Goal: Task Accomplishment & Management: Complete application form

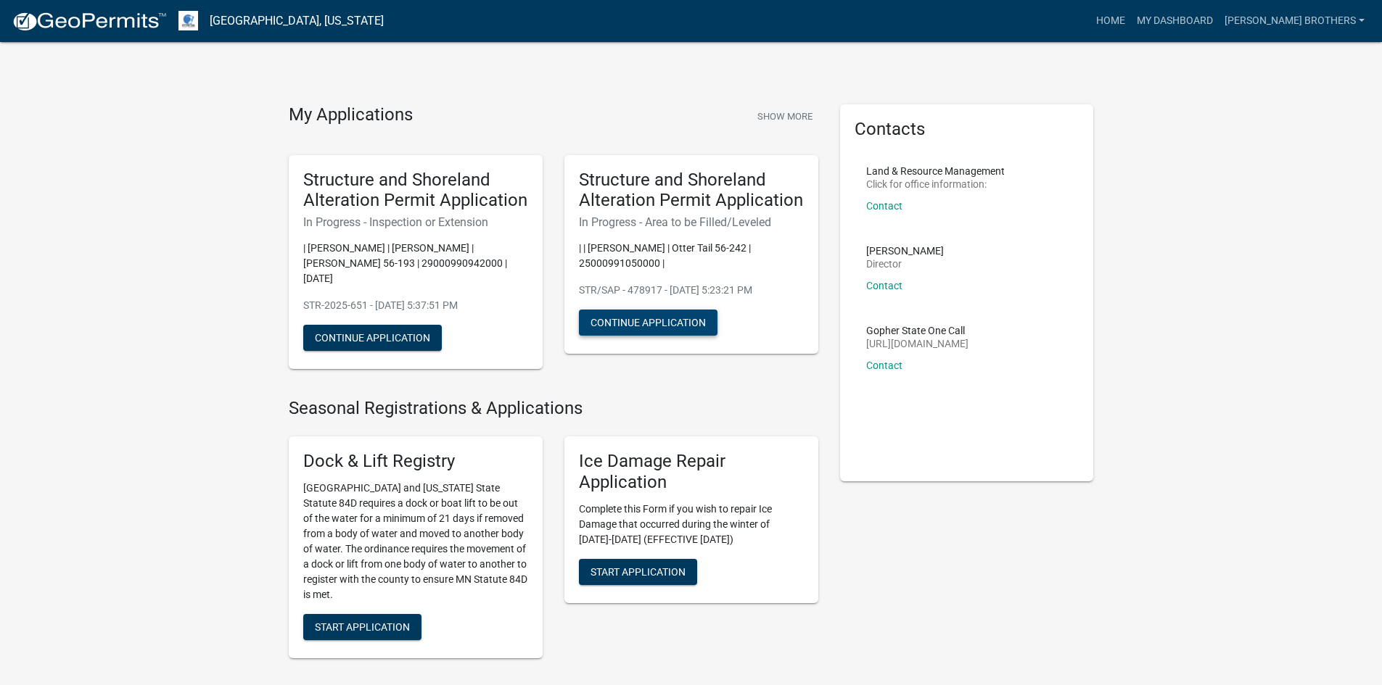
click at [609, 316] on button "Continue Application" at bounding box center [648, 323] width 139 height 26
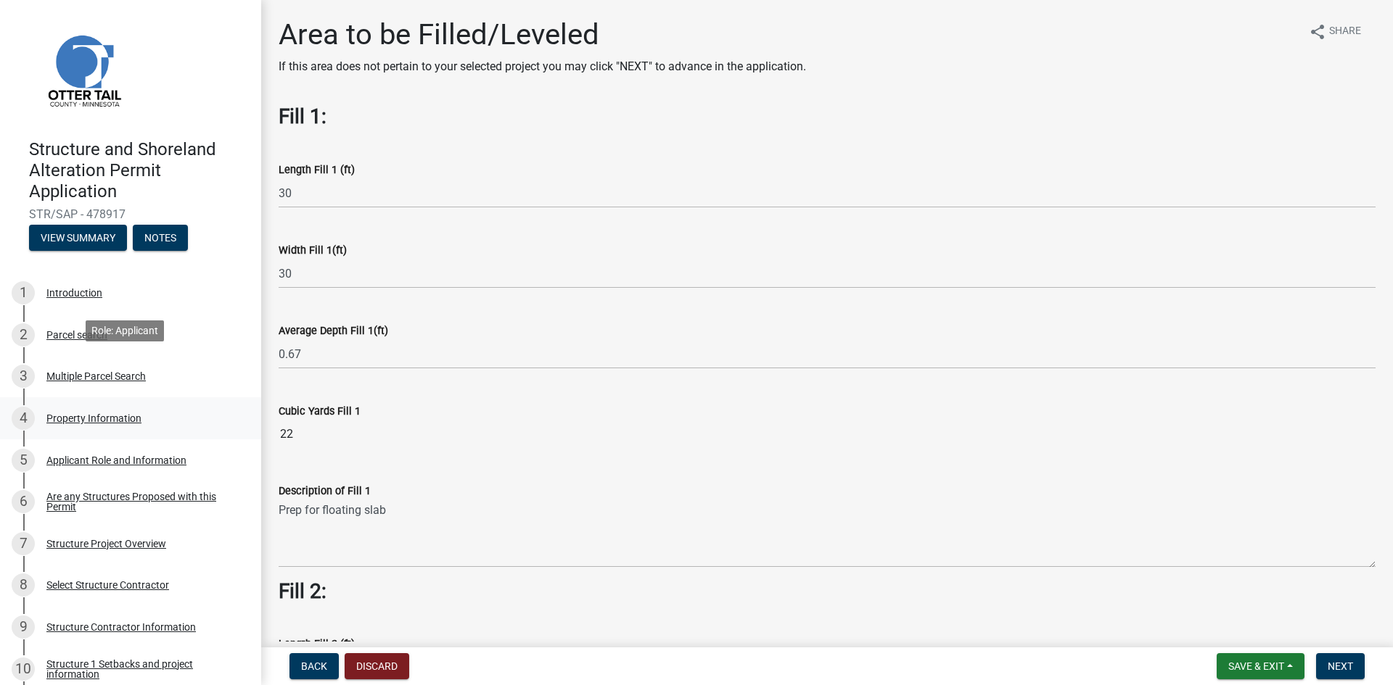
scroll to position [73, 0]
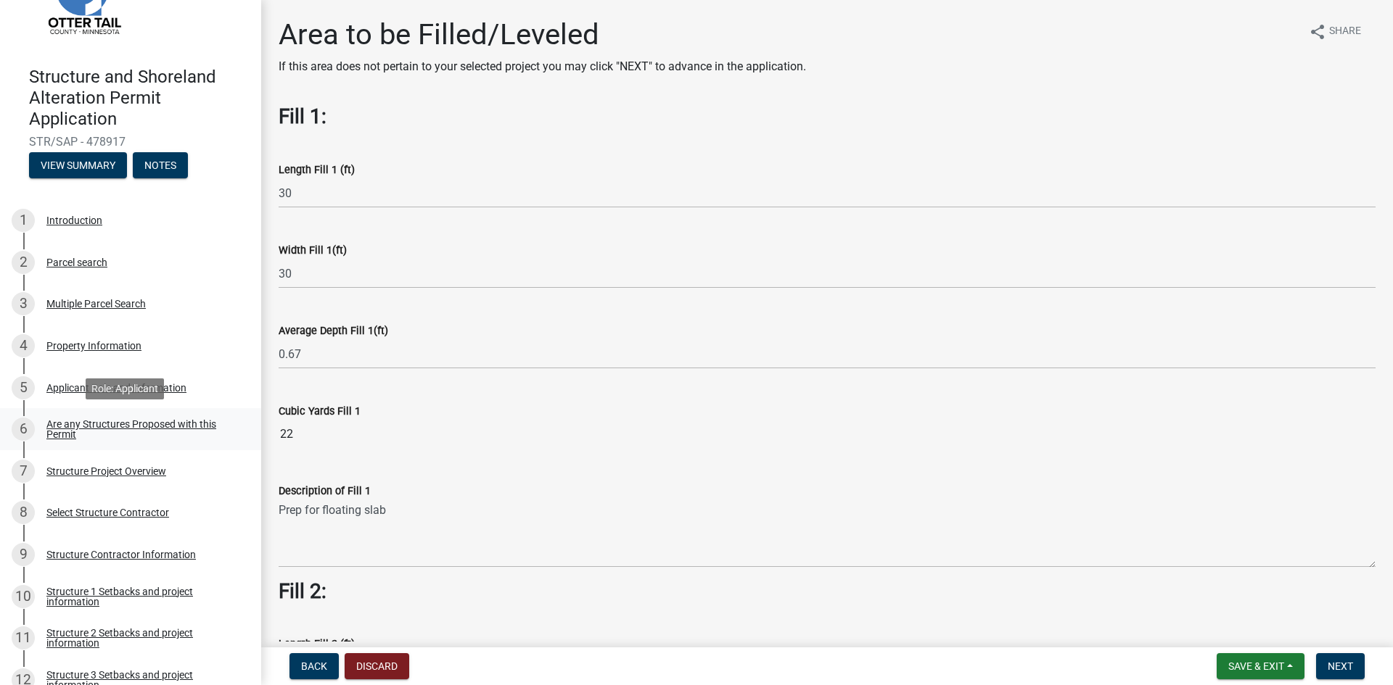
click at [64, 431] on div "Are any Structures Proposed with this Permit" at bounding box center [141, 429] width 191 height 20
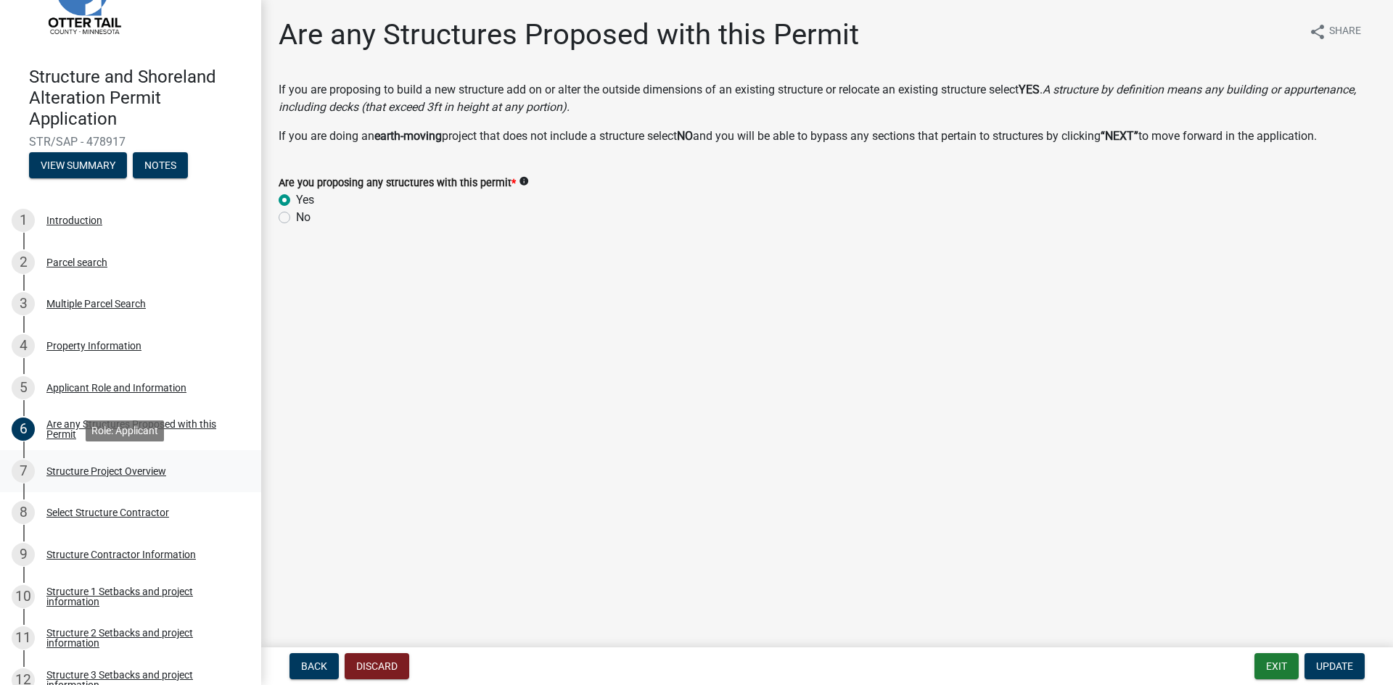
click at [125, 466] on div "Structure Project Overview" at bounding box center [106, 471] width 120 height 10
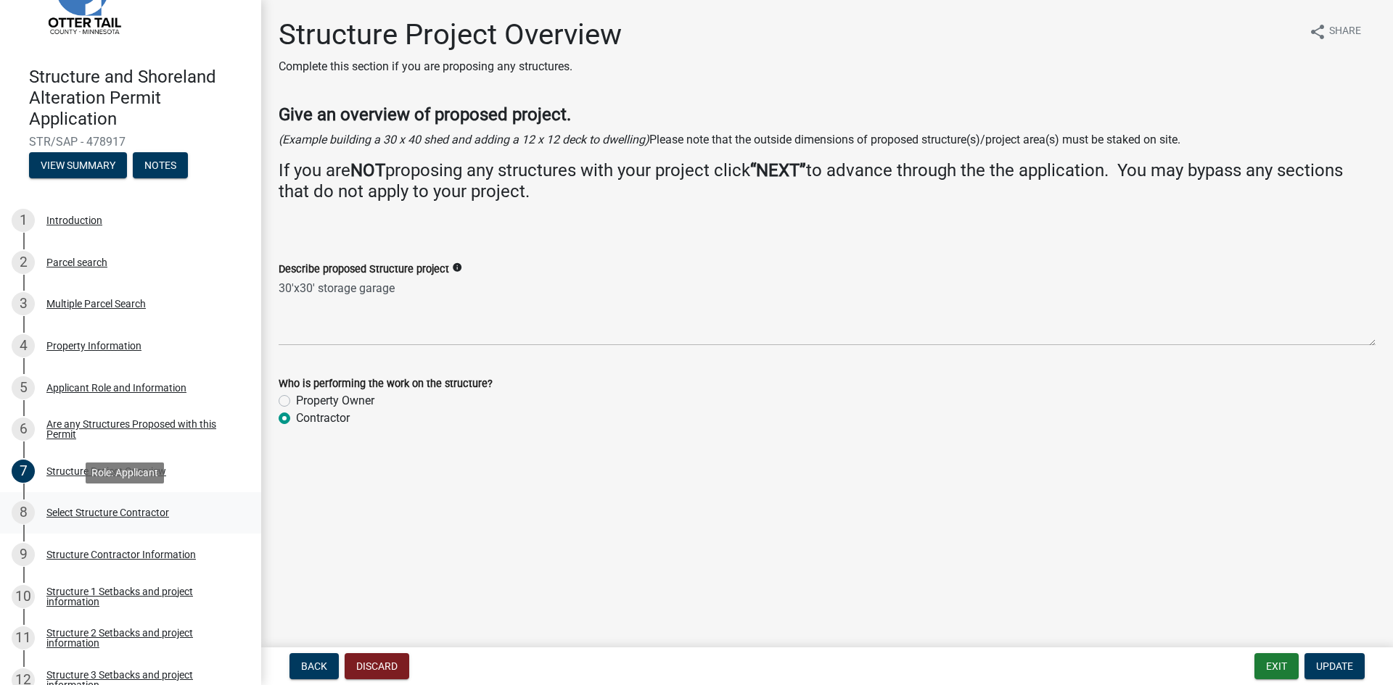
click at [75, 511] on div "Select Structure Contractor" at bounding box center [107, 513] width 123 height 10
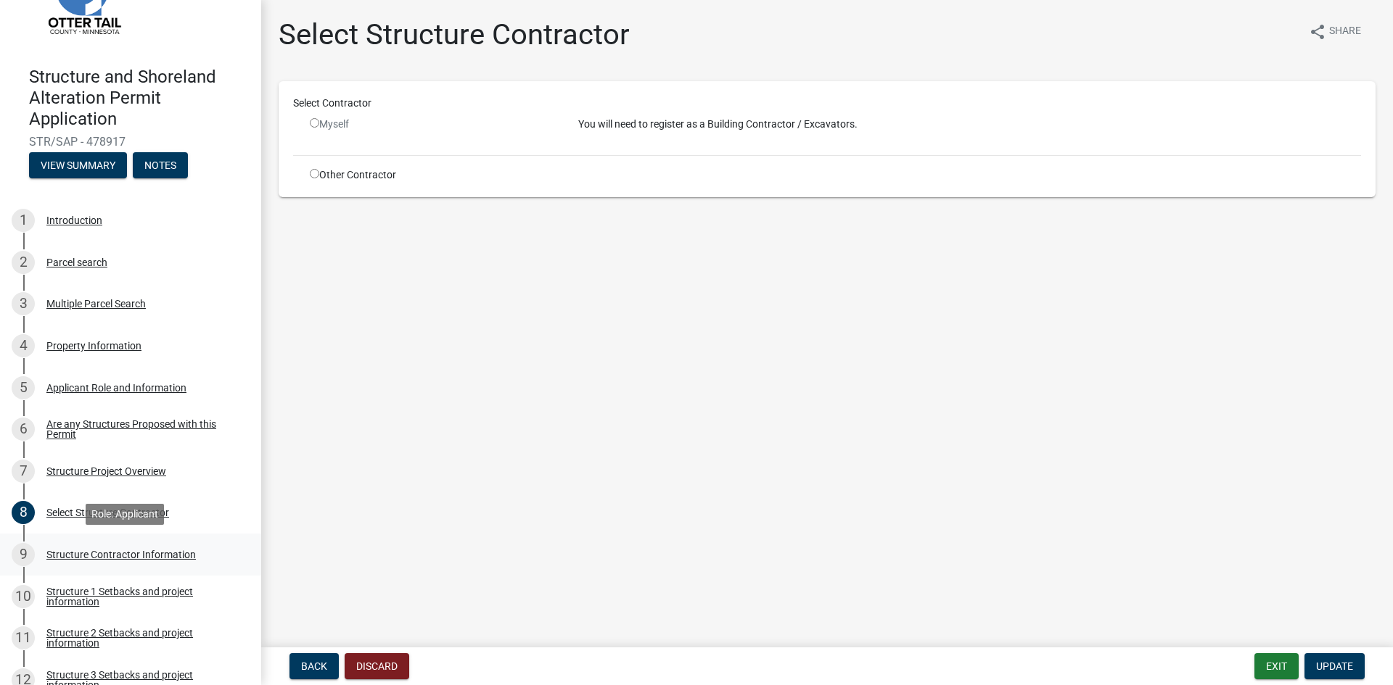
click at [126, 552] on div "Structure Contractor Information" at bounding box center [120, 555] width 149 height 10
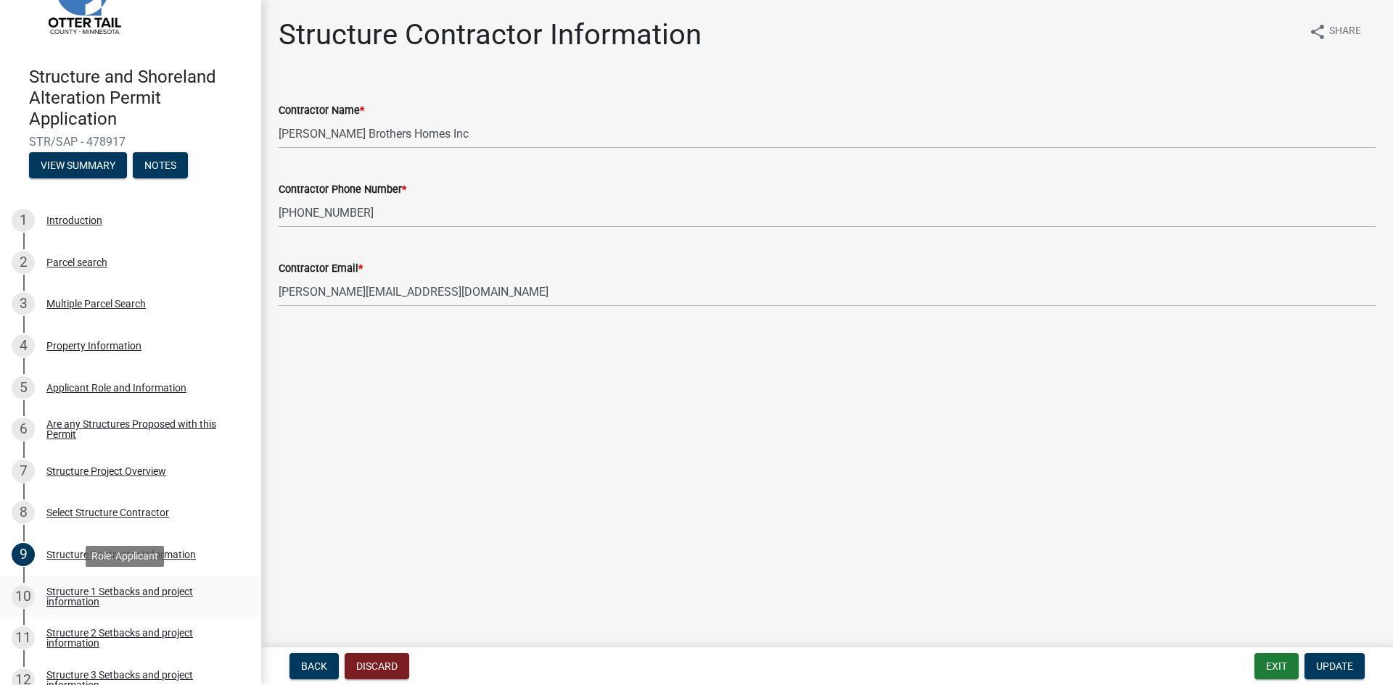
click at [130, 588] on div "Structure 1 Setbacks and project information" at bounding box center [141, 597] width 191 height 20
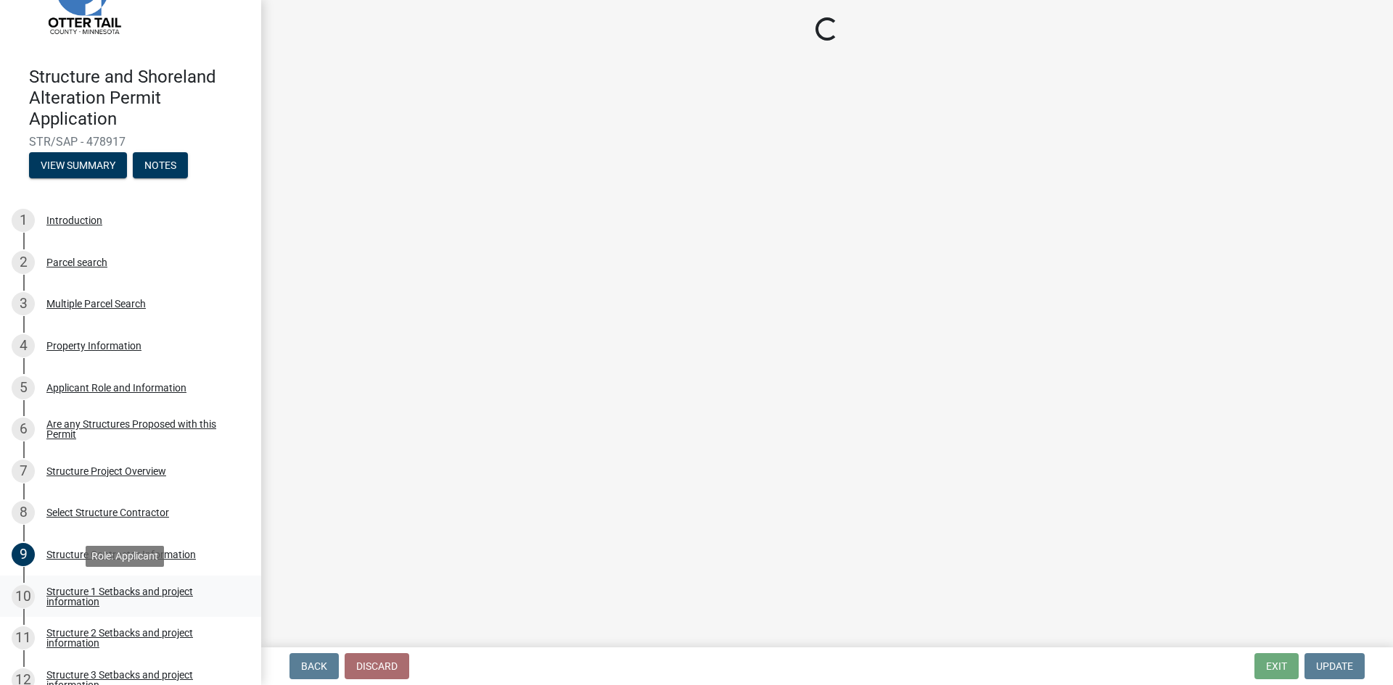
select select "c185e313-3403-4239-bd61-bb563c58a77a"
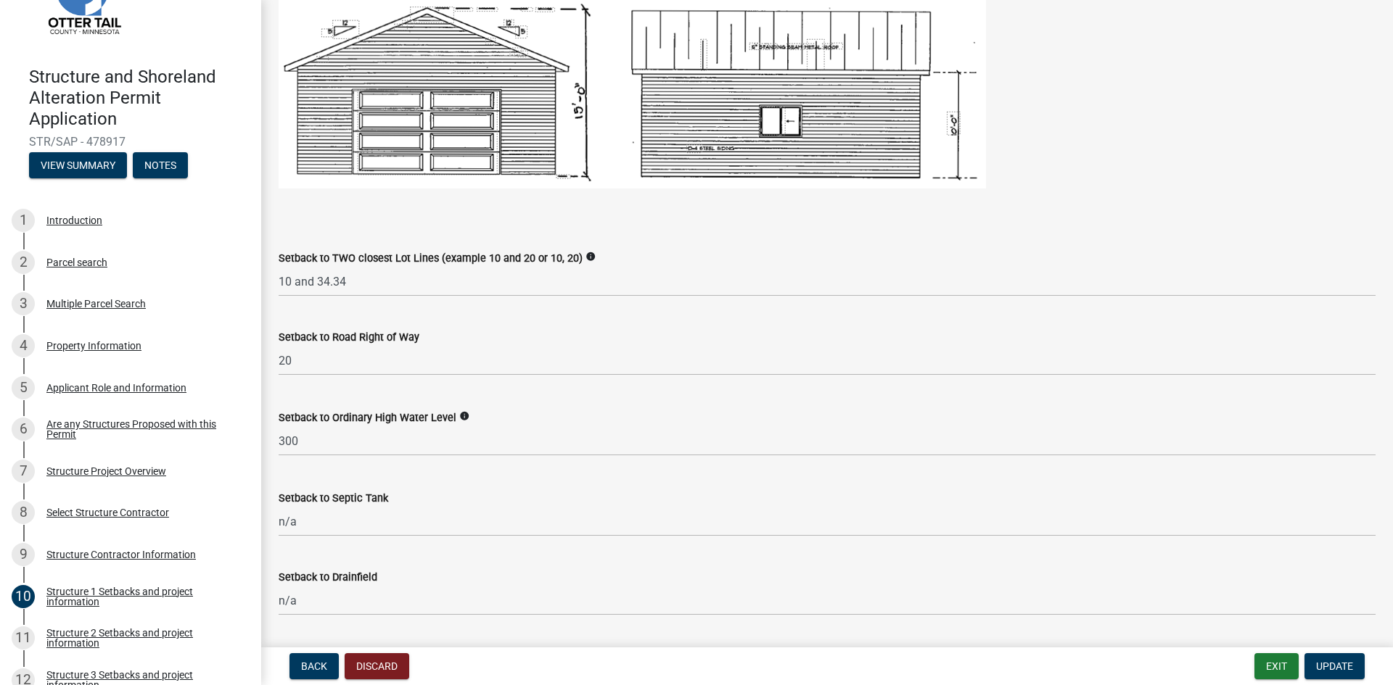
scroll to position [1015, 0]
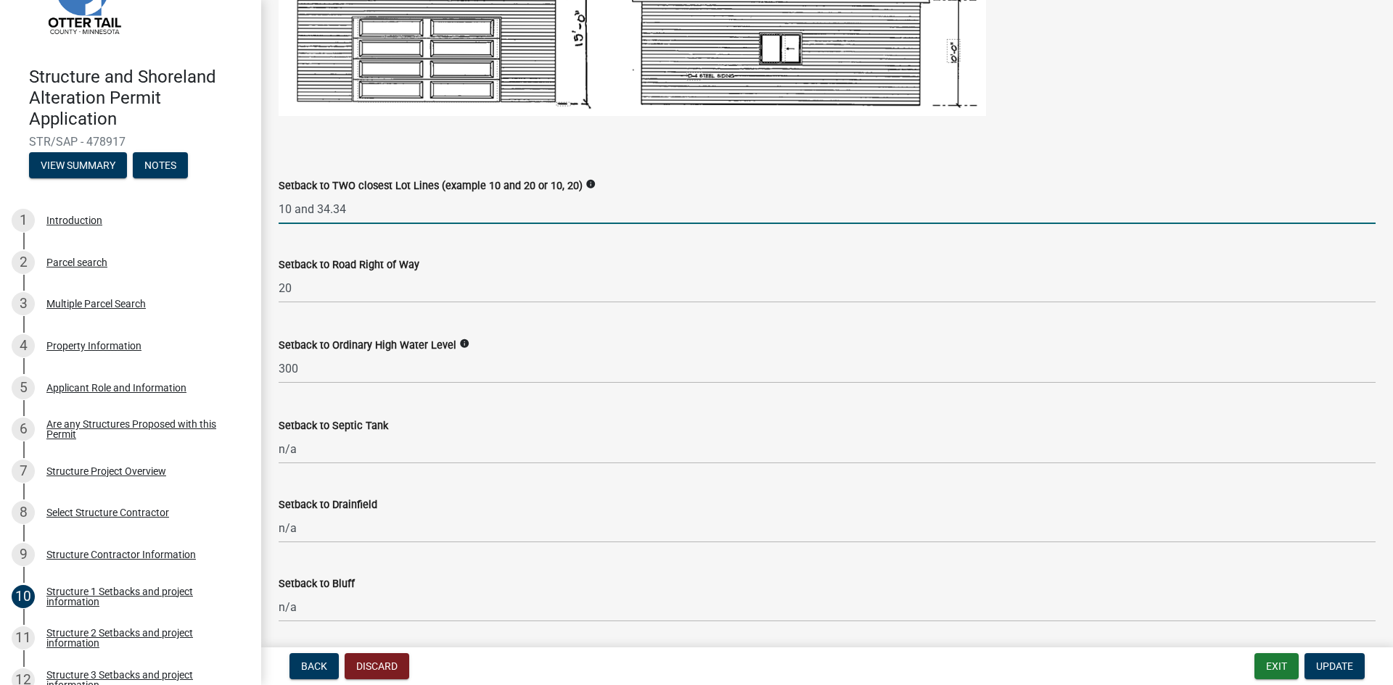
drag, startPoint x: 337, startPoint y: 210, endPoint x: 369, endPoint y: 210, distance: 32.6
click at [369, 210] on input "10 and 34.34" at bounding box center [827, 209] width 1097 height 30
type input "10 and 34"
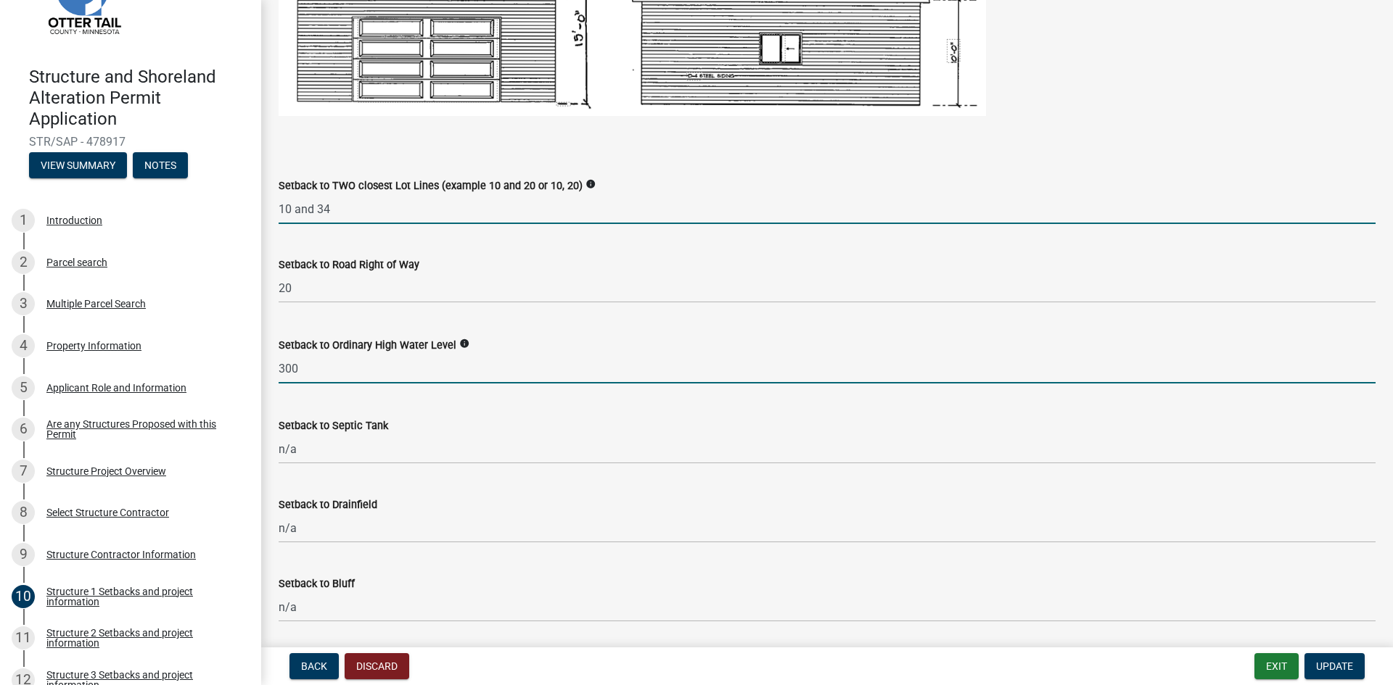
click at [514, 379] on input "300" at bounding box center [827, 369] width 1097 height 30
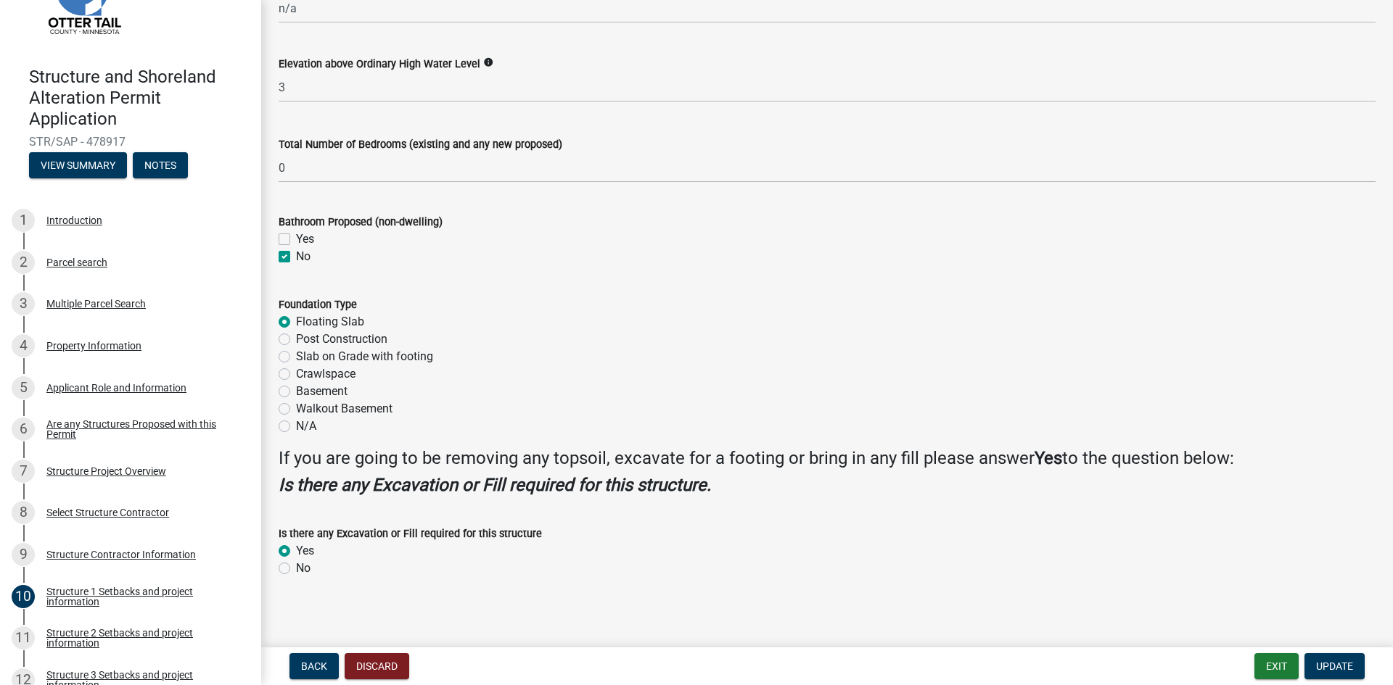
scroll to position [1620, 0]
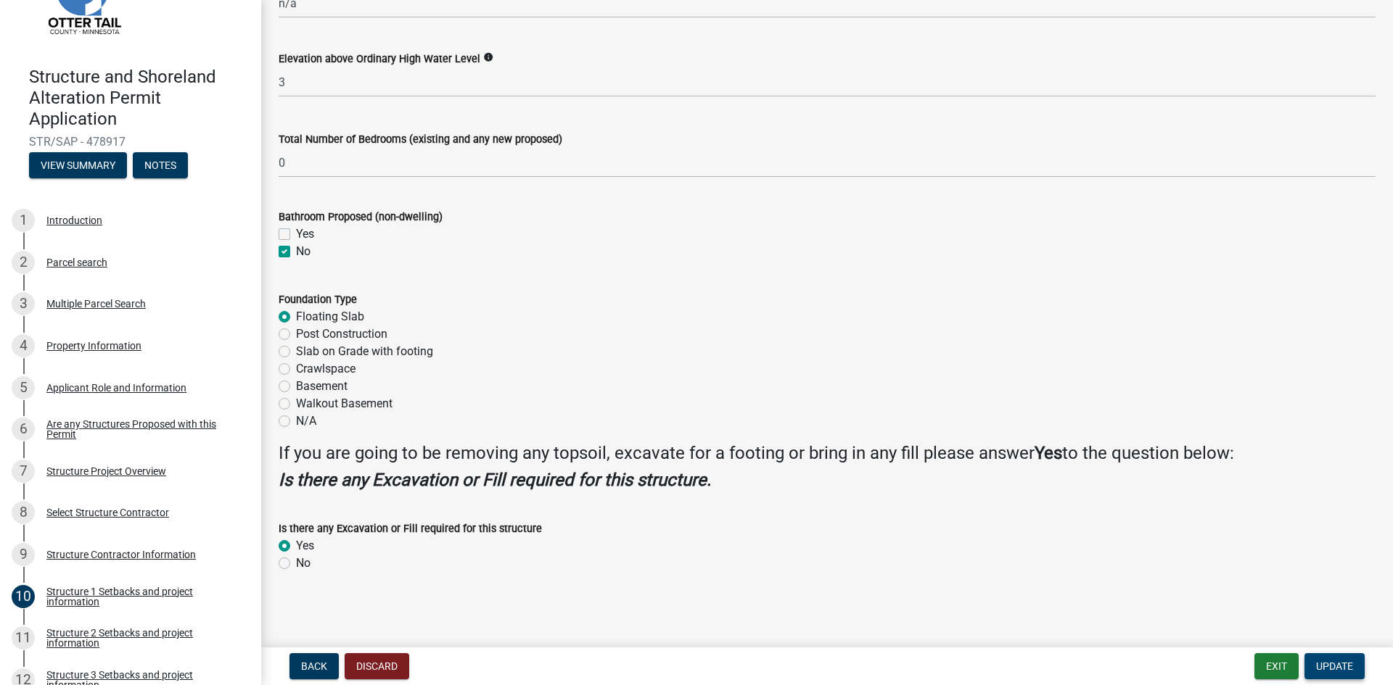
click at [1342, 667] on span "Update" at bounding box center [1334, 667] width 37 height 12
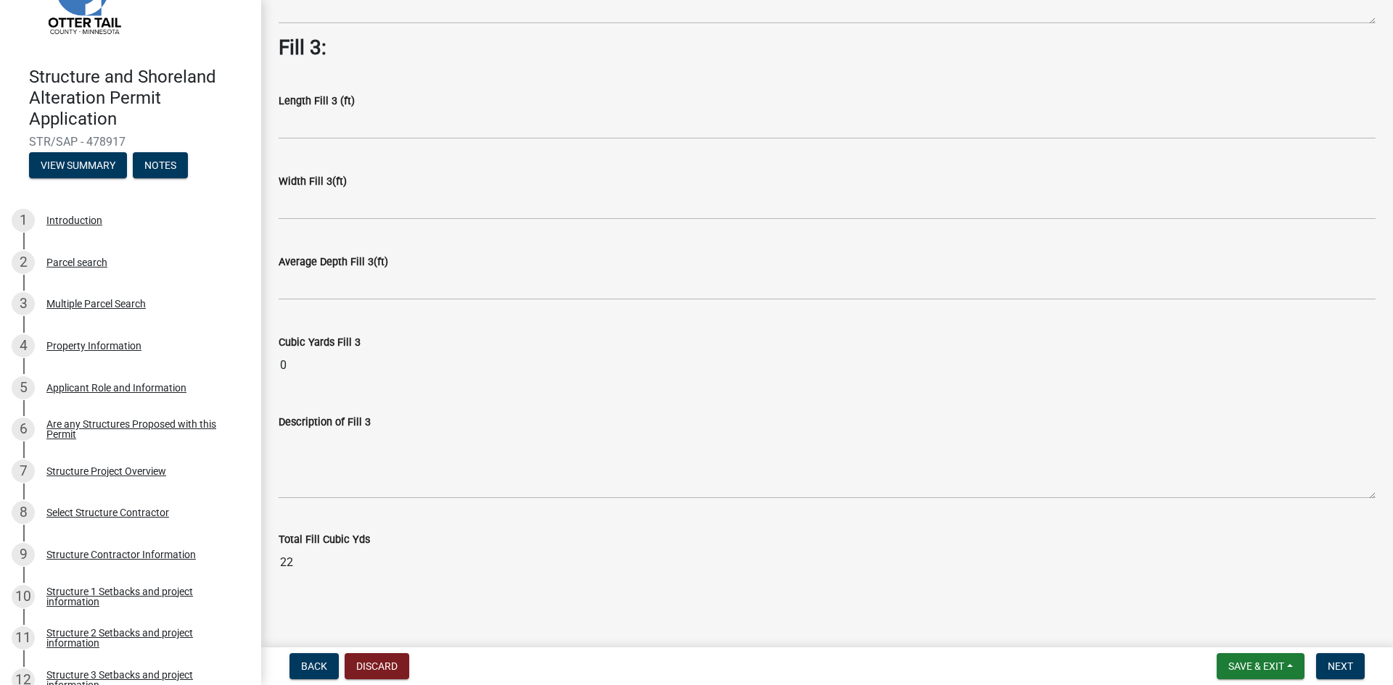
scroll to position [1023, 0]
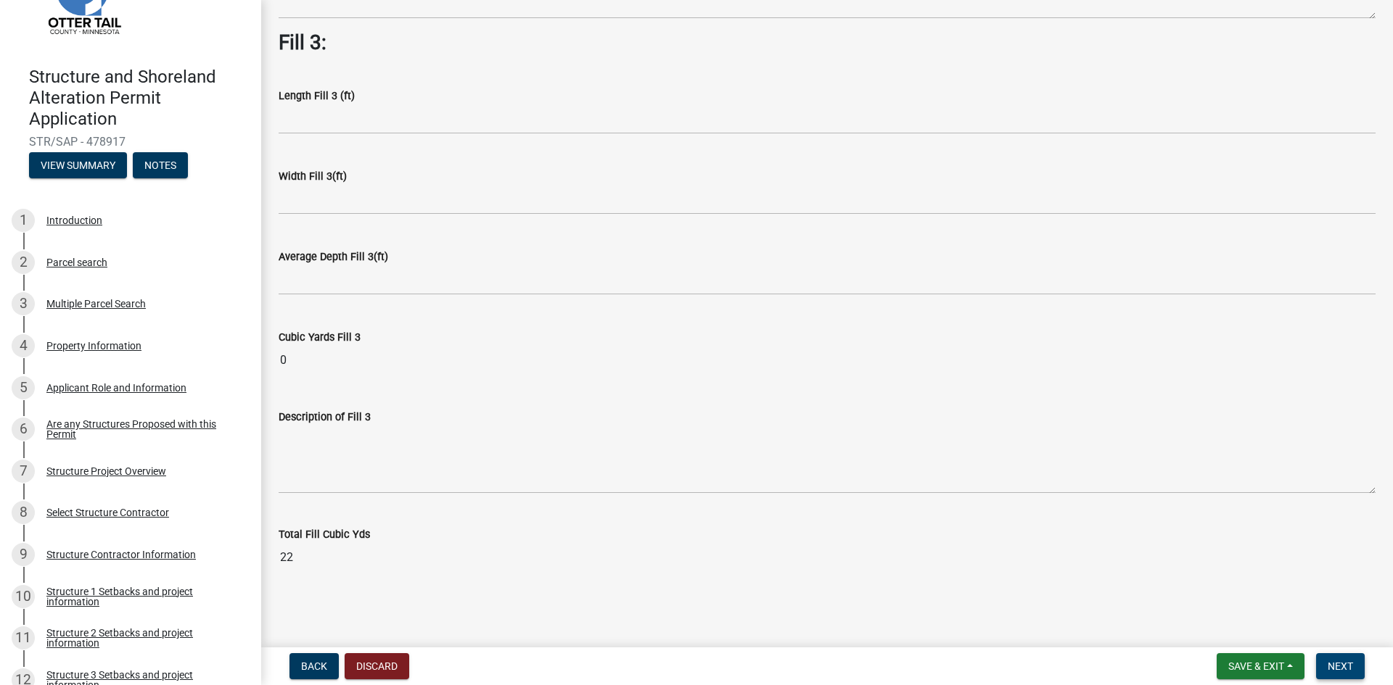
click at [1345, 667] on span "Next" at bounding box center [1339, 667] width 25 height 12
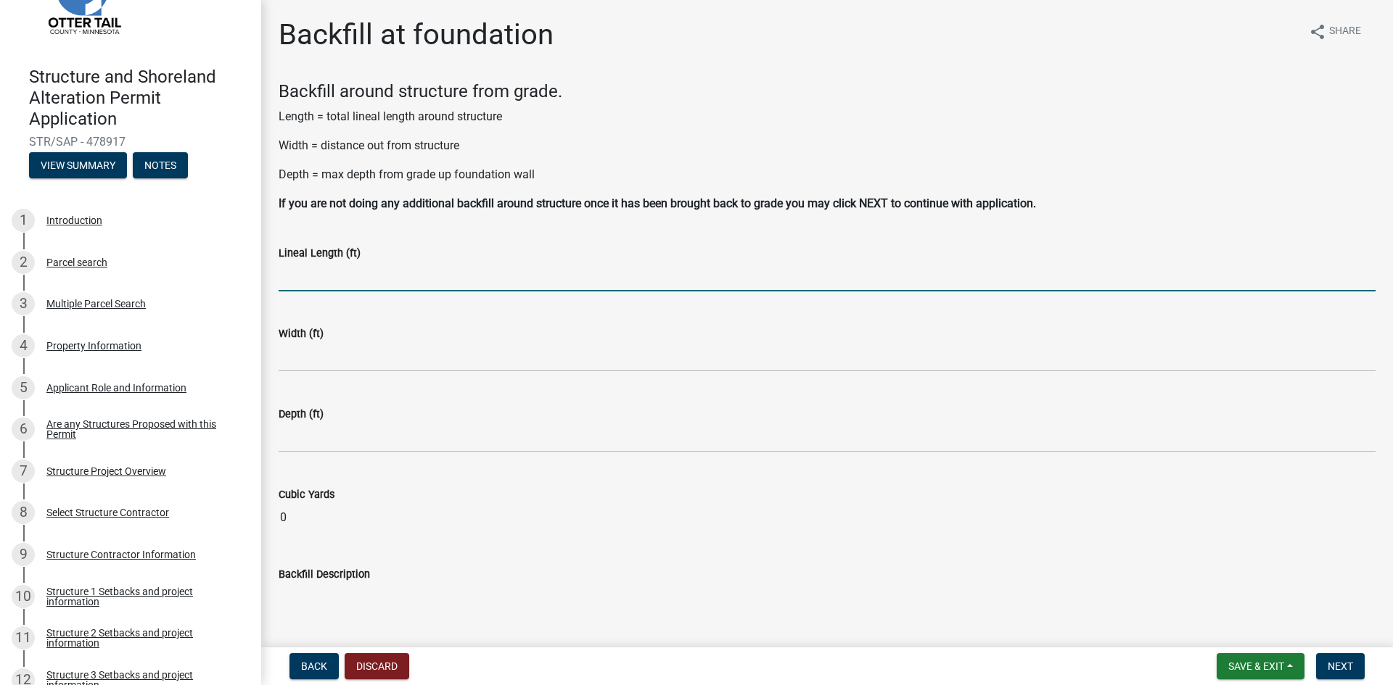
click at [316, 276] on input "text" at bounding box center [827, 277] width 1097 height 30
type input "120"
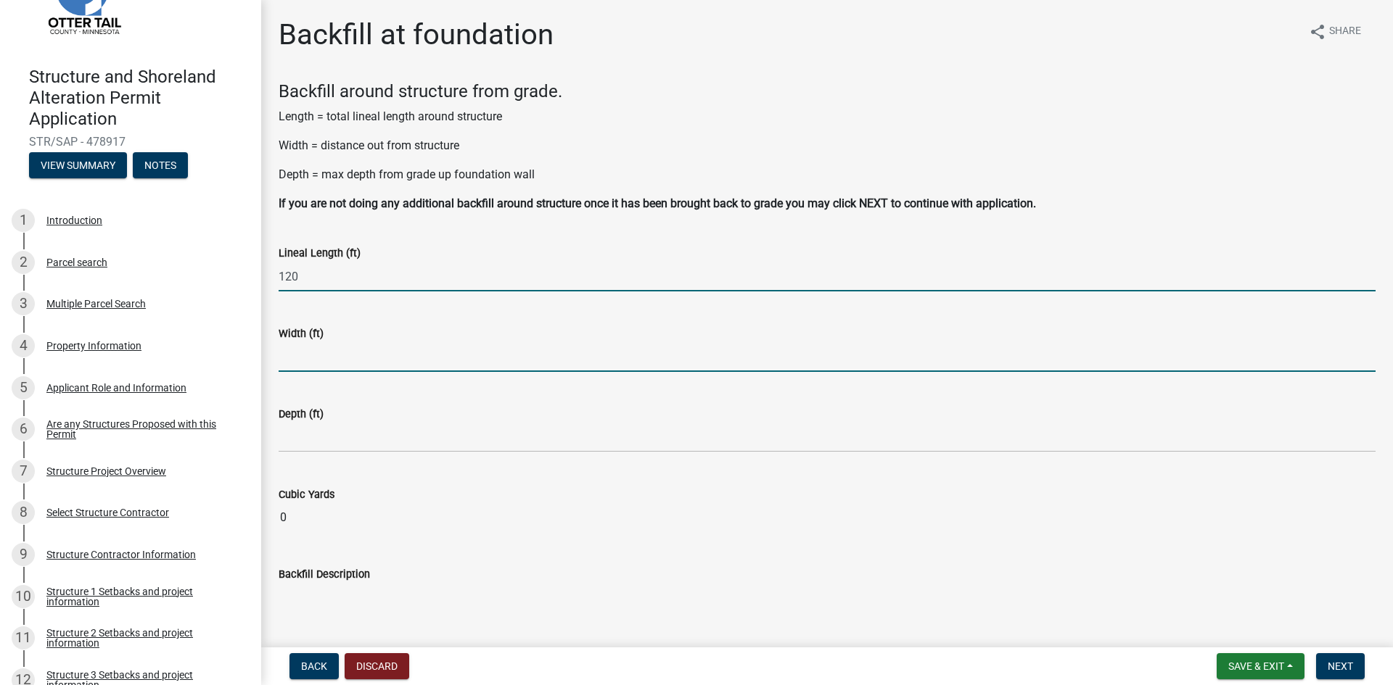
click at [294, 356] on input "text" at bounding box center [827, 357] width 1097 height 30
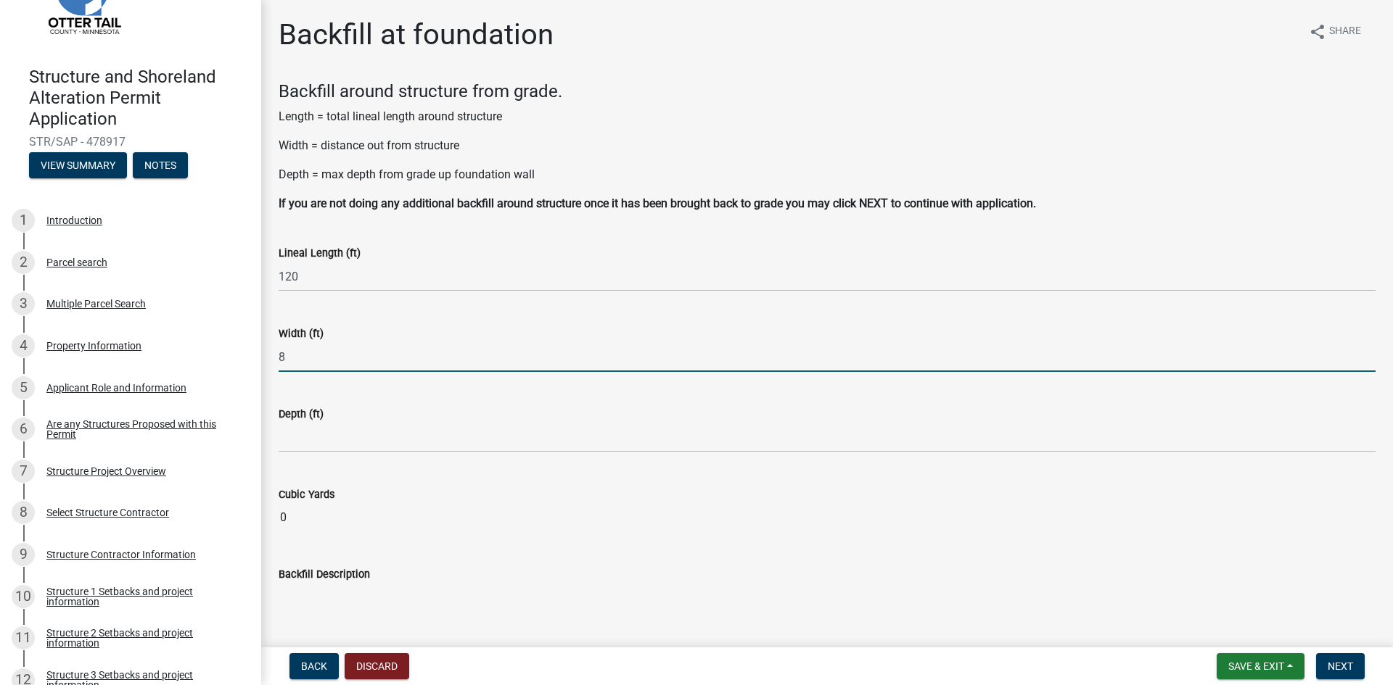
type input "8"
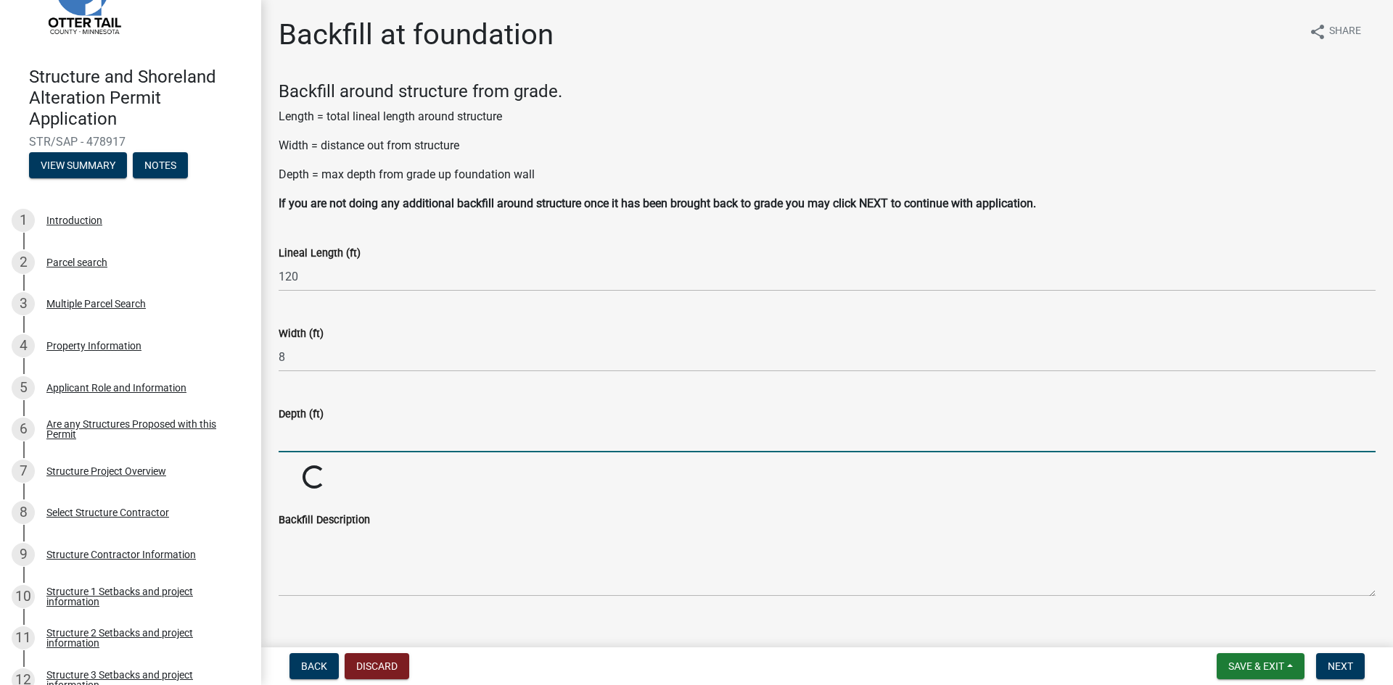
click at [312, 437] on input "text" at bounding box center [827, 438] width 1097 height 30
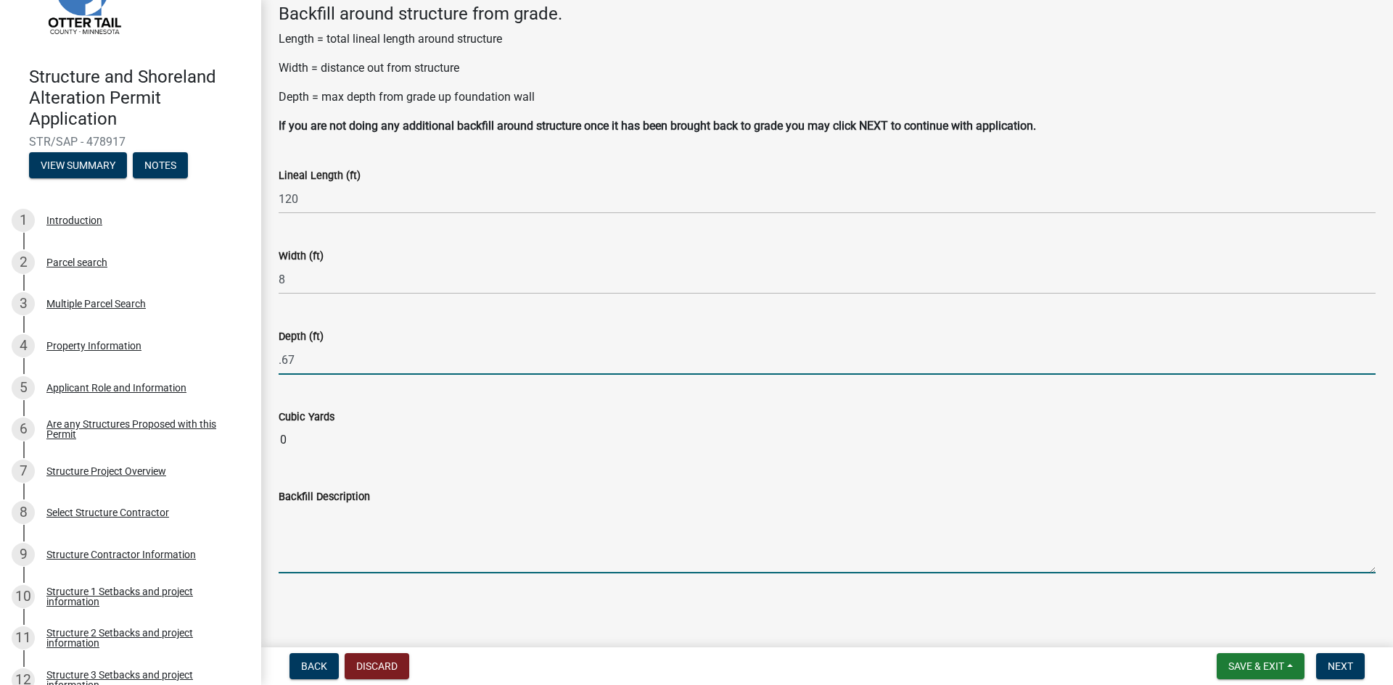
type input "0.67"
click at [326, 555] on textarea "Backfill Description" at bounding box center [827, 540] width 1097 height 68
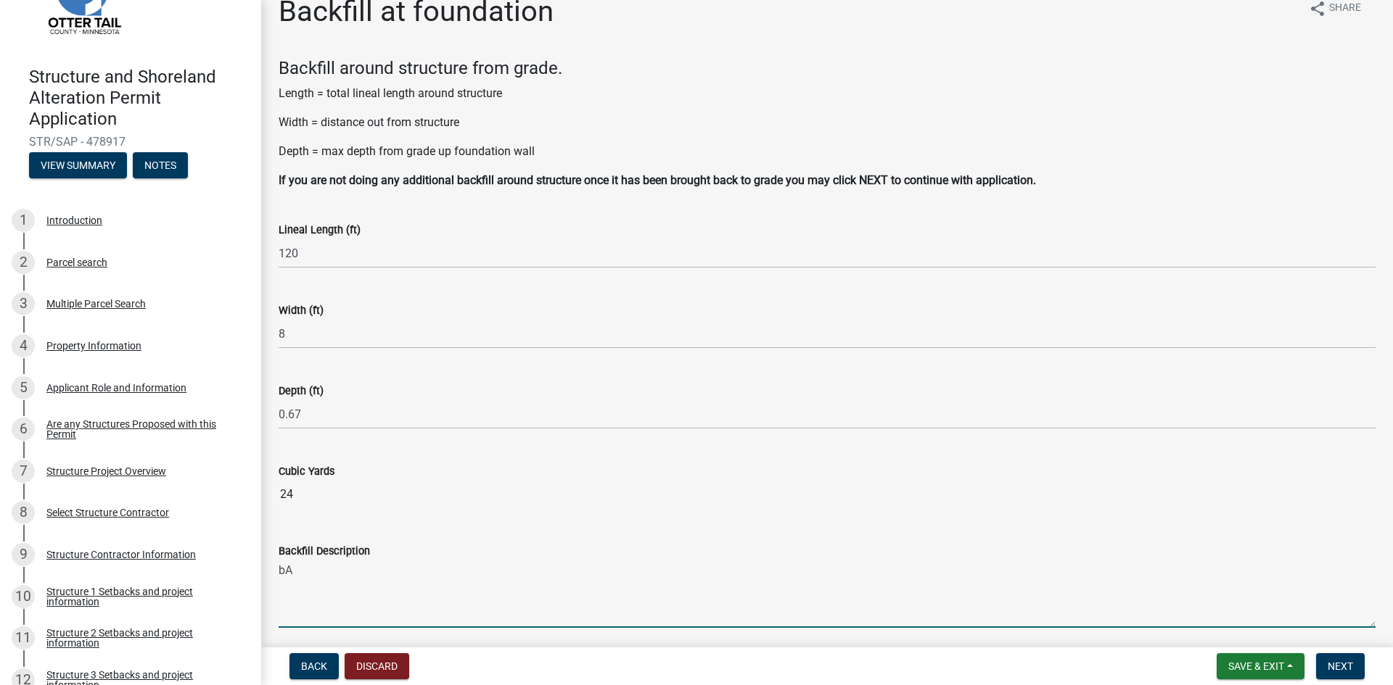
type textarea "b"
type textarea "Backfill around building"
click at [1348, 669] on span "Next" at bounding box center [1339, 667] width 25 height 12
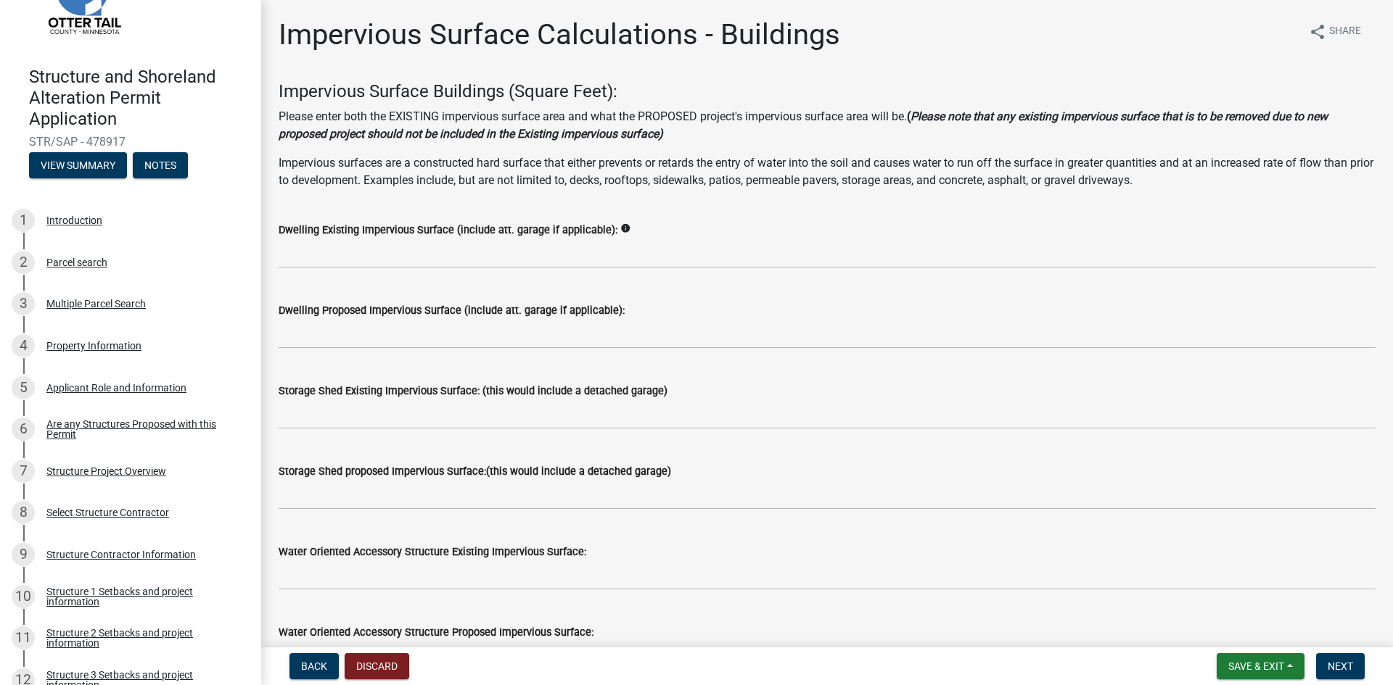
scroll to position [73, 0]
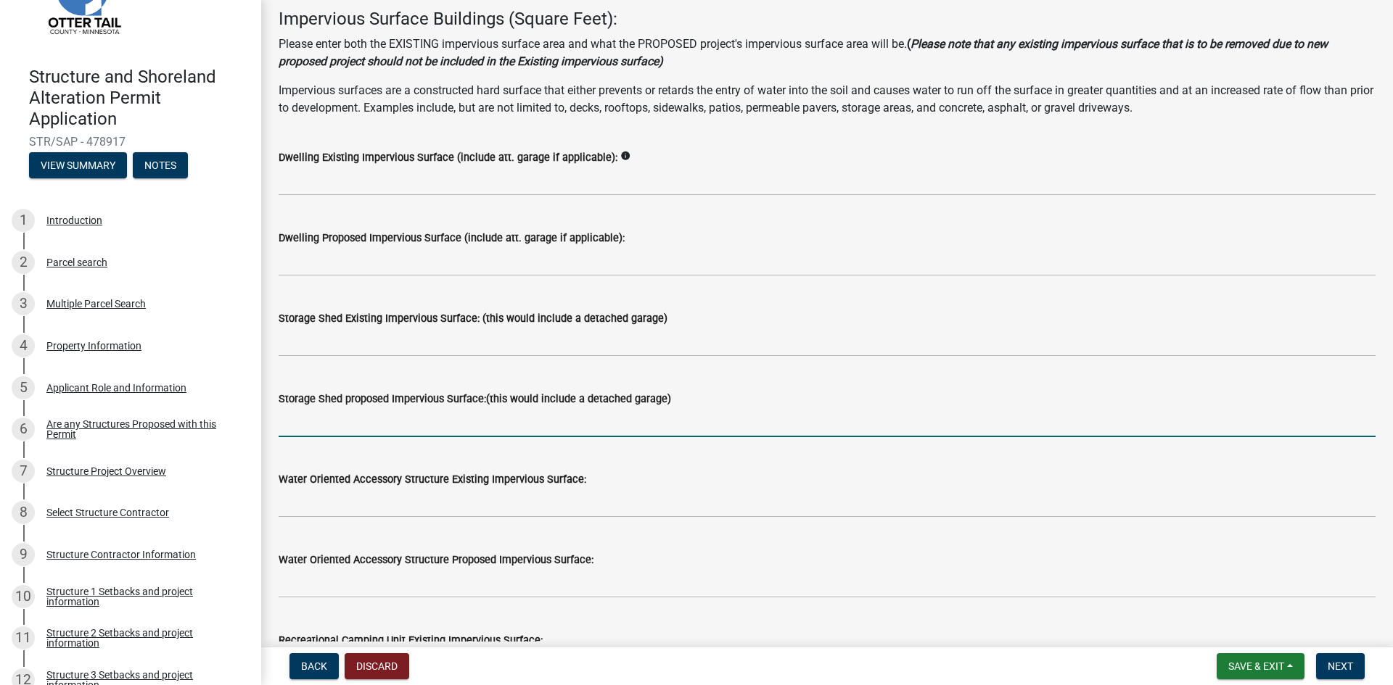
click at [331, 426] on input "text" at bounding box center [827, 423] width 1097 height 30
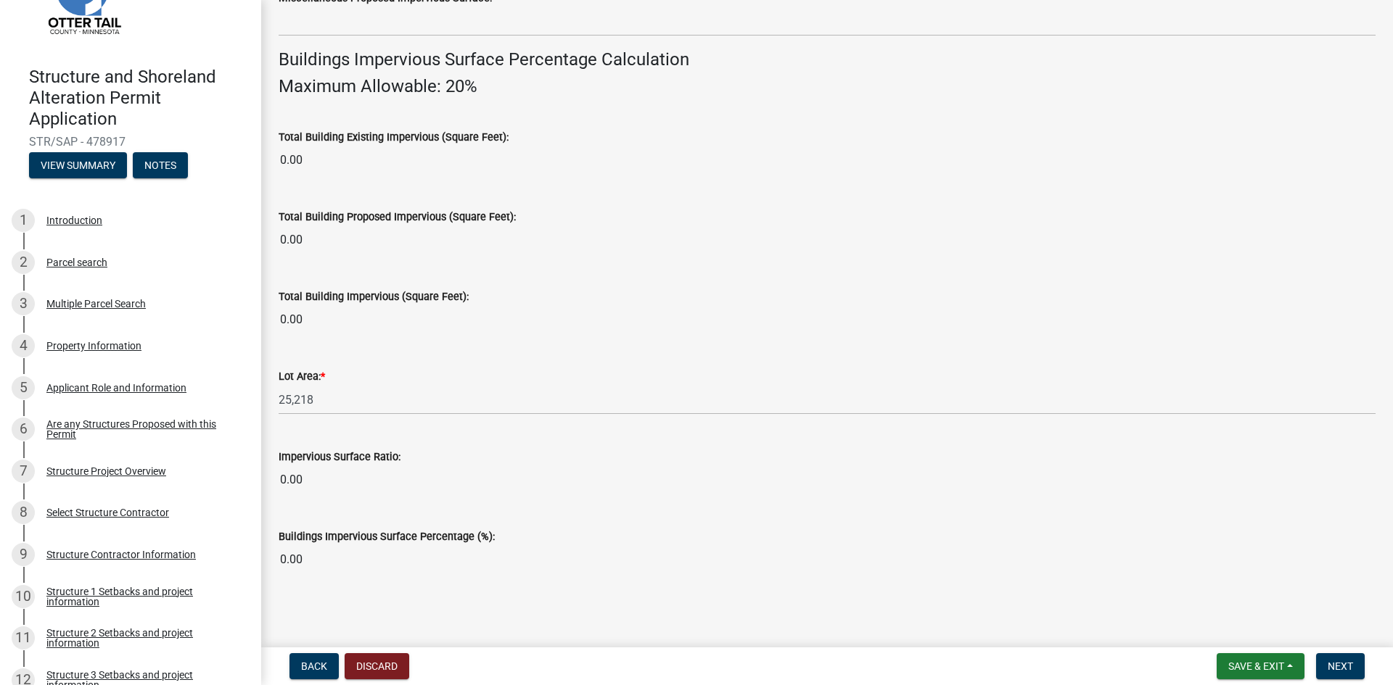
scroll to position [959, 0]
type input "900"
click at [720, 350] on div "Lot Area: * 25,218" at bounding box center [827, 378] width 1097 height 67
click at [74, 263] on div "Parcel search" at bounding box center [76, 262] width 61 height 10
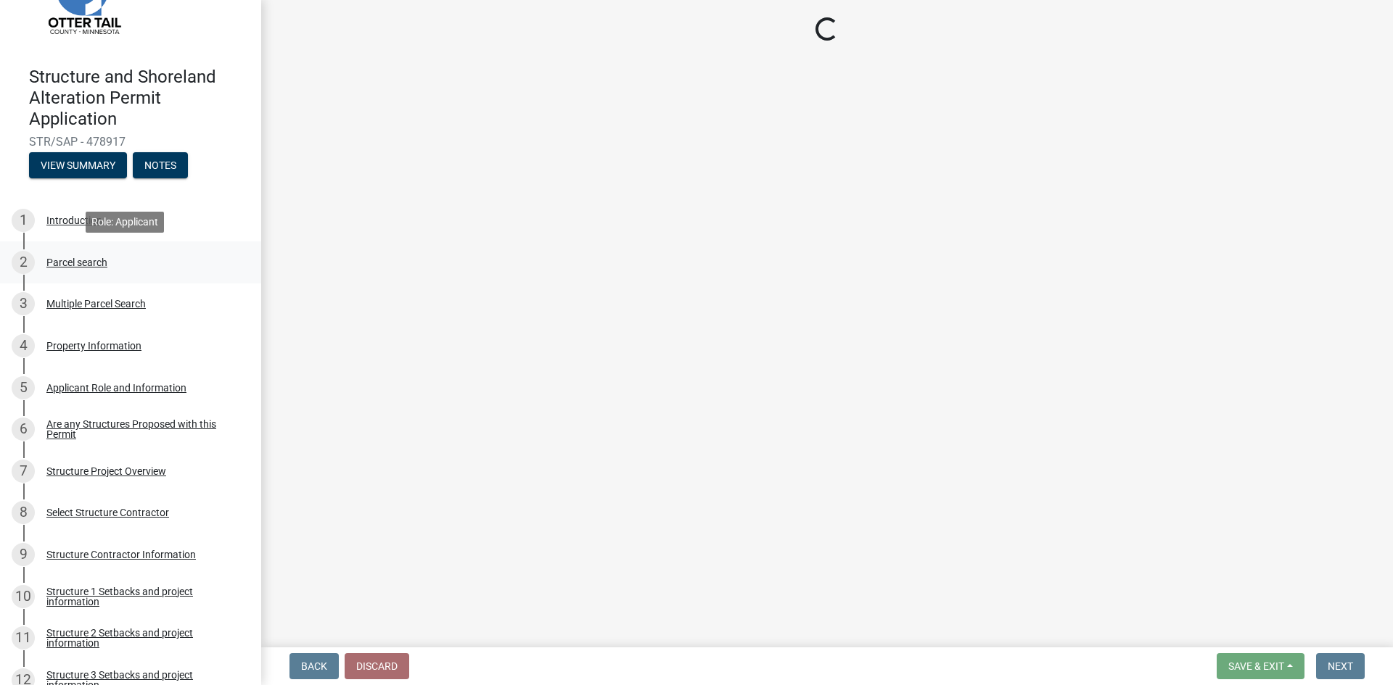
scroll to position [0, 0]
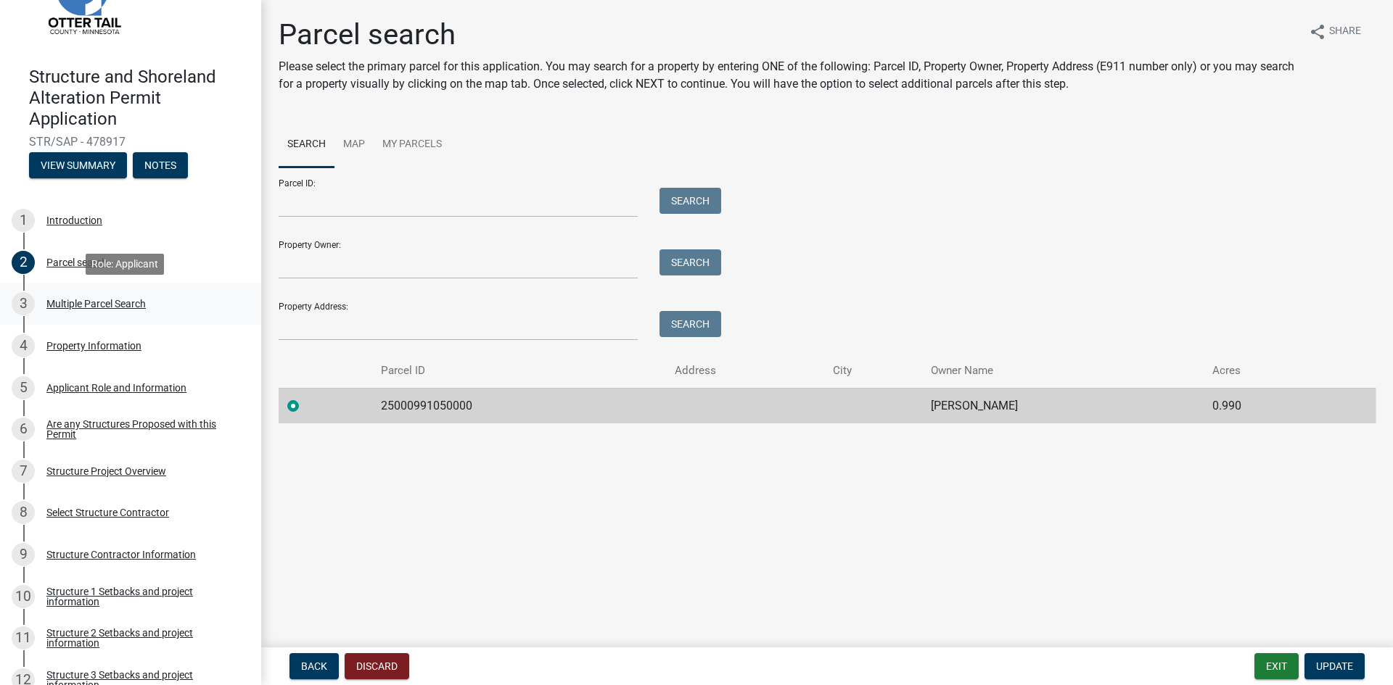
click at [116, 305] on div "Multiple Parcel Search" at bounding box center [95, 304] width 99 height 10
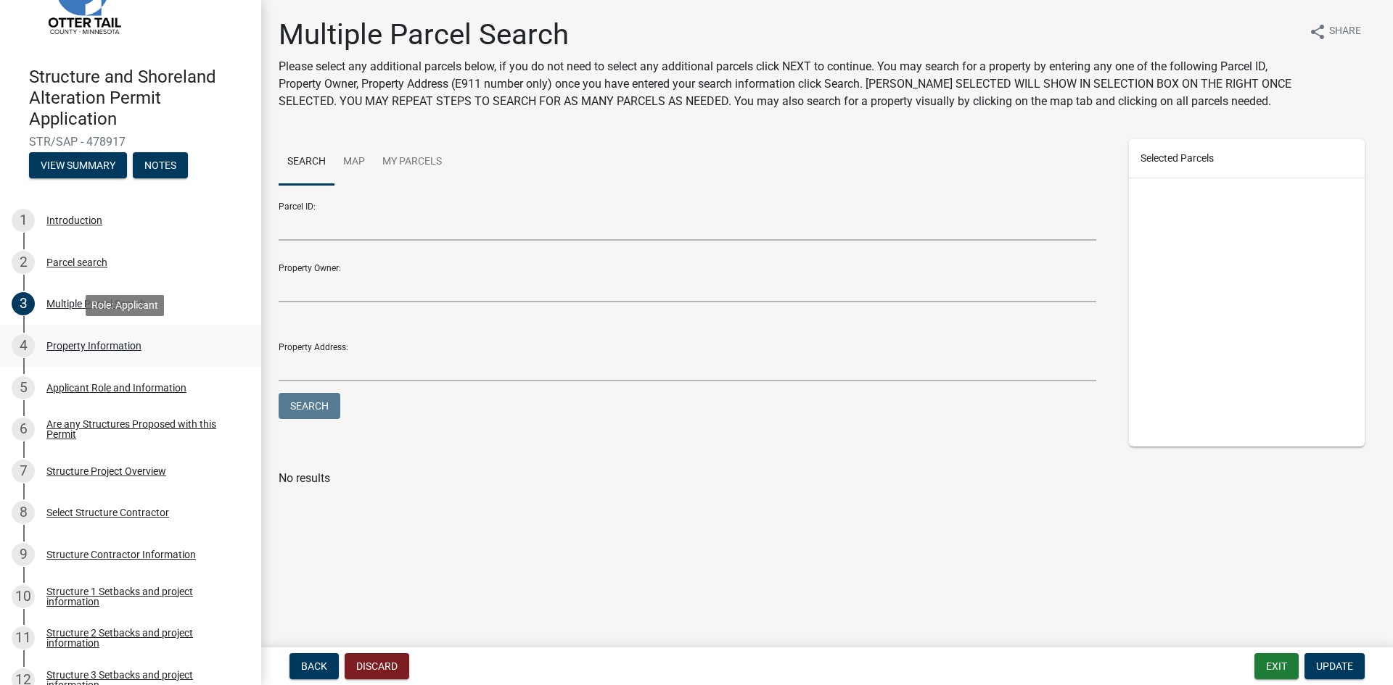
click at [104, 347] on div "Property Information" at bounding box center [93, 346] width 95 height 10
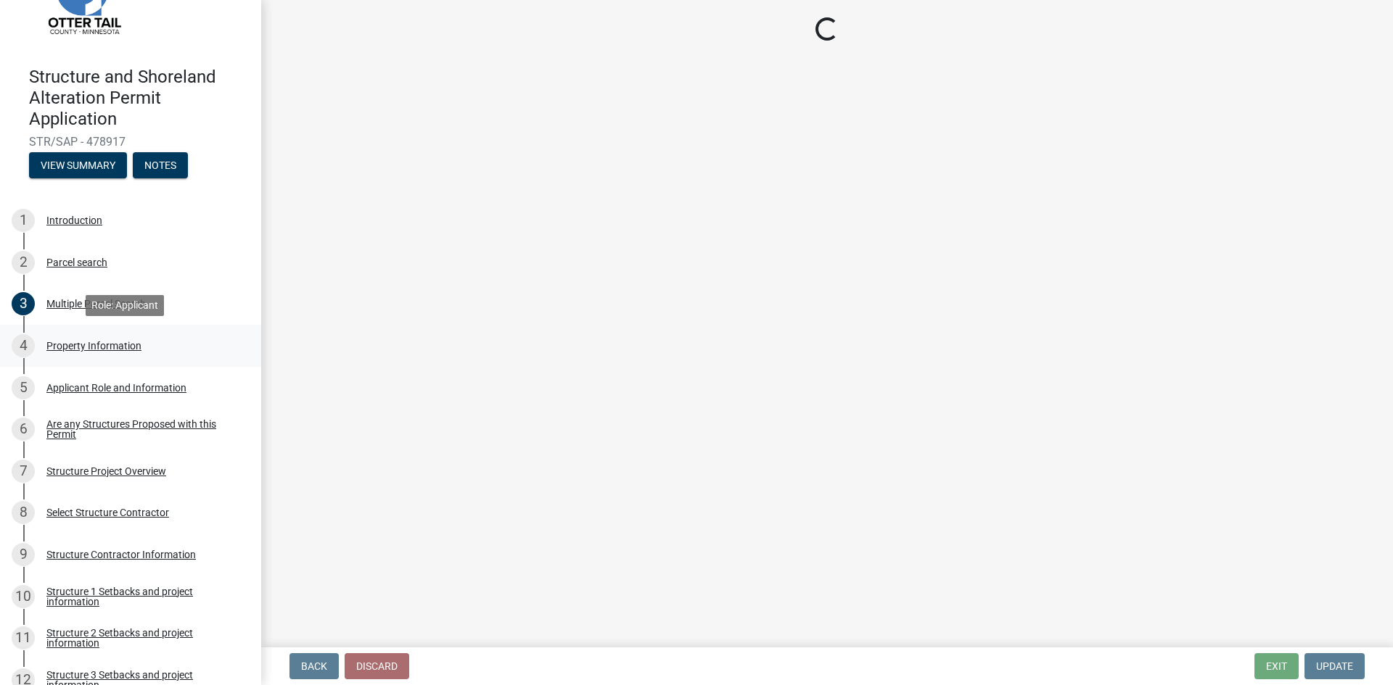
select select "ebef668c-e666-4f0f-b24a-d79aaee39ebe"
select select "536c2d30-81d9-41b4-a753-c6560d717c74"
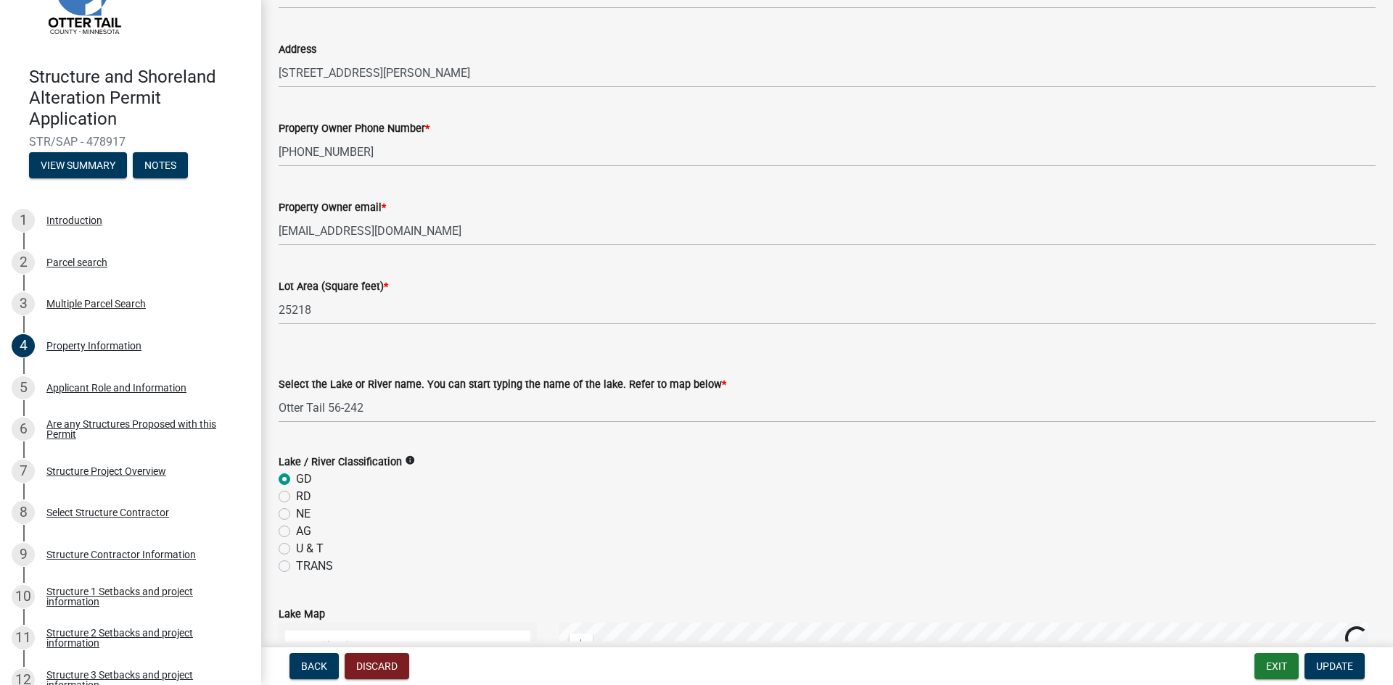
scroll to position [145, 0]
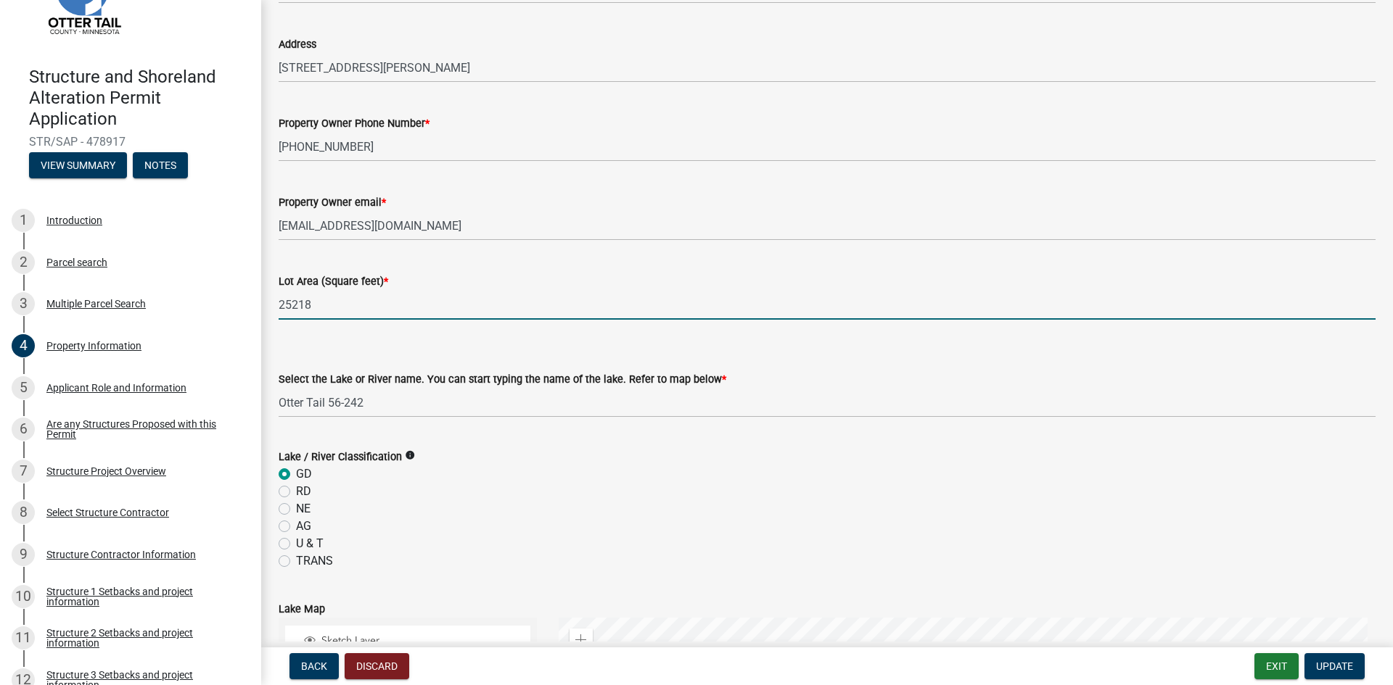
drag, startPoint x: 289, startPoint y: 305, endPoint x: 324, endPoint y: 307, distance: 34.8
click at [324, 307] on input "25218" at bounding box center [827, 305] width 1097 height 30
type input "25181"
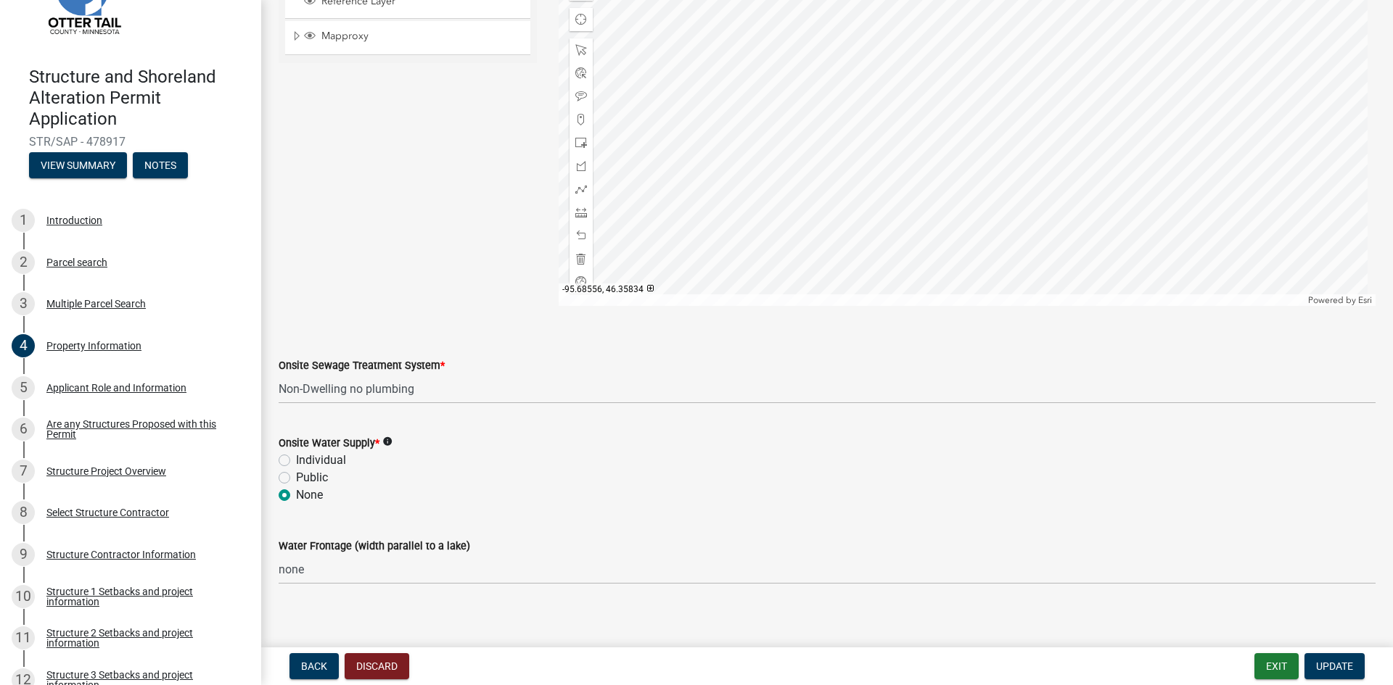
scroll to position [831, 0]
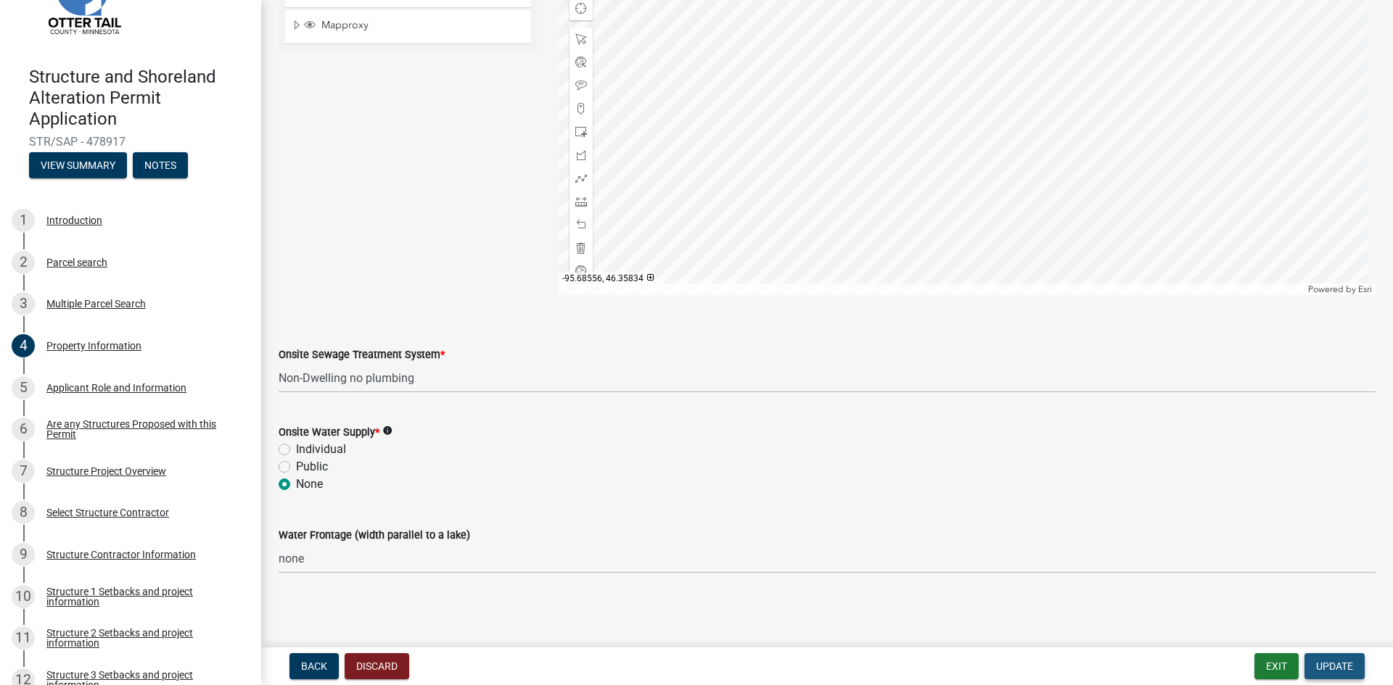
click at [1335, 665] on span "Update" at bounding box center [1334, 667] width 37 height 12
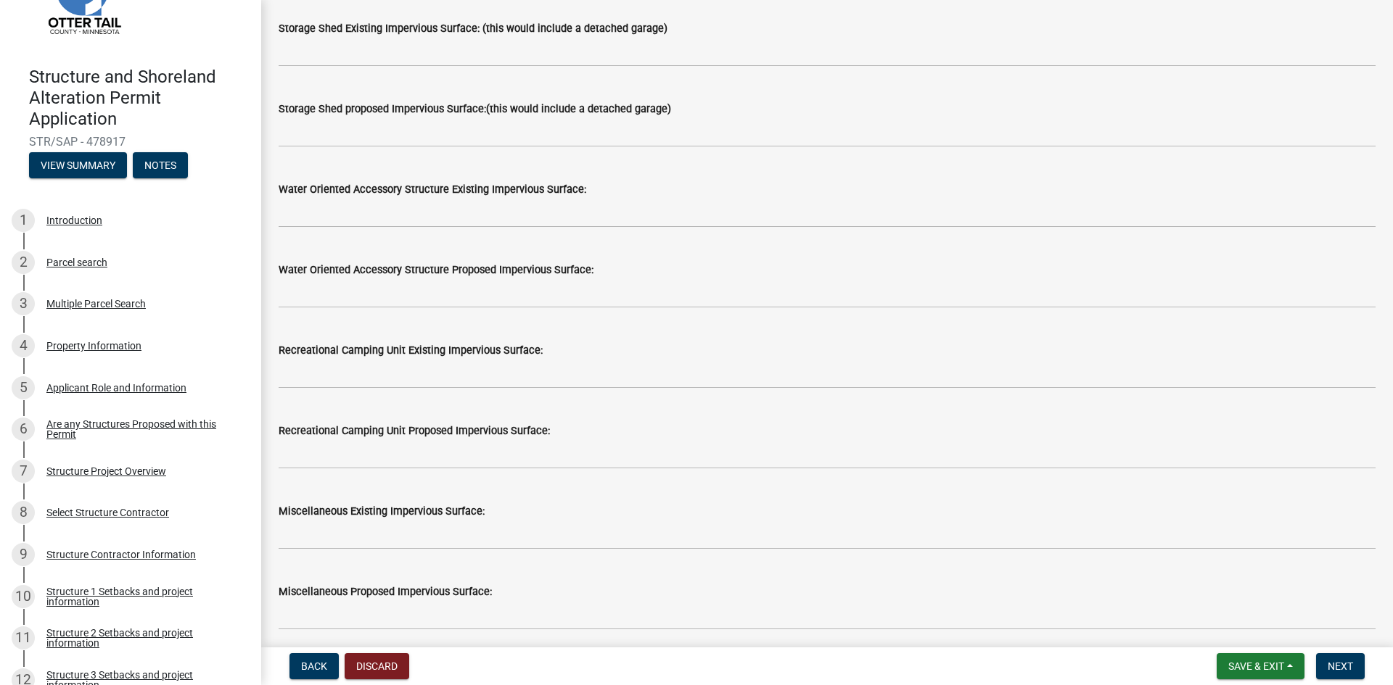
scroll to position [290, 0]
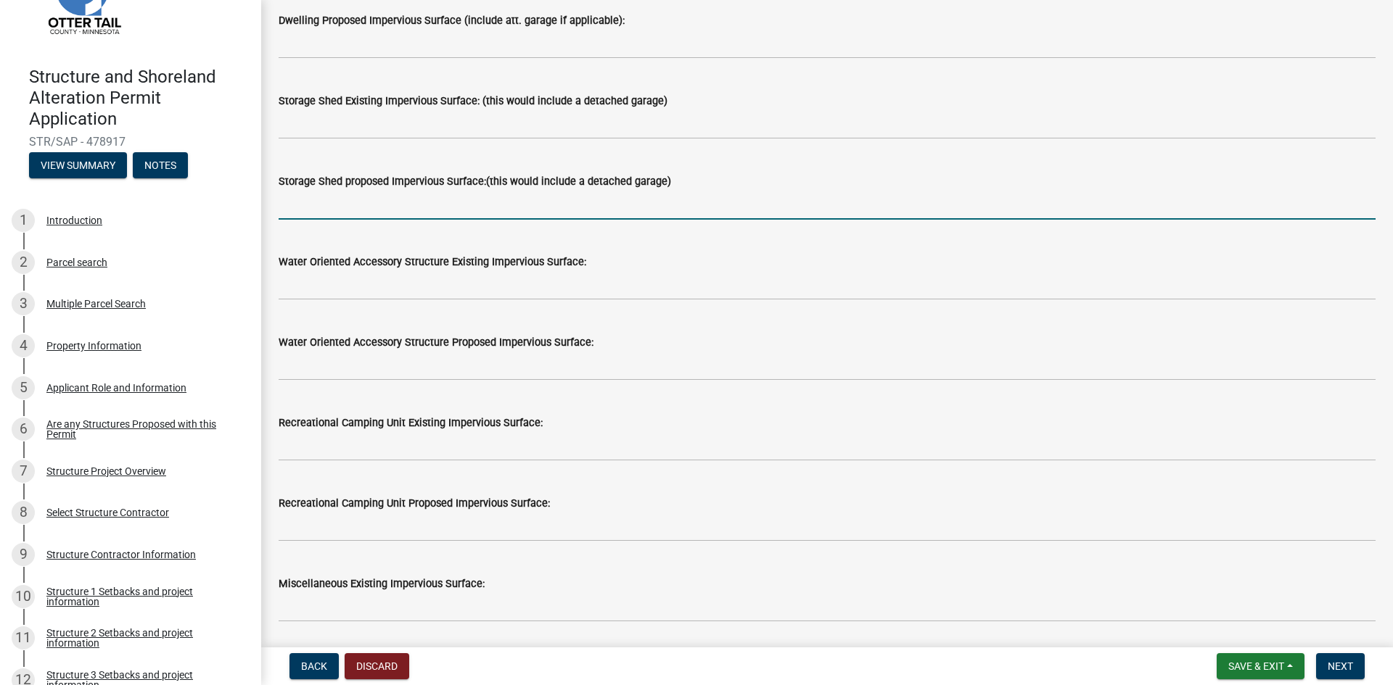
click at [310, 205] on input "text" at bounding box center [827, 205] width 1097 height 30
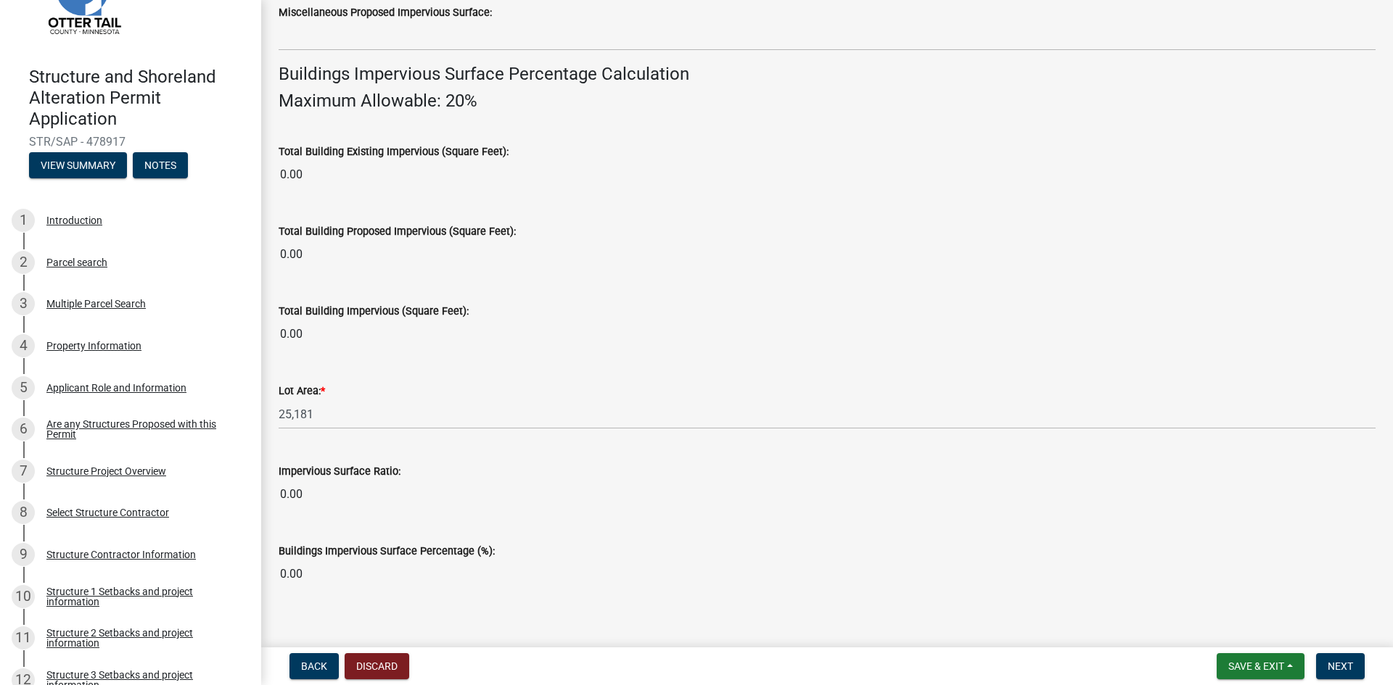
scroll to position [943, 0]
type input "900"
click at [1343, 664] on span "Next" at bounding box center [1339, 667] width 25 height 12
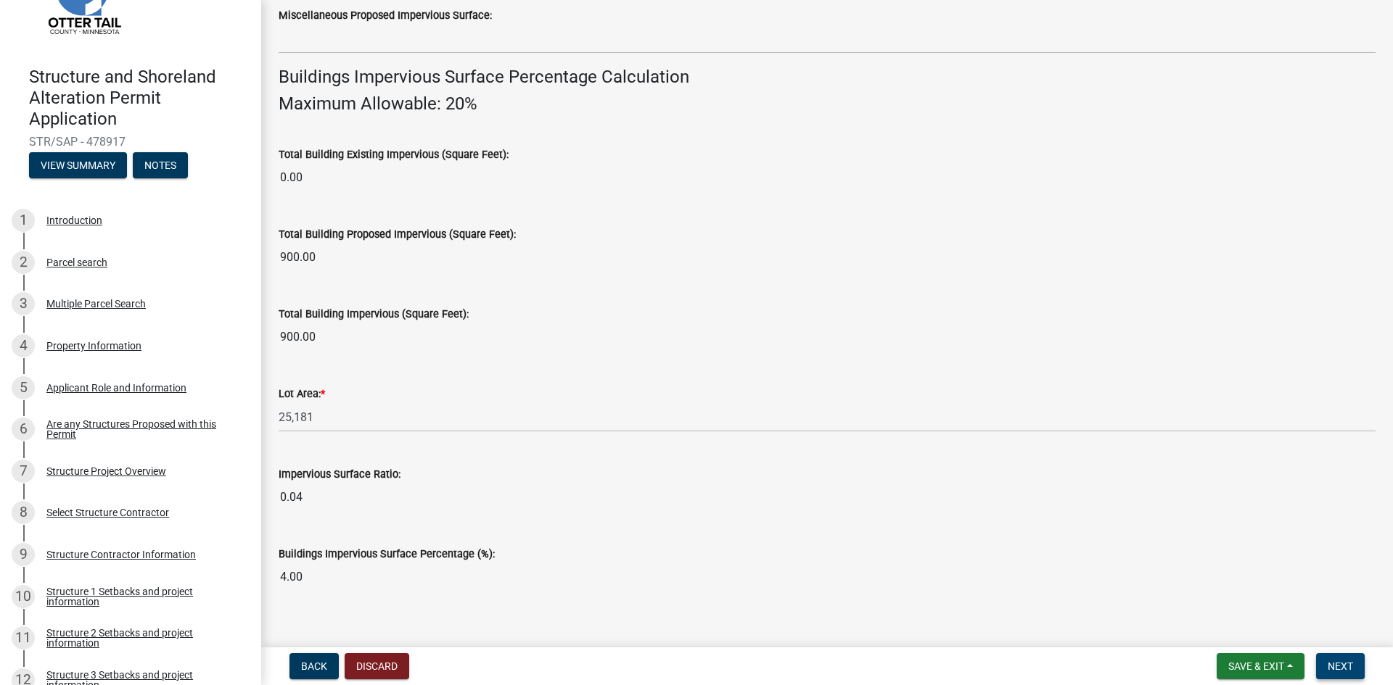
scroll to position [959, 0]
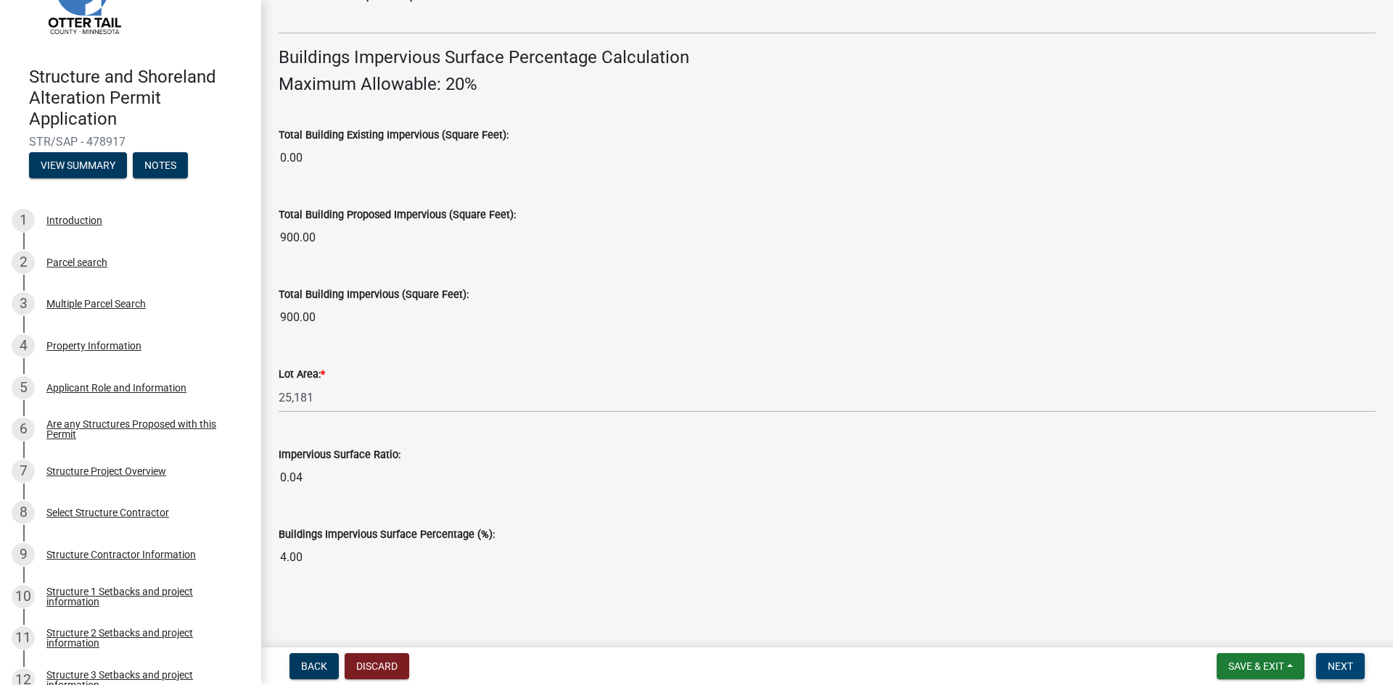
click at [1340, 669] on span "Next" at bounding box center [1339, 667] width 25 height 12
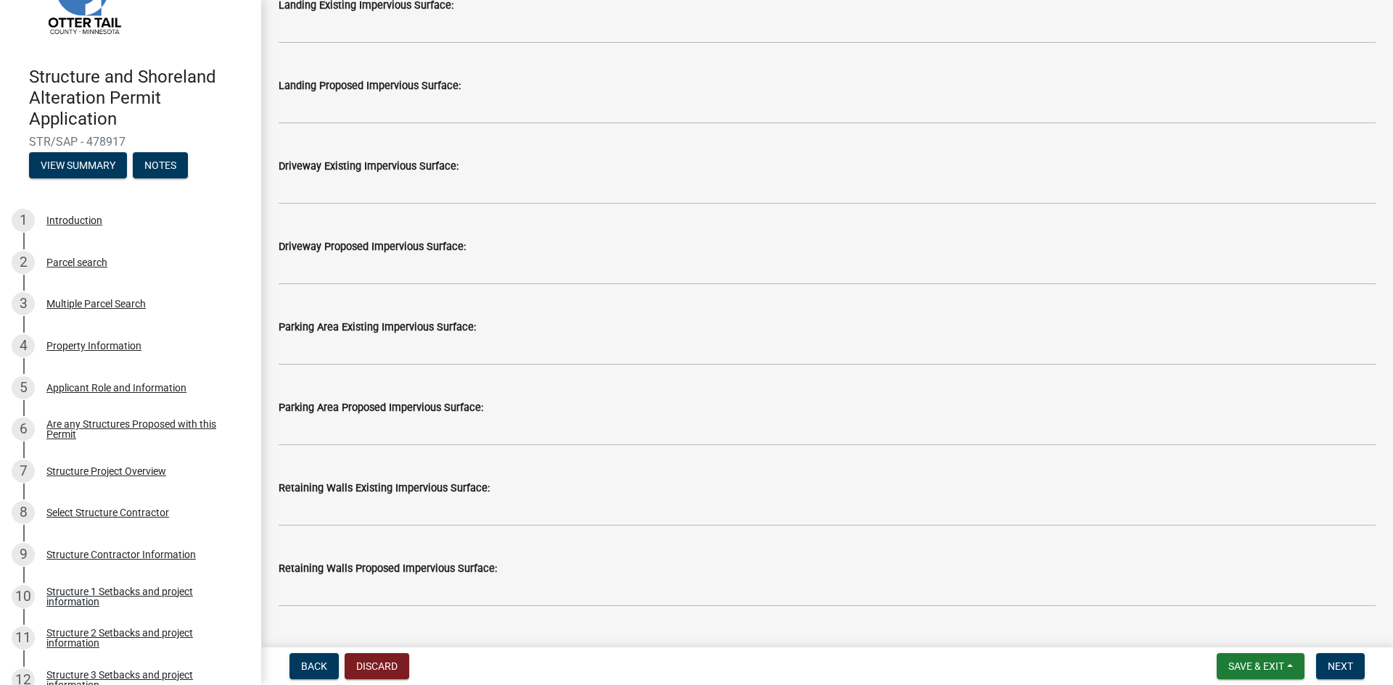
scroll to position [725, 0]
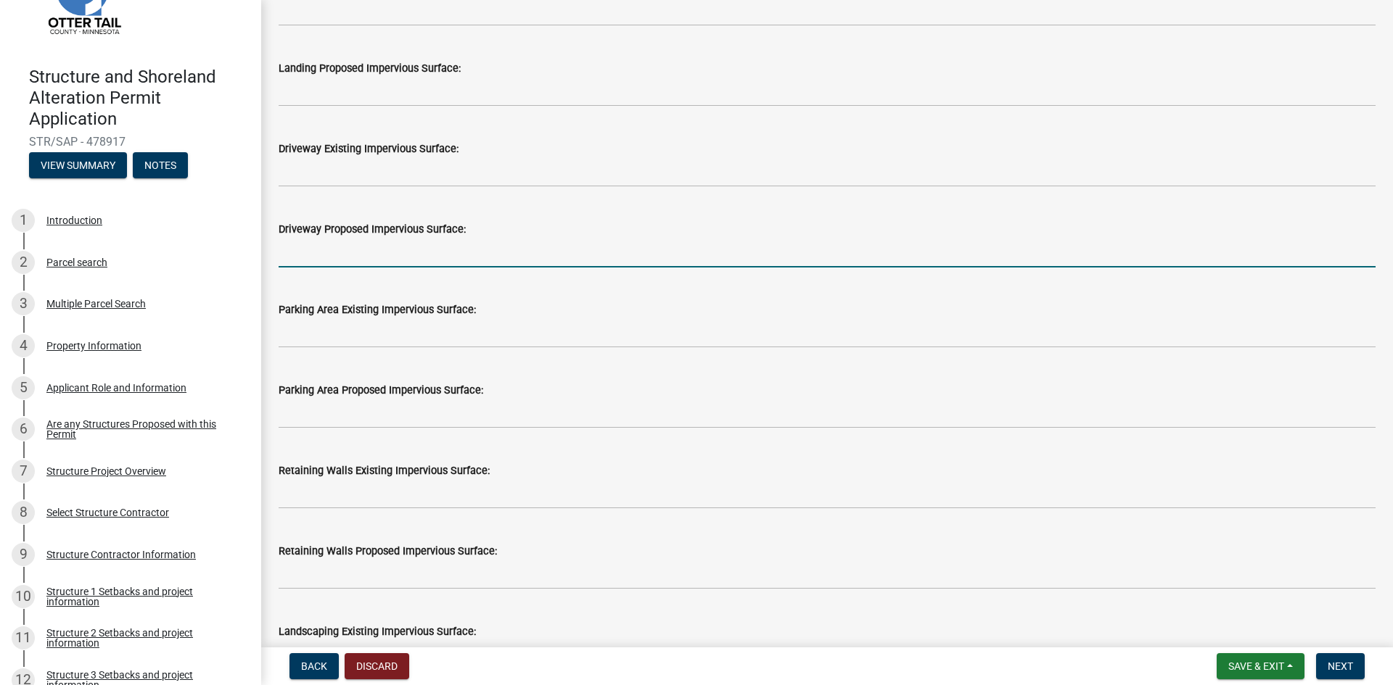
click at [296, 253] on input "text" at bounding box center [827, 253] width 1097 height 30
type input "4890"
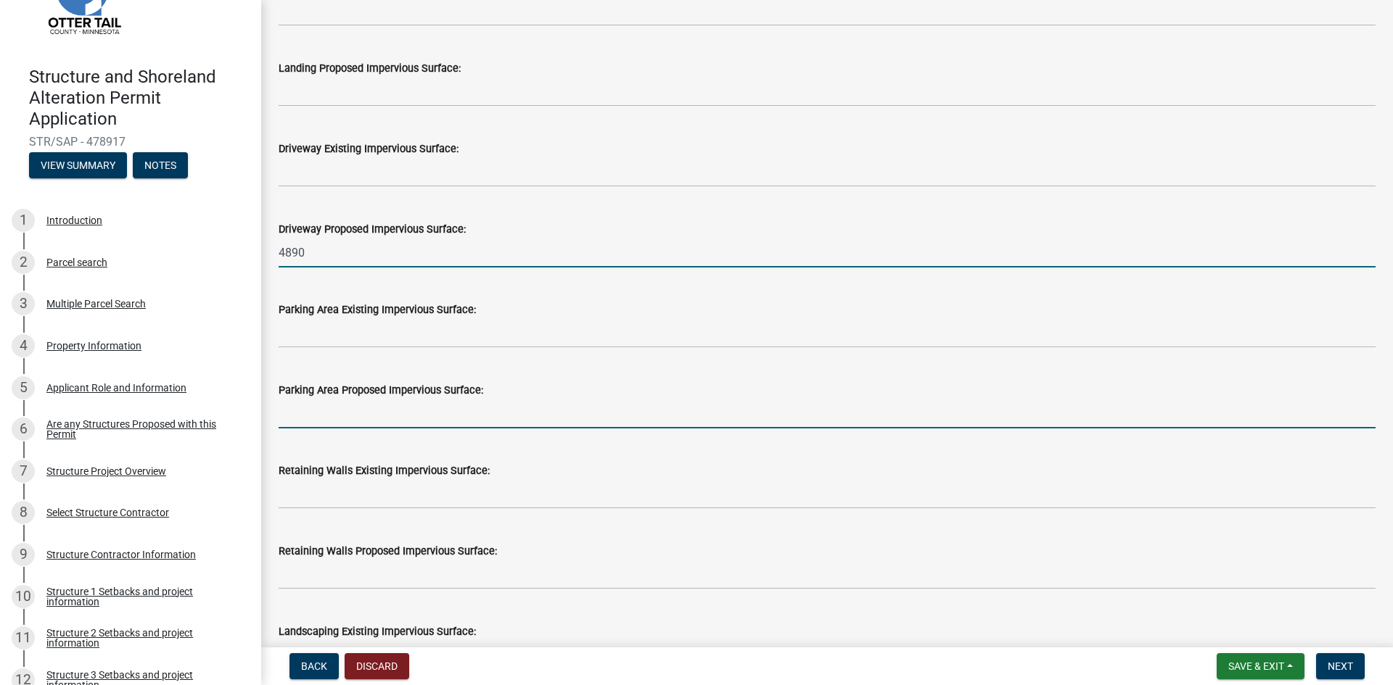
click at [294, 421] on input "text" at bounding box center [827, 414] width 1097 height 30
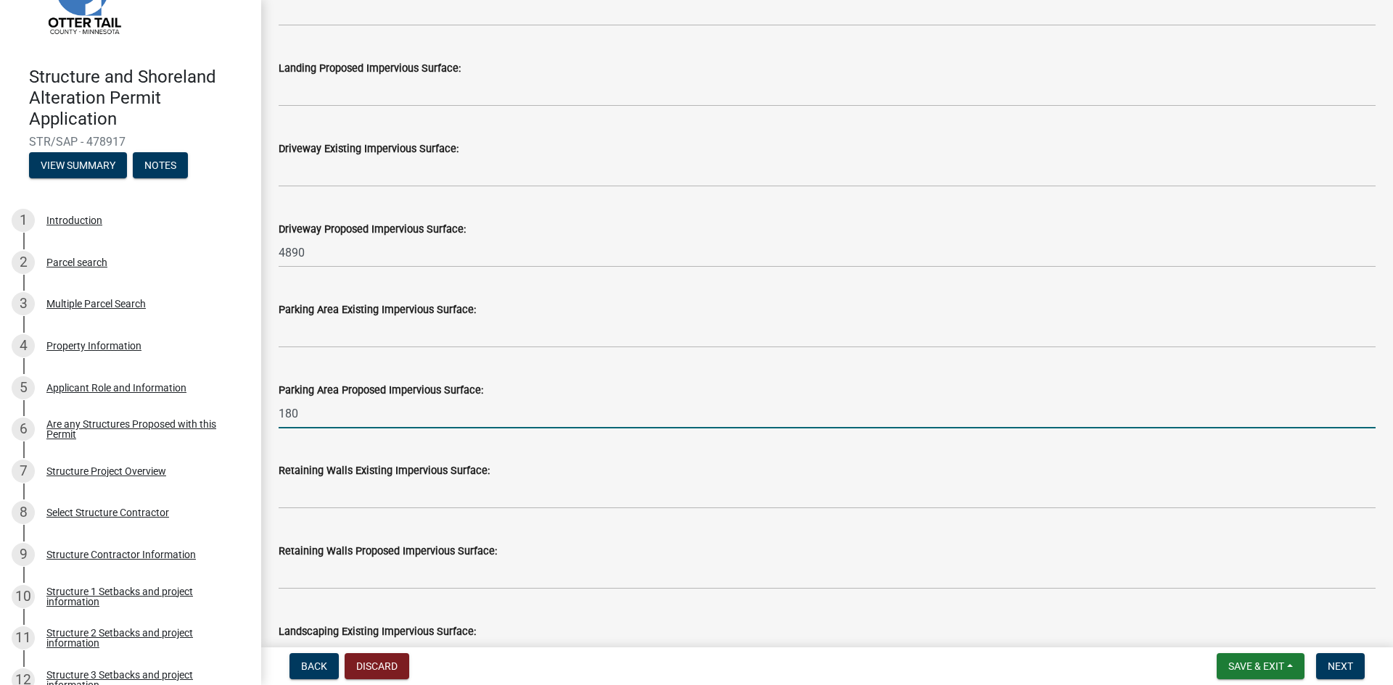
type input "180"
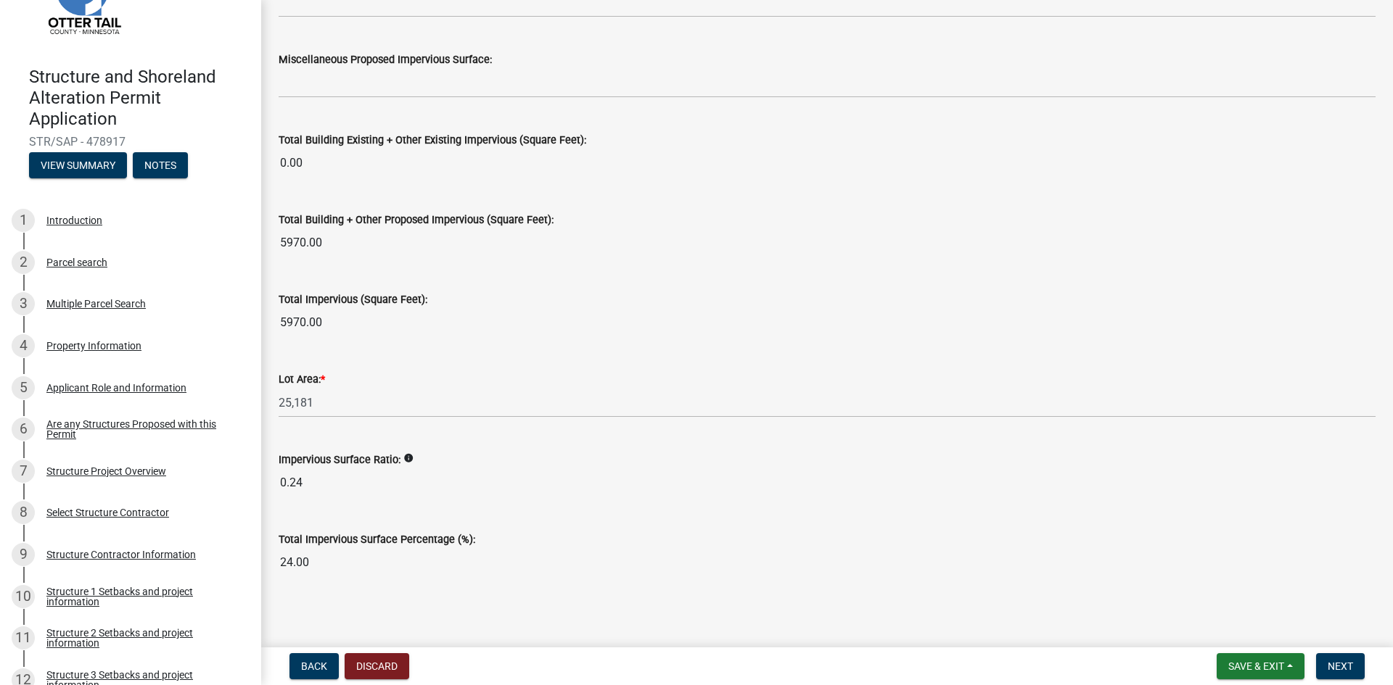
scroll to position [1544, 0]
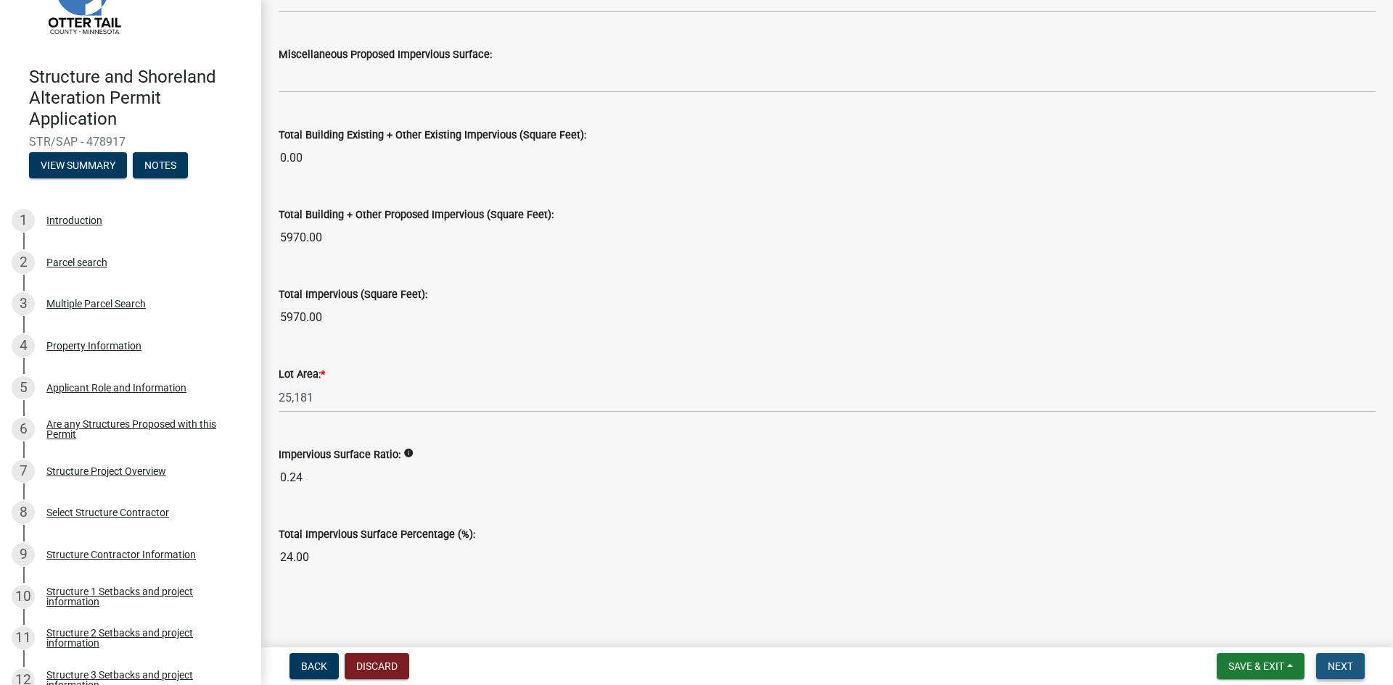
click at [1341, 669] on span "Next" at bounding box center [1339, 667] width 25 height 12
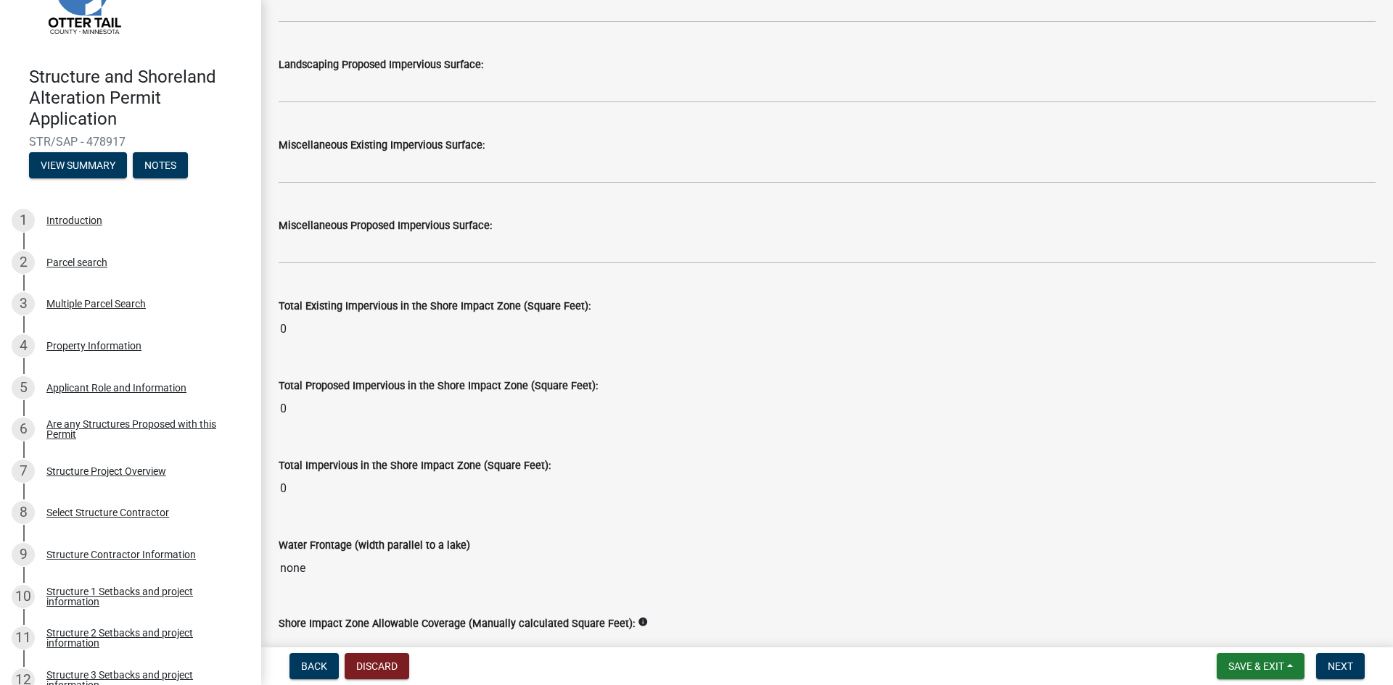
scroll to position [1735, 0]
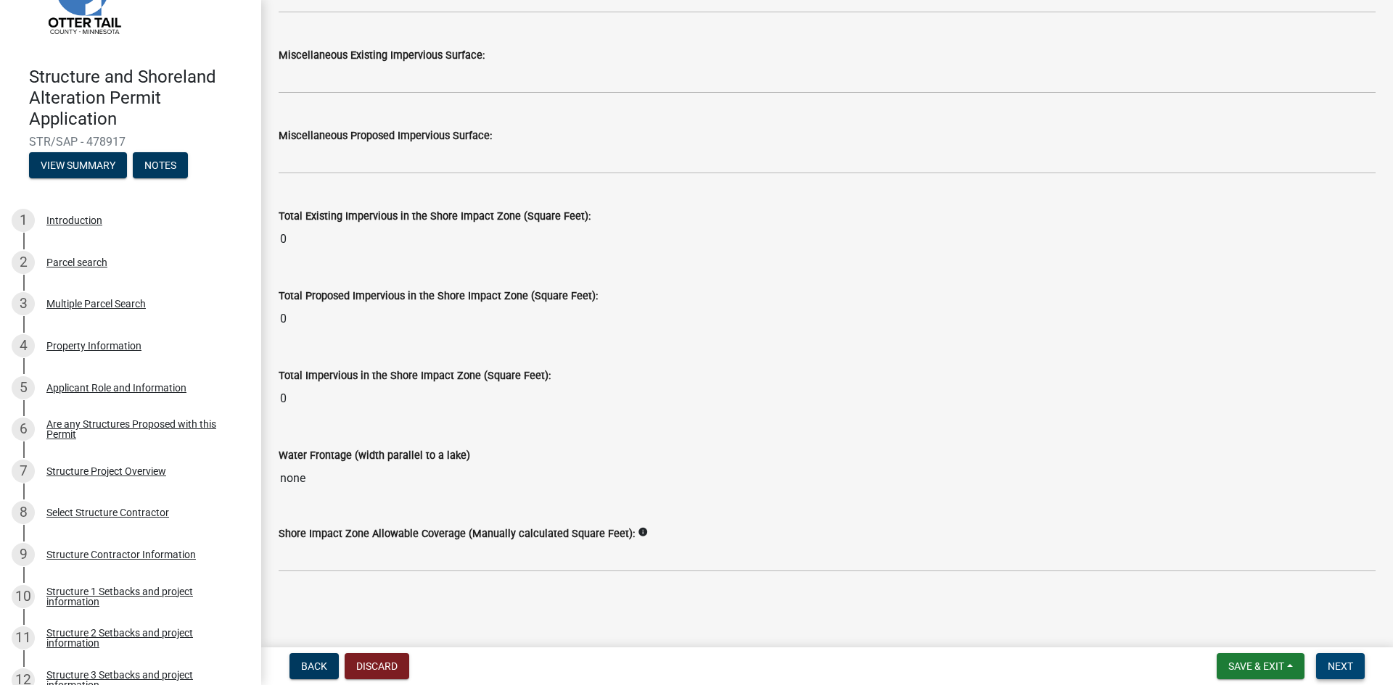
click at [1350, 670] on span "Next" at bounding box center [1339, 667] width 25 height 12
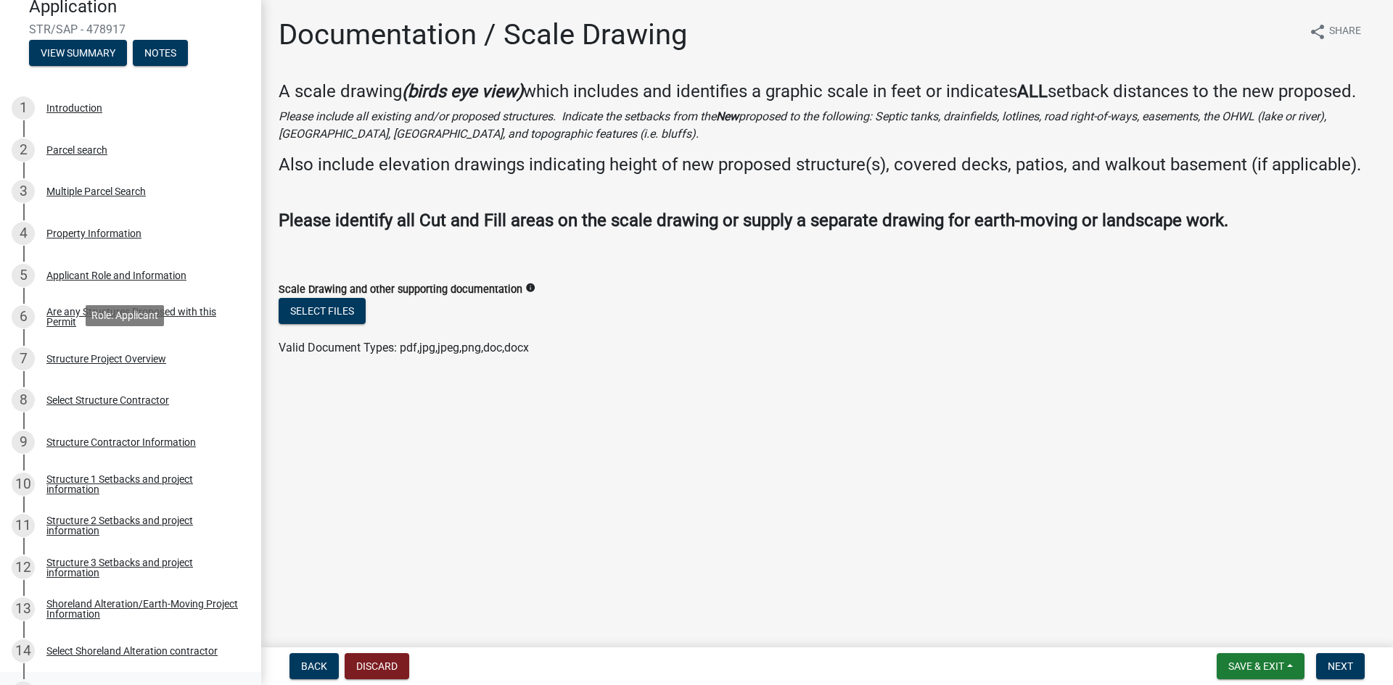
scroll to position [435, 0]
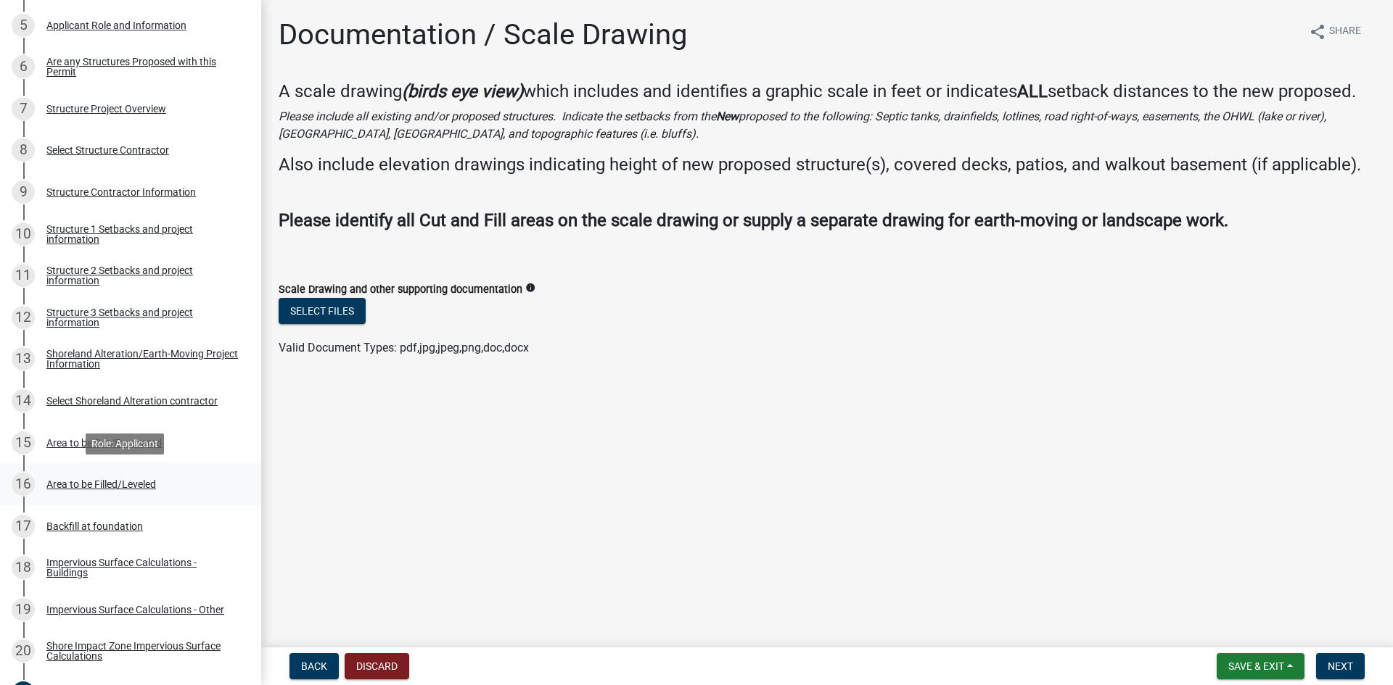
click at [138, 481] on div "Area to be Filled/Leveled" at bounding box center [101, 484] width 110 height 10
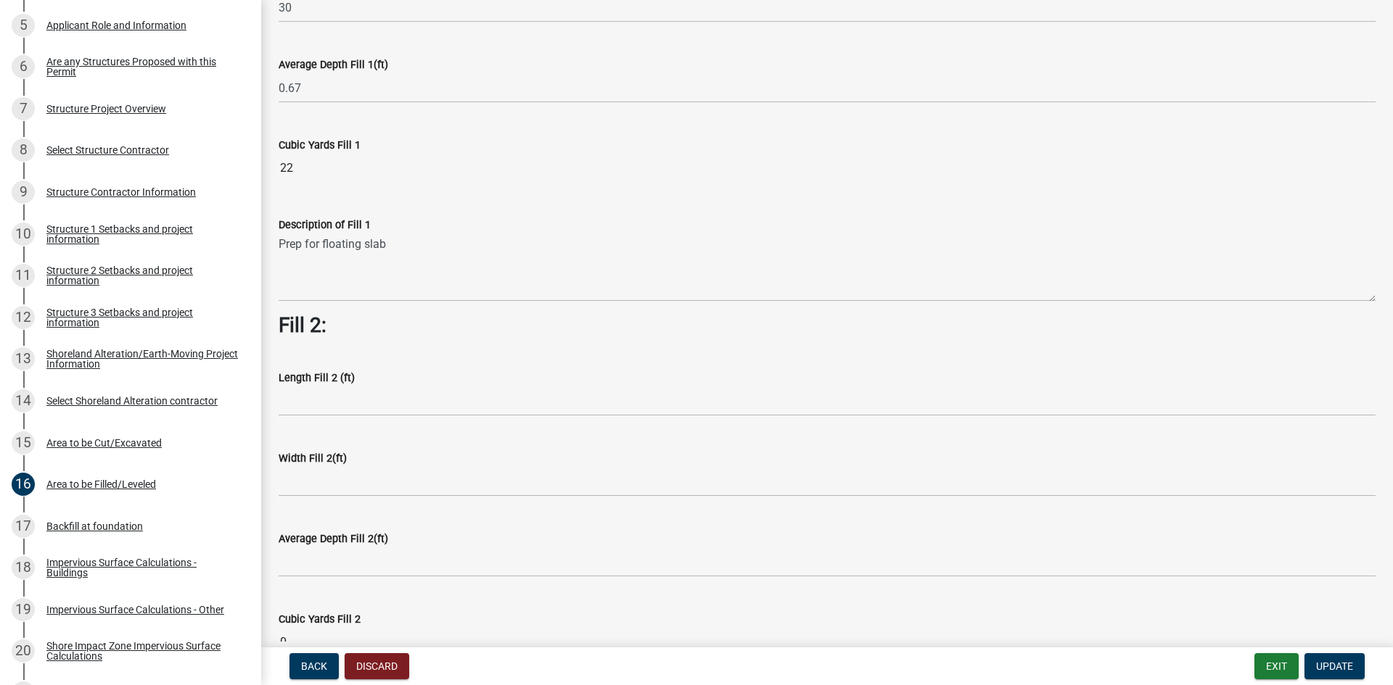
scroll to position [290, 0]
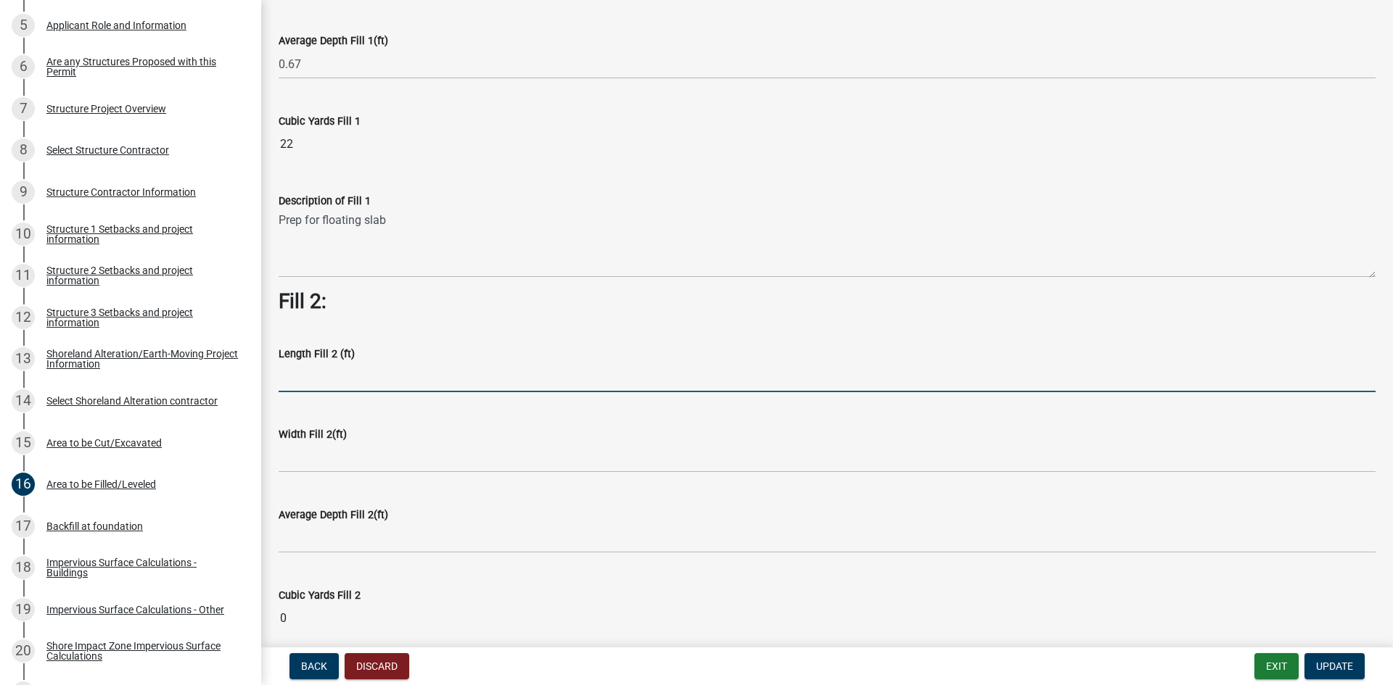
click at [294, 379] on input "text" at bounding box center [827, 378] width 1097 height 30
type input "350"
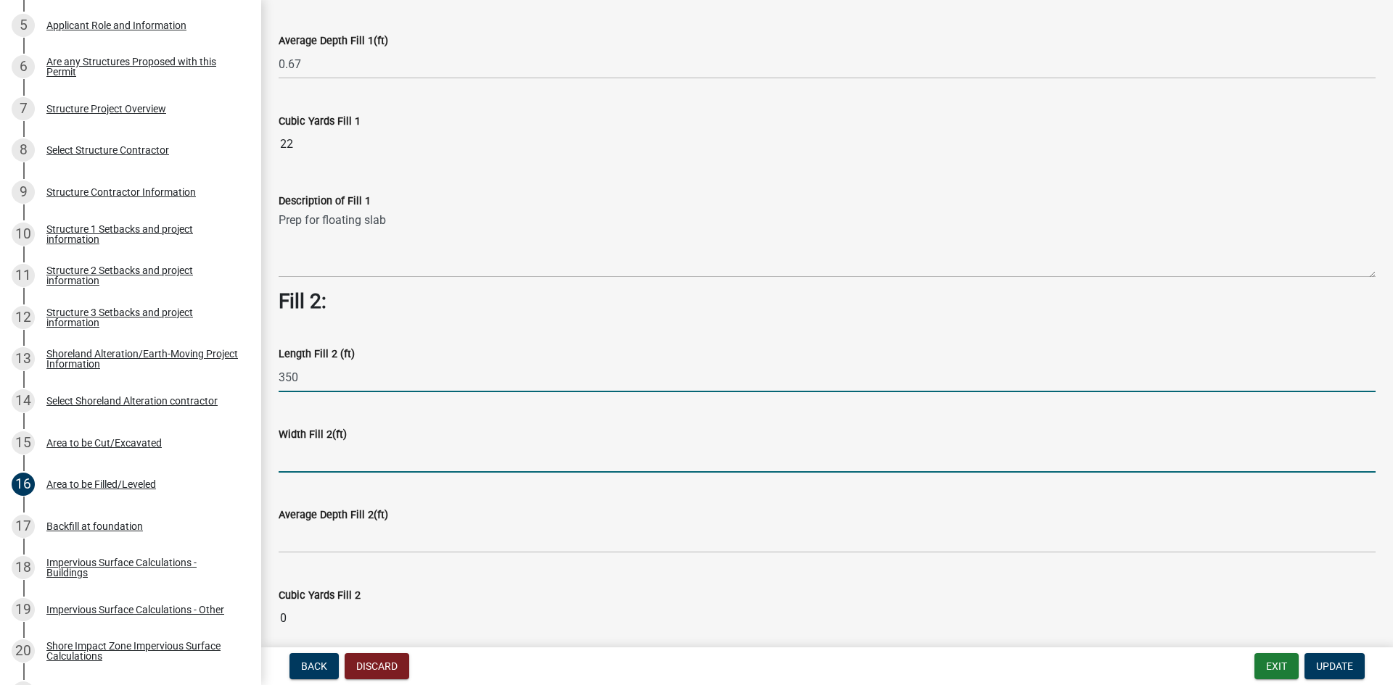
click at [316, 463] on input "text" at bounding box center [827, 458] width 1097 height 30
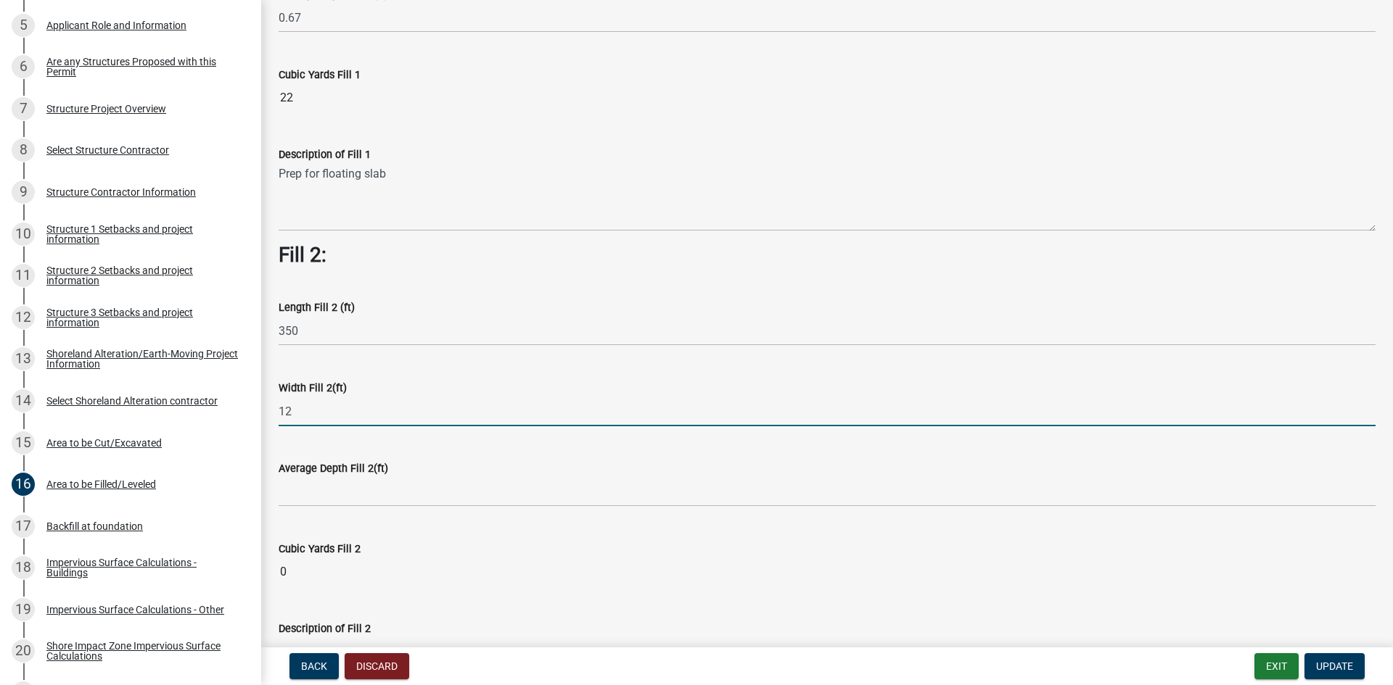
scroll to position [363, 0]
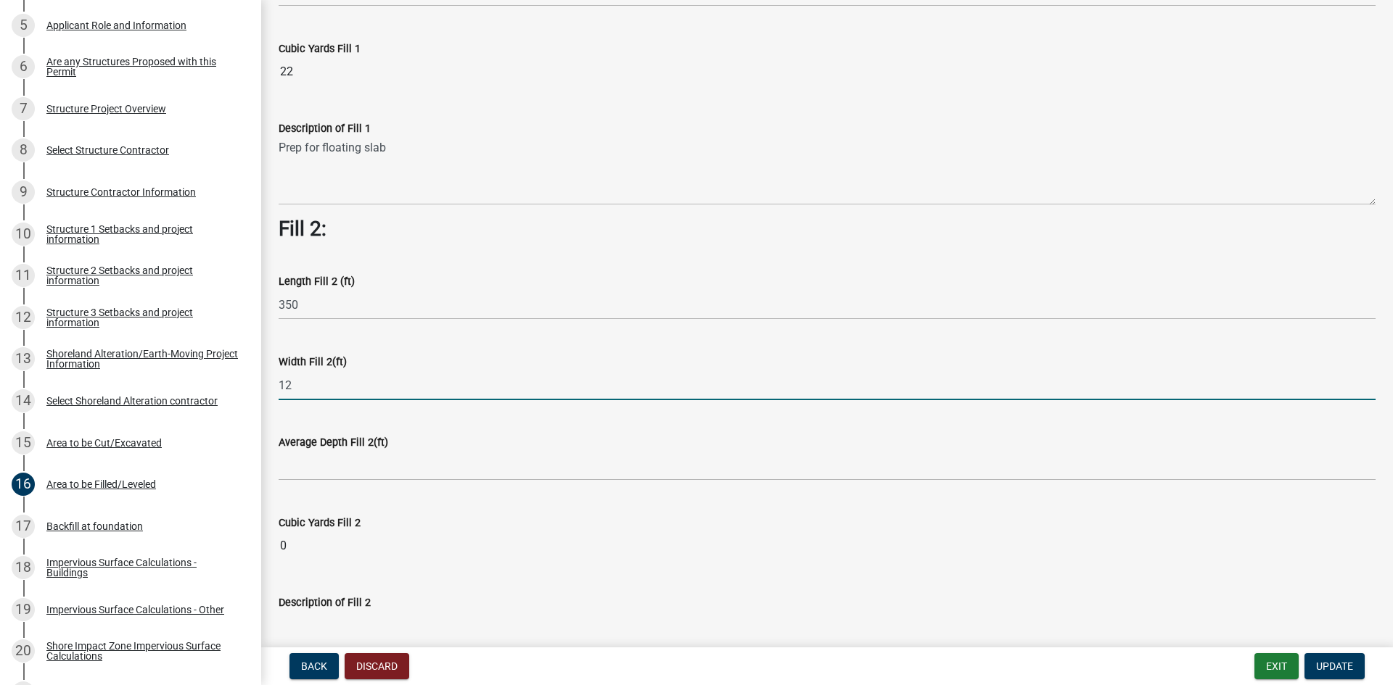
type input "12"
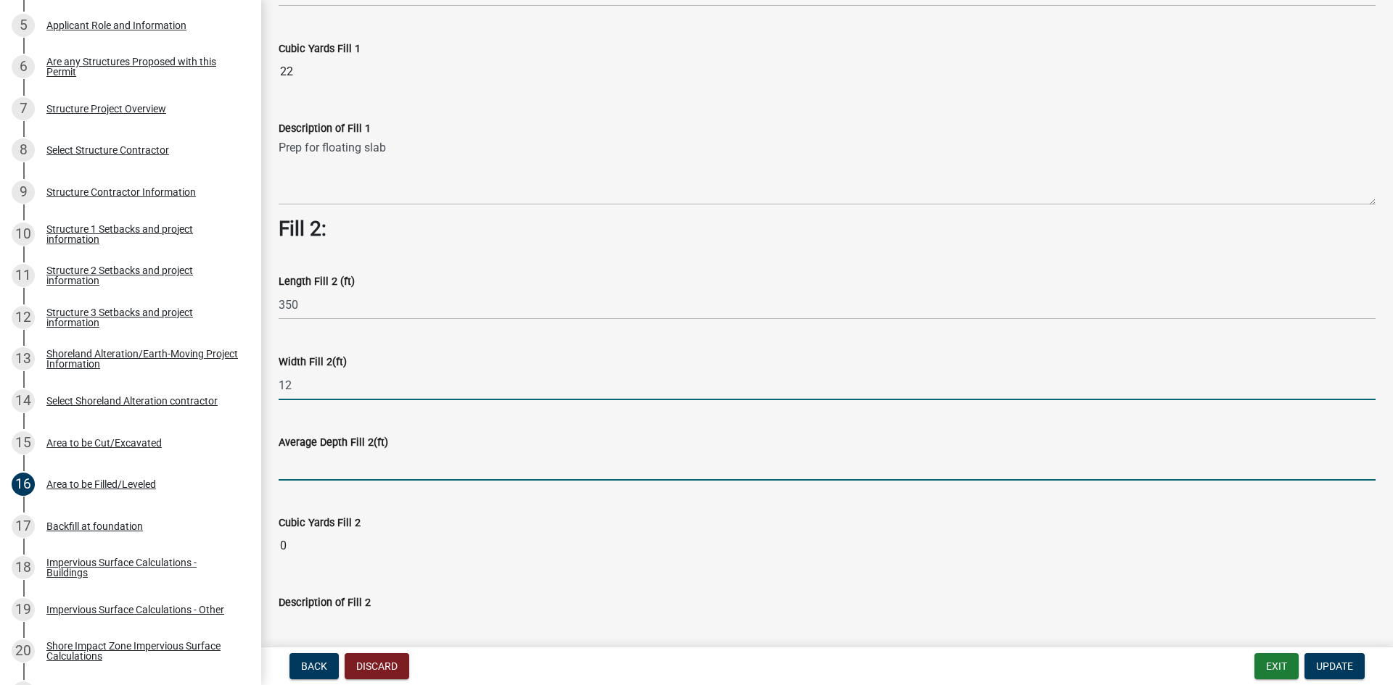
click at [293, 463] on input "text" at bounding box center [827, 466] width 1097 height 30
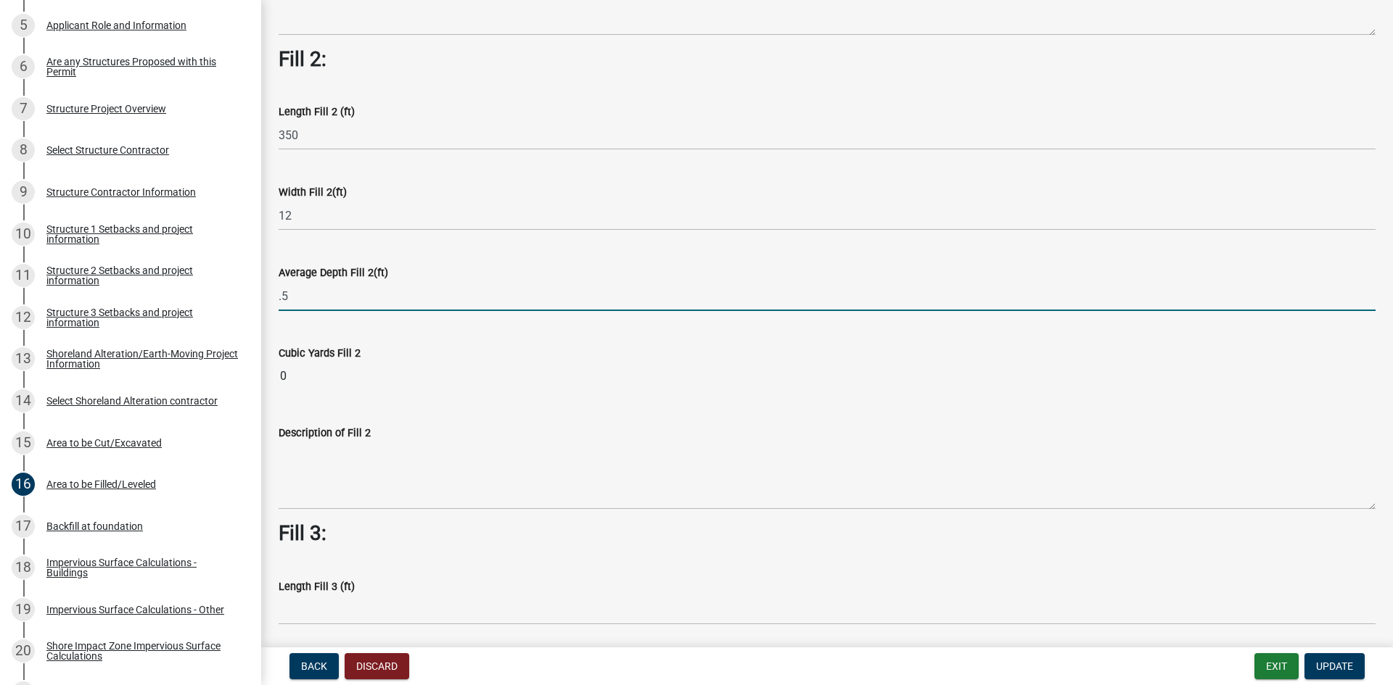
scroll to position [580, 0]
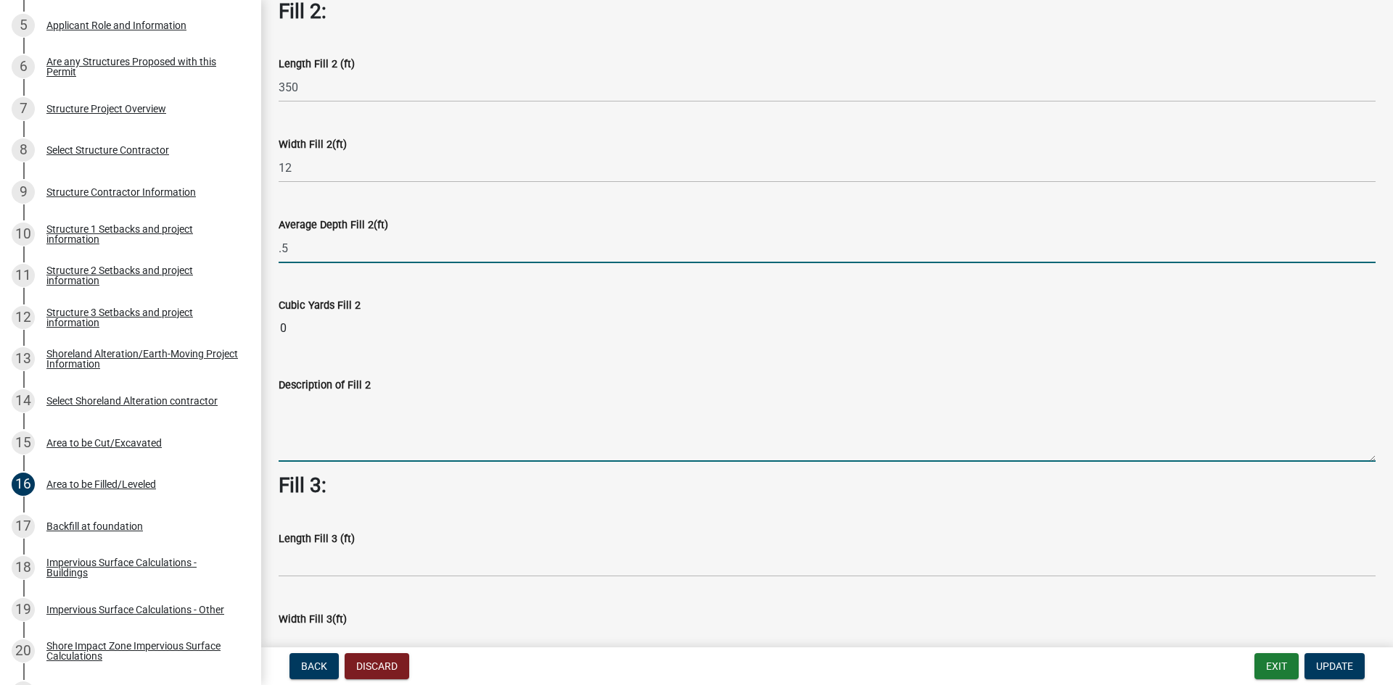
type input "0.5"
click at [392, 435] on wm-data-entity-input-list "Fill 1: Length Fill 1 (ft) 30 Width Fill 1(ft) 30 Average Depth Fill 1(ft) 0.67…" at bounding box center [827, 276] width 1097 height 1504
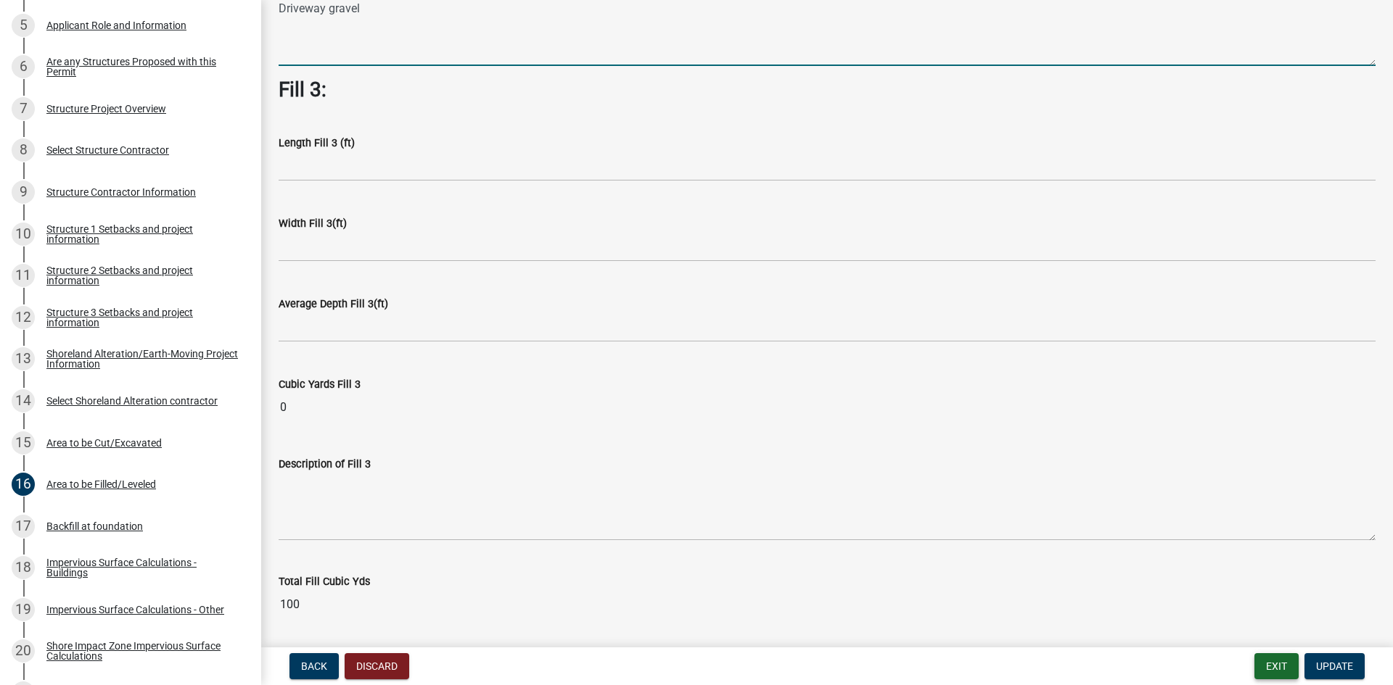
scroll to position [951, 0]
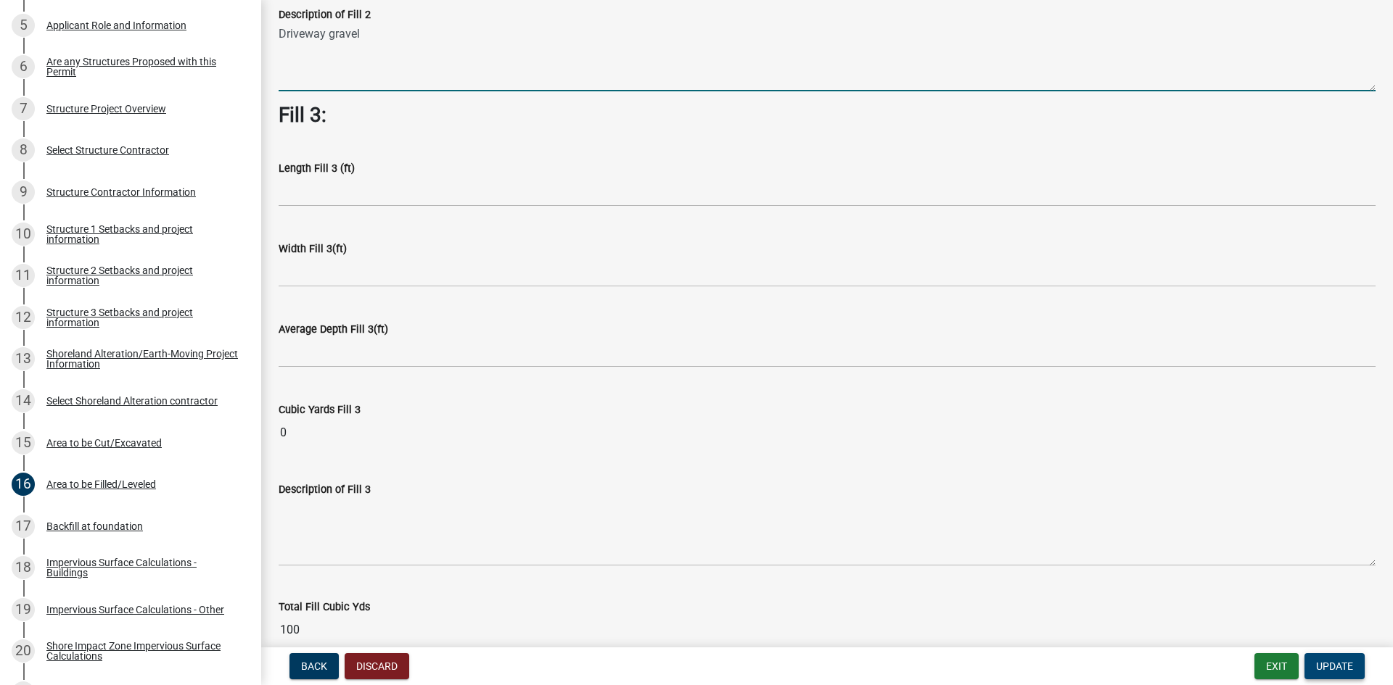
type textarea "Driveway gravel"
click at [1338, 665] on span "Update" at bounding box center [1334, 667] width 37 height 12
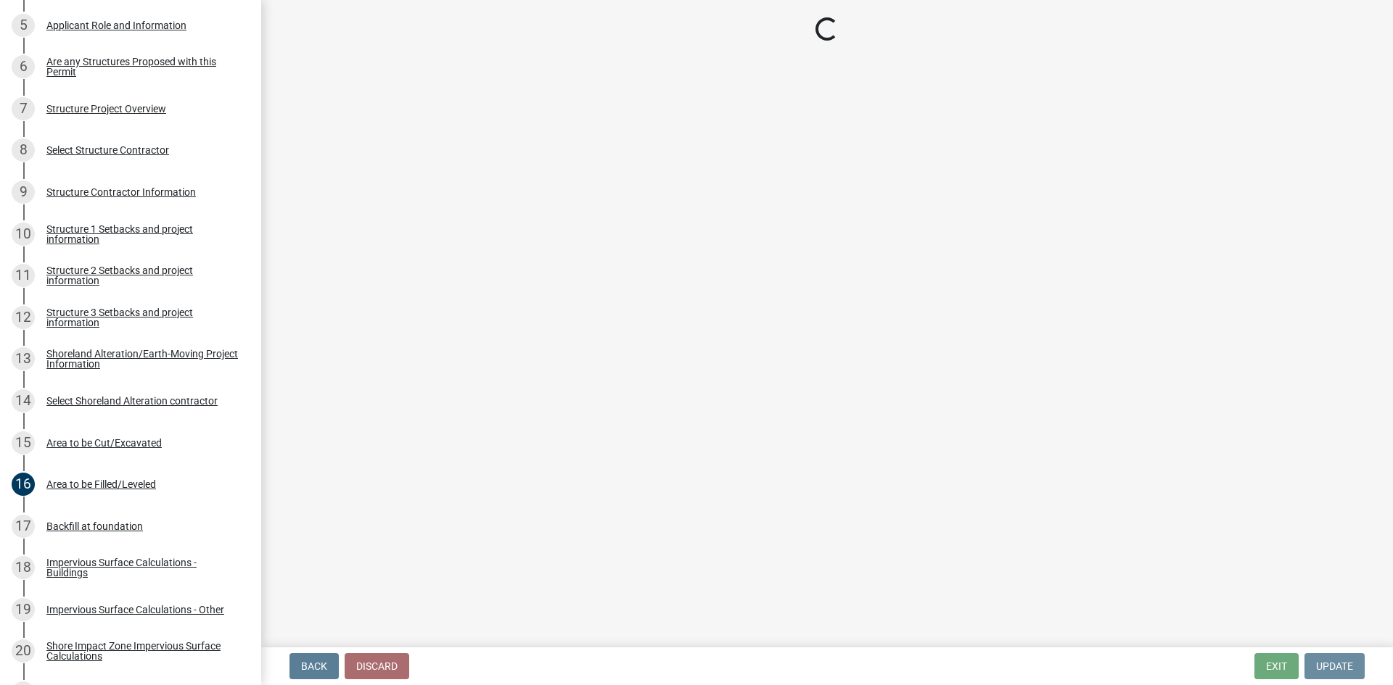
scroll to position [0, 0]
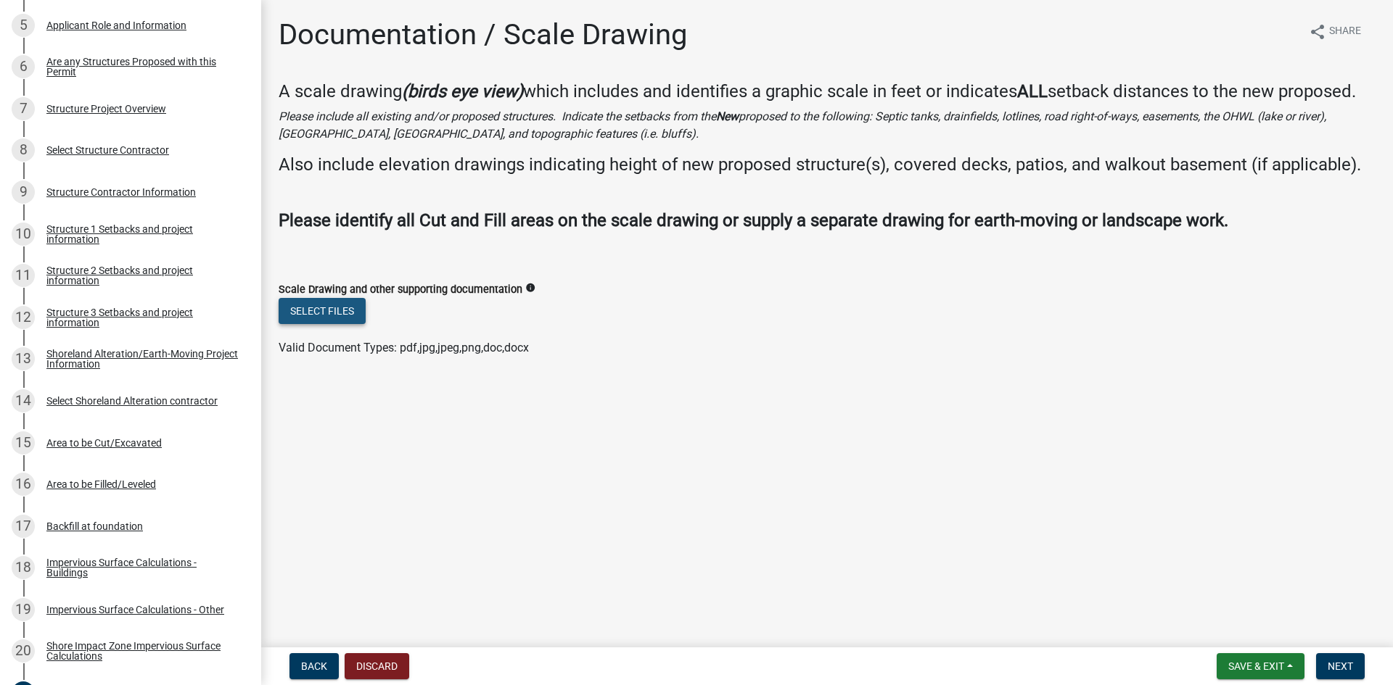
click at [319, 316] on button "Select files" at bounding box center [322, 311] width 87 height 26
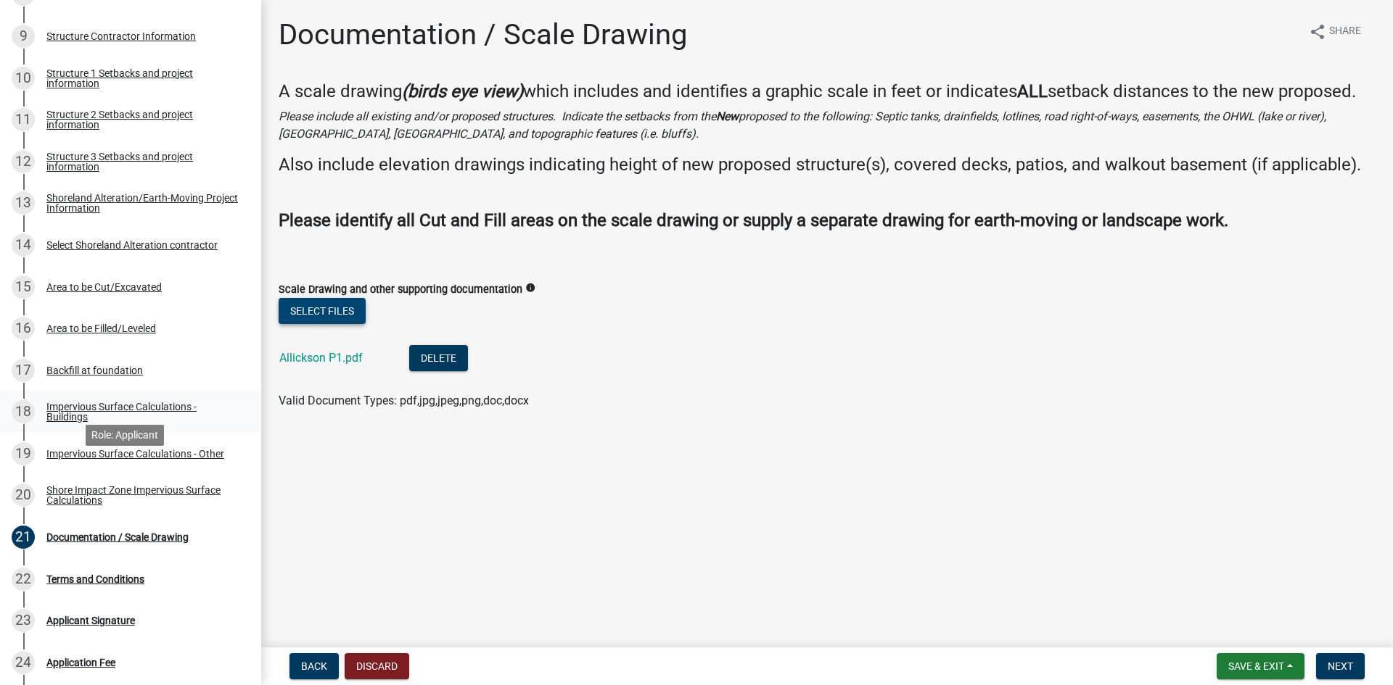
scroll to position [653, 0]
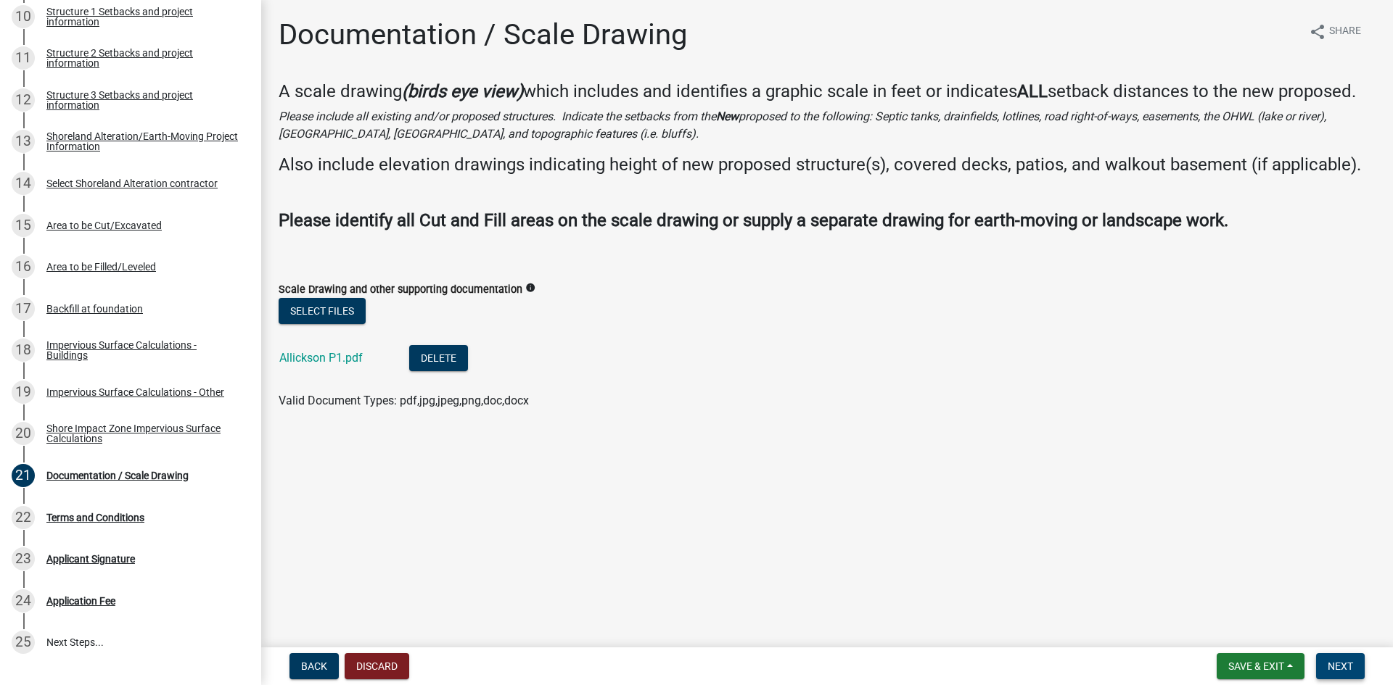
click at [1343, 667] on span "Next" at bounding box center [1339, 667] width 25 height 12
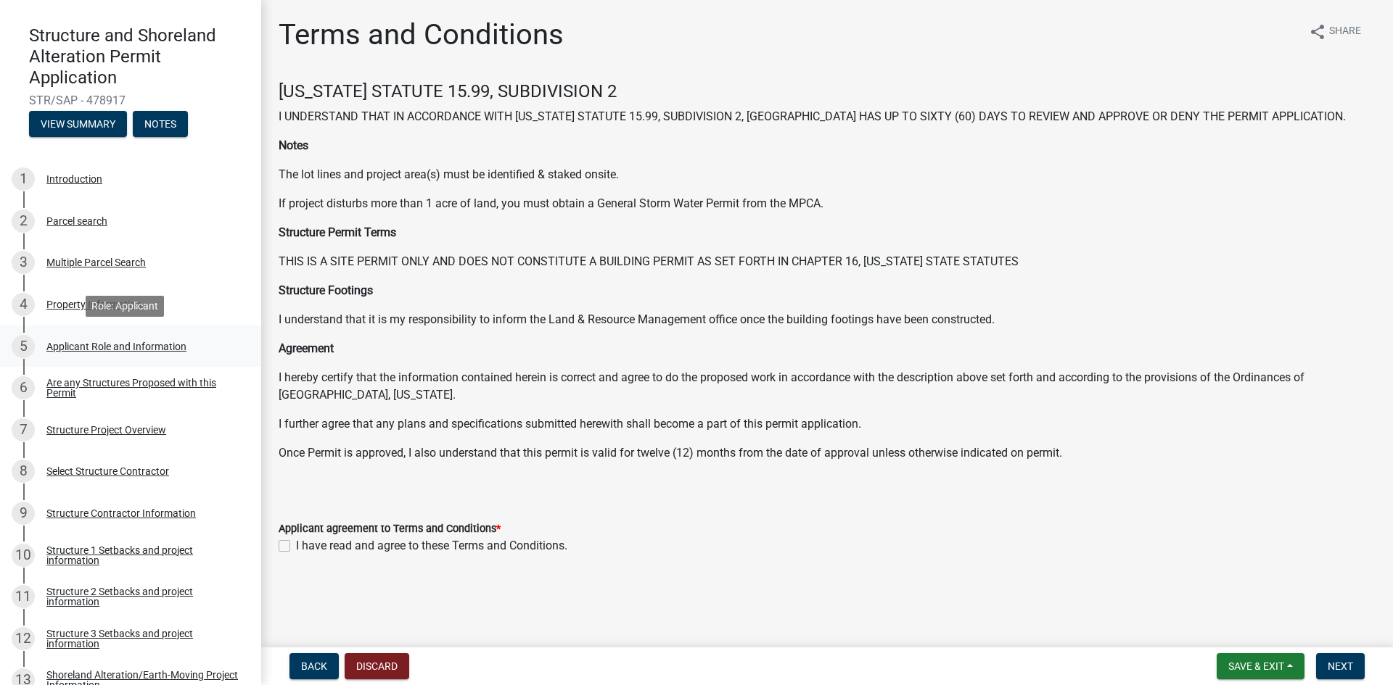
scroll to position [147, 0]
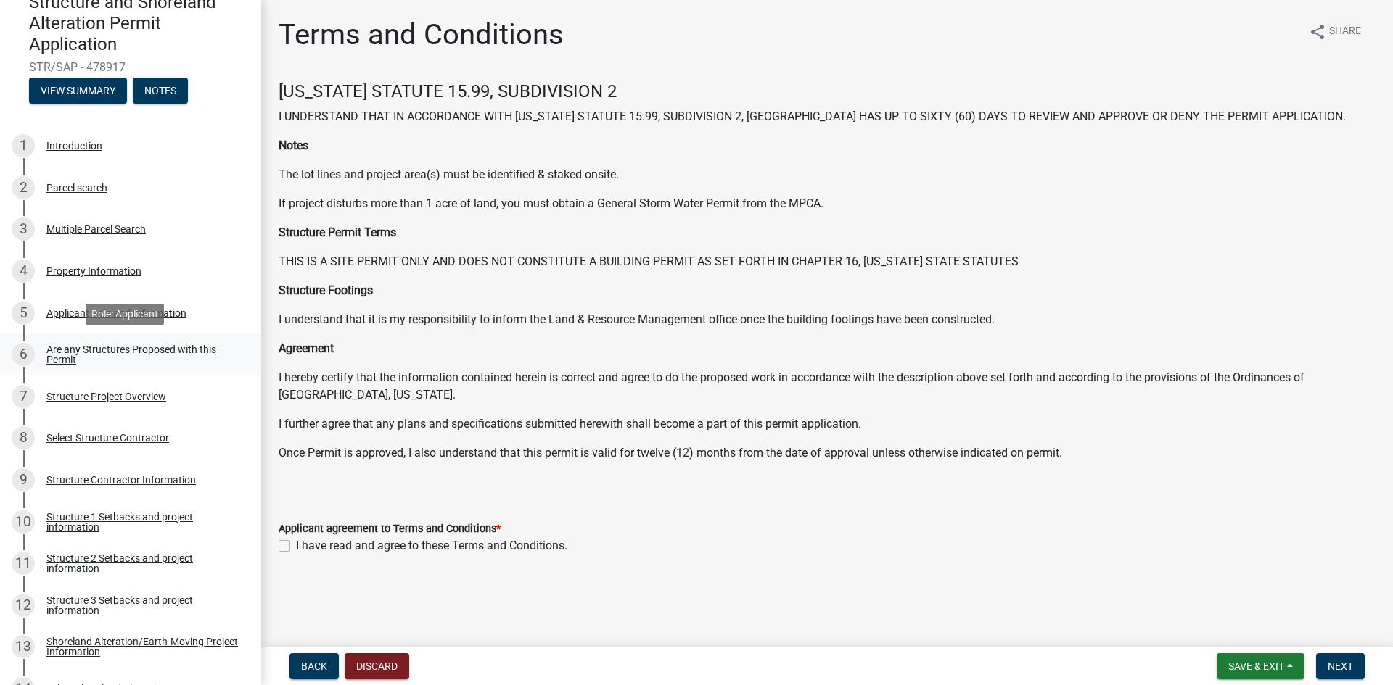
click at [64, 357] on div "Are any Structures Proposed with this Permit" at bounding box center [141, 355] width 191 height 20
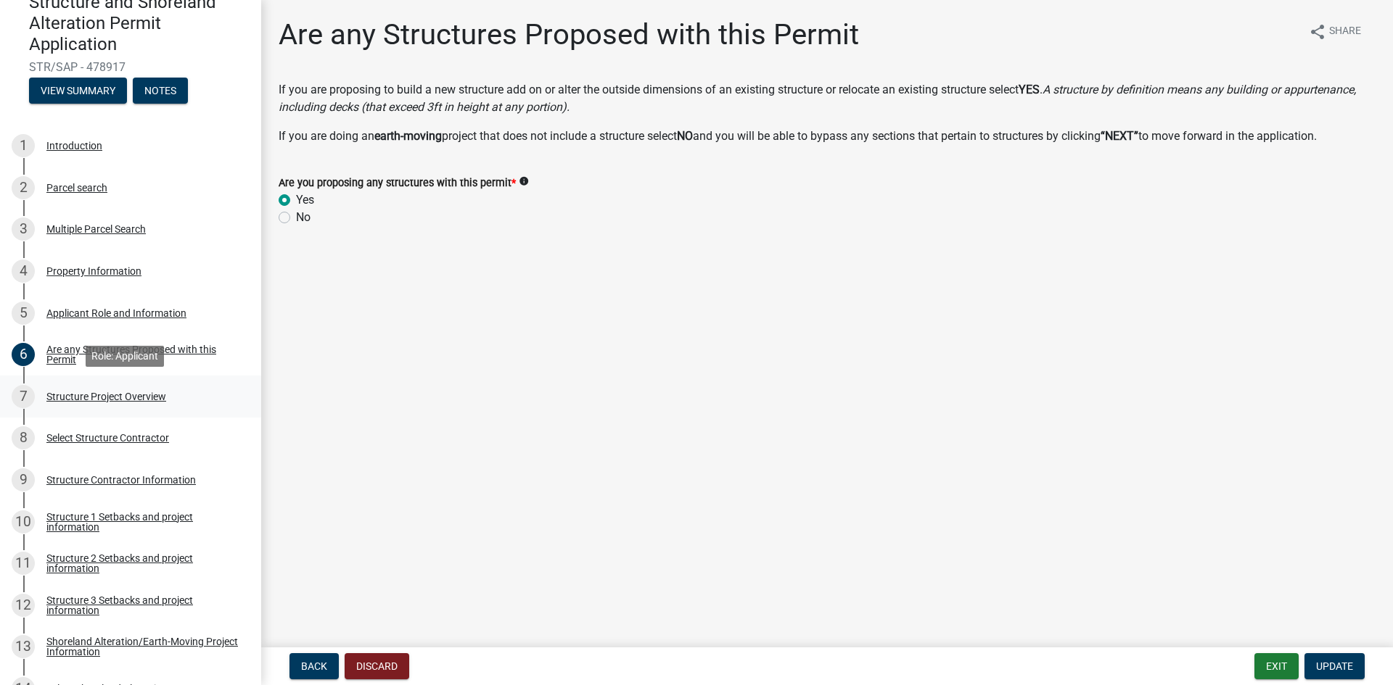
click at [94, 397] on div "Structure Project Overview" at bounding box center [106, 397] width 120 height 10
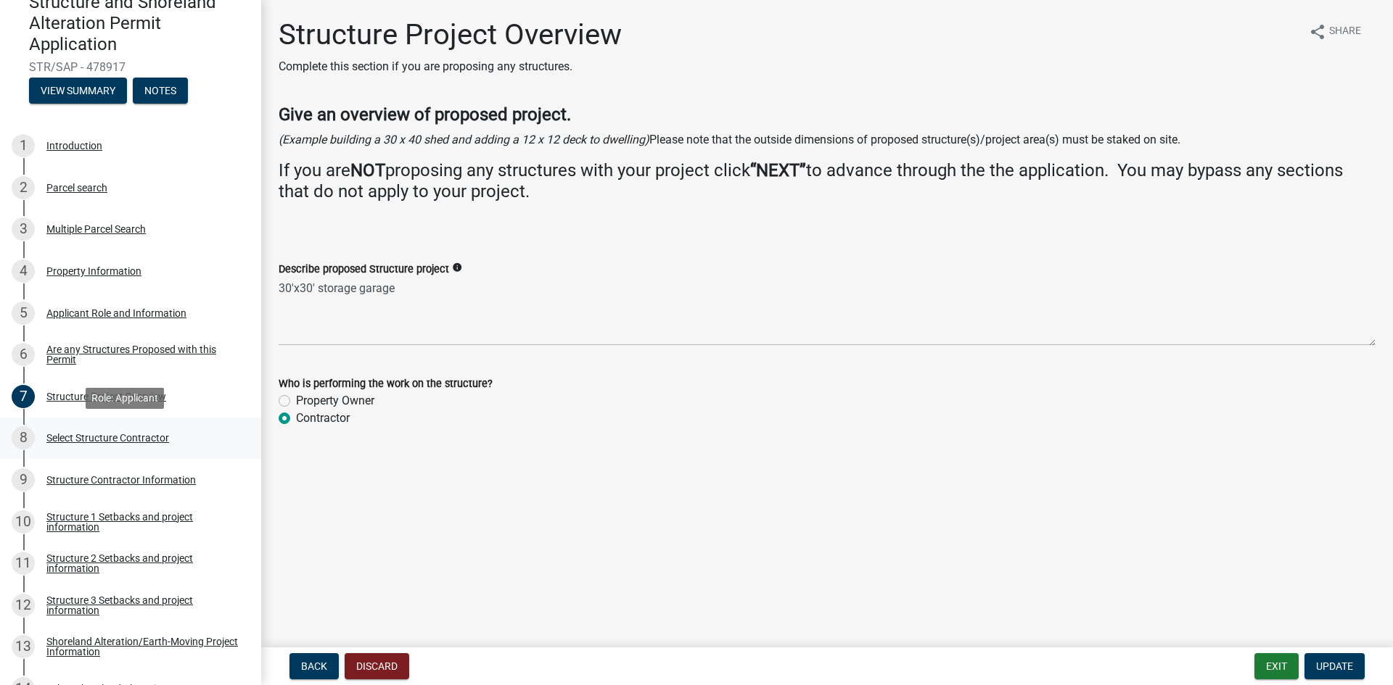
click at [78, 437] on div "Select Structure Contractor" at bounding box center [107, 438] width 123 height 10
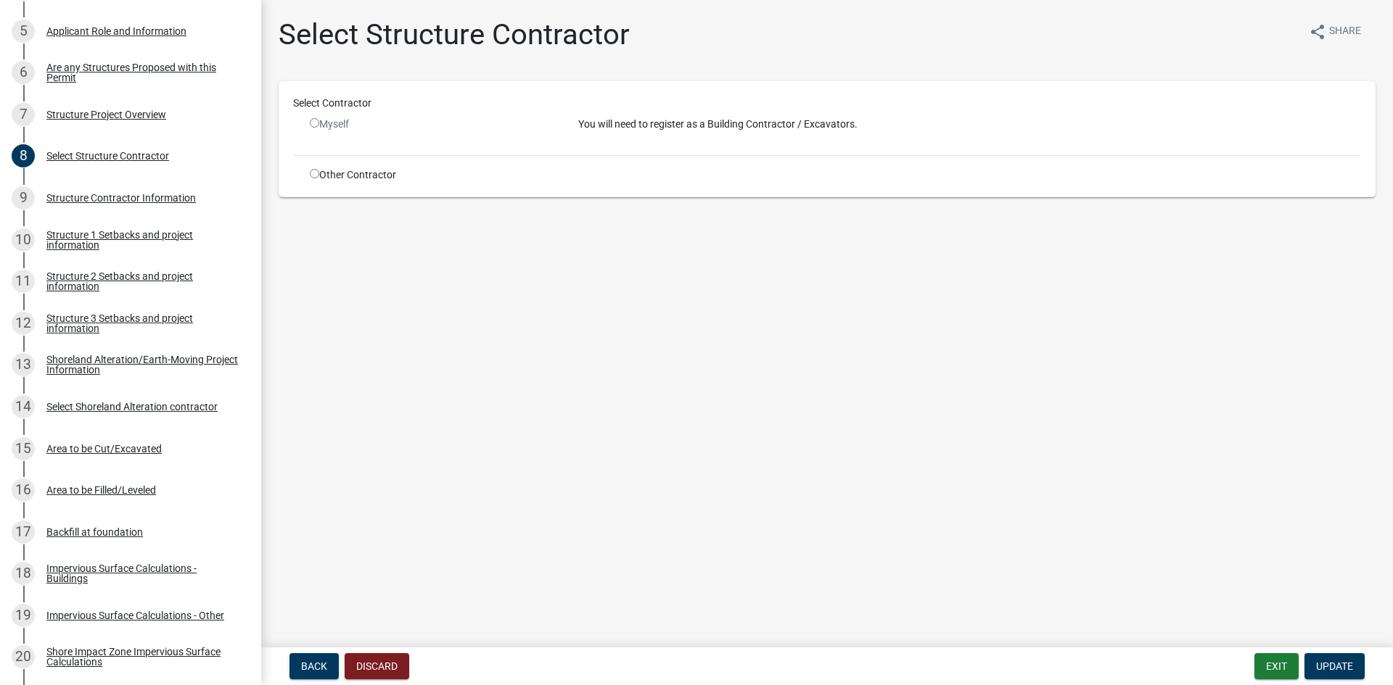
scroll to position [445, 0]
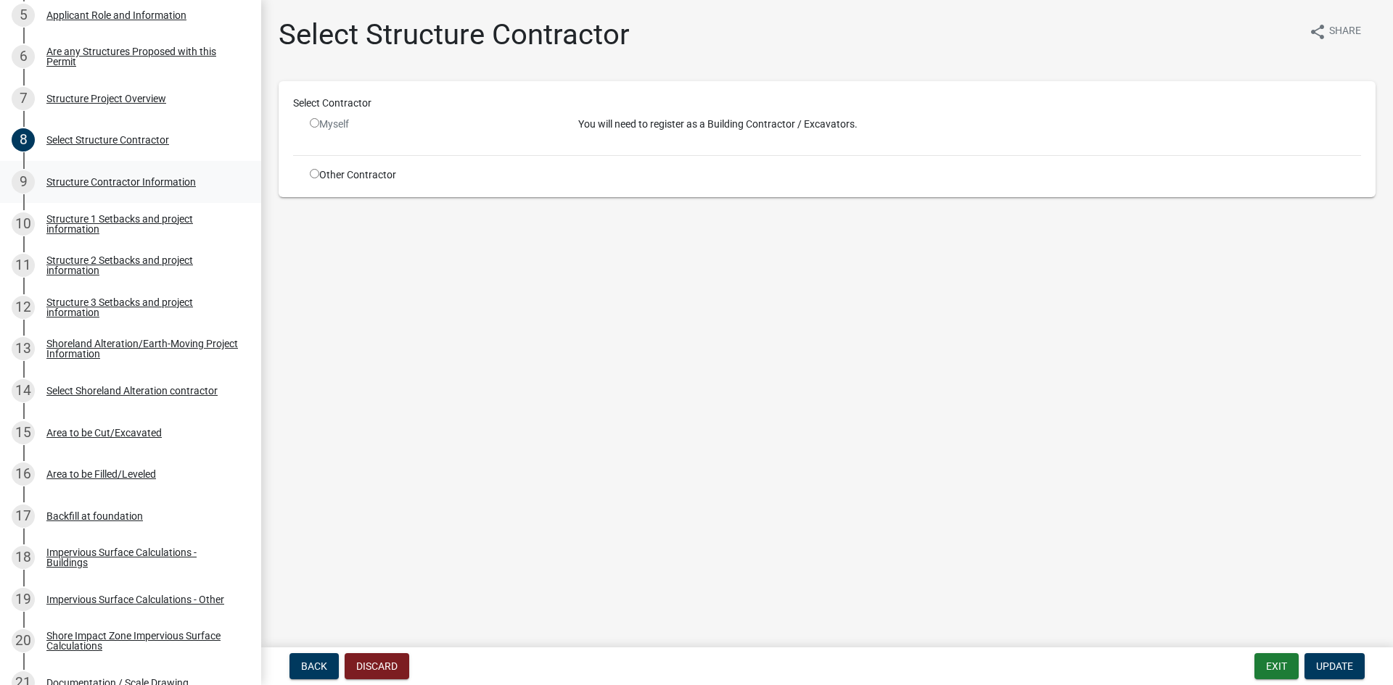
click at [178, 184] on div "Structure Contractor Information" at bounding box center [120, 182] width 149 height 10
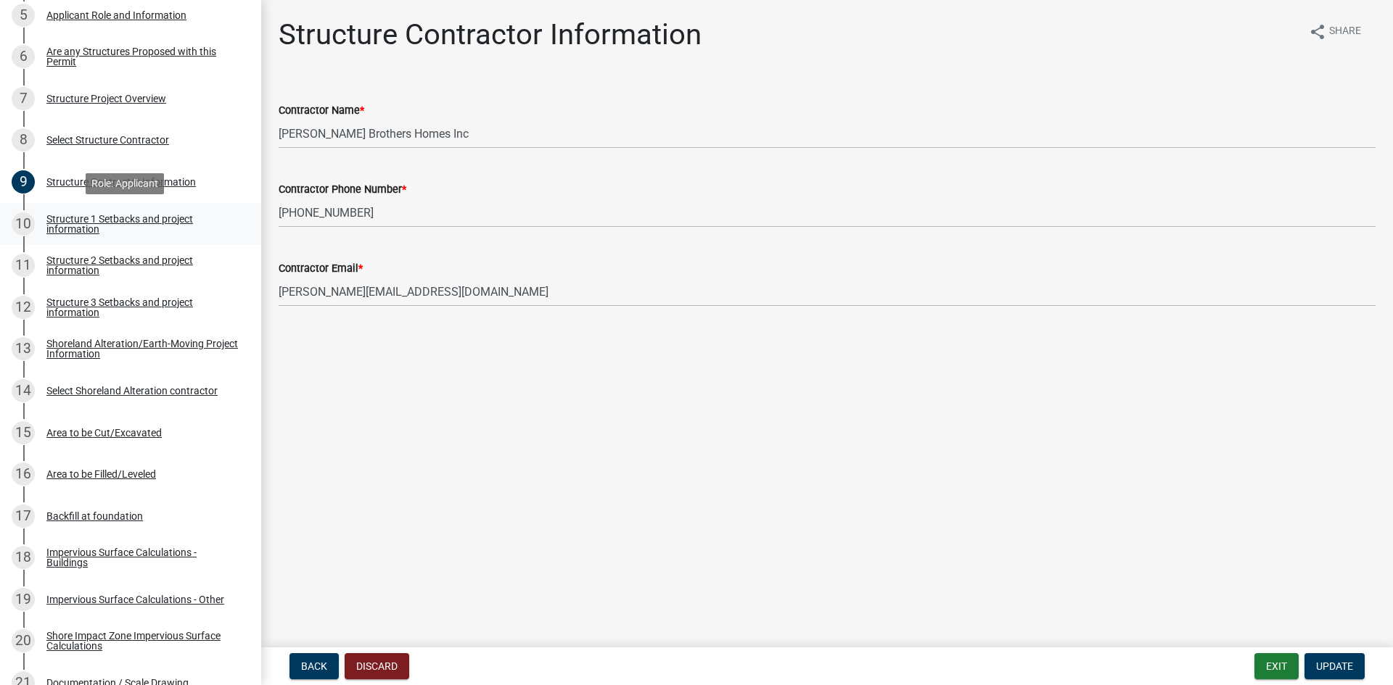
click at [157, 215] on div "Structure 1 Setbacks and project information" at bounding box center [141, 224] width 191 height 20
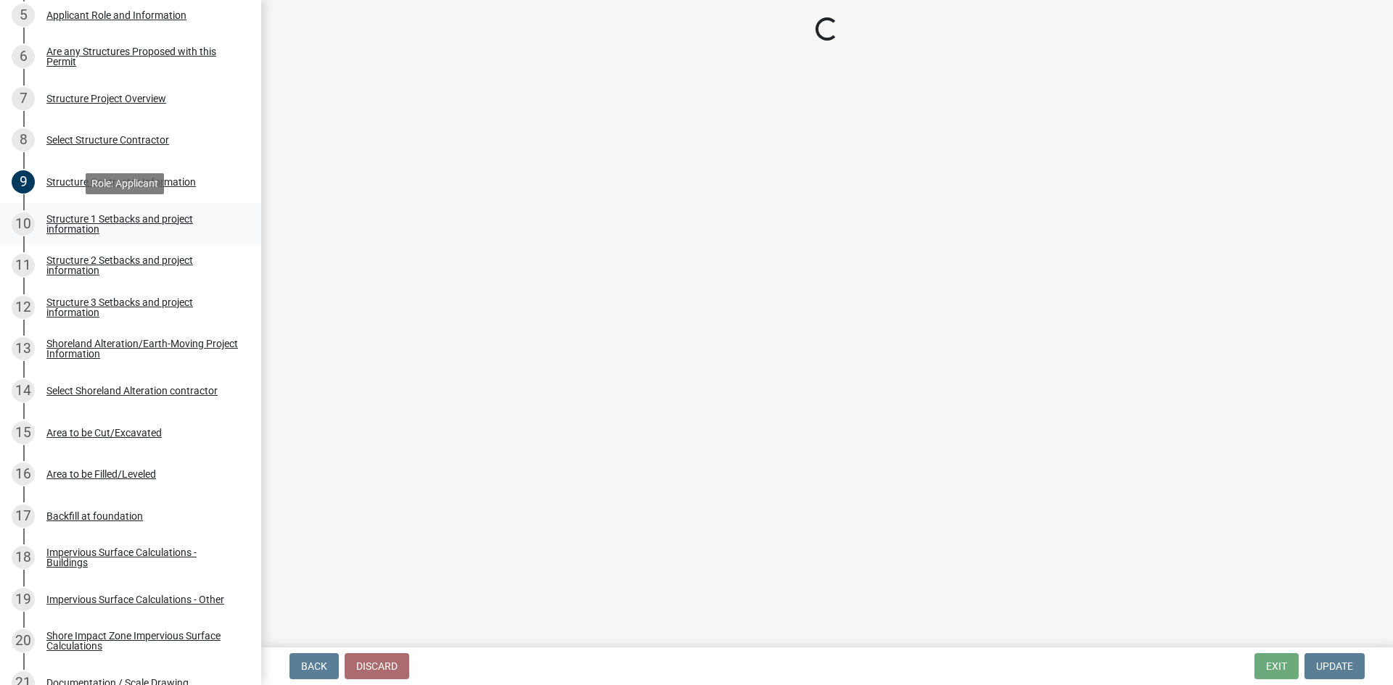
select select "c185e313-3403-4239-bd61-bb563c58a77a"
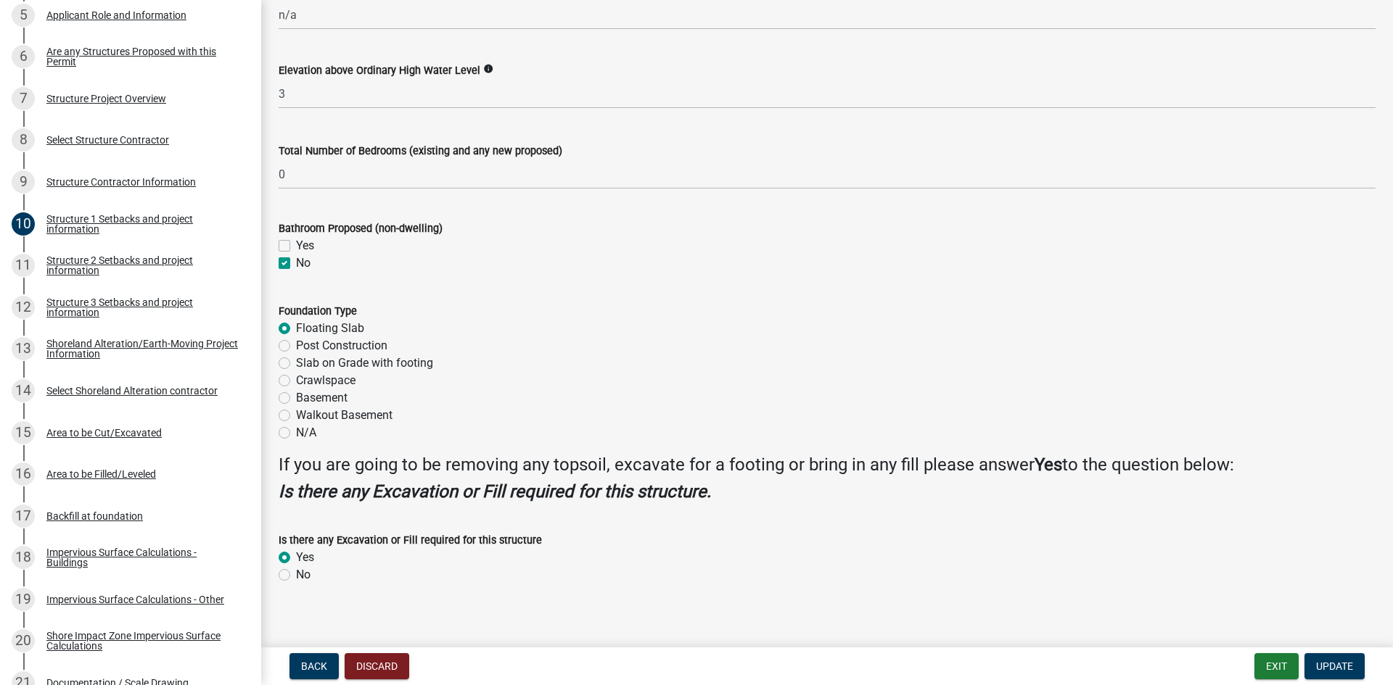
scroll to position [1620, 0]
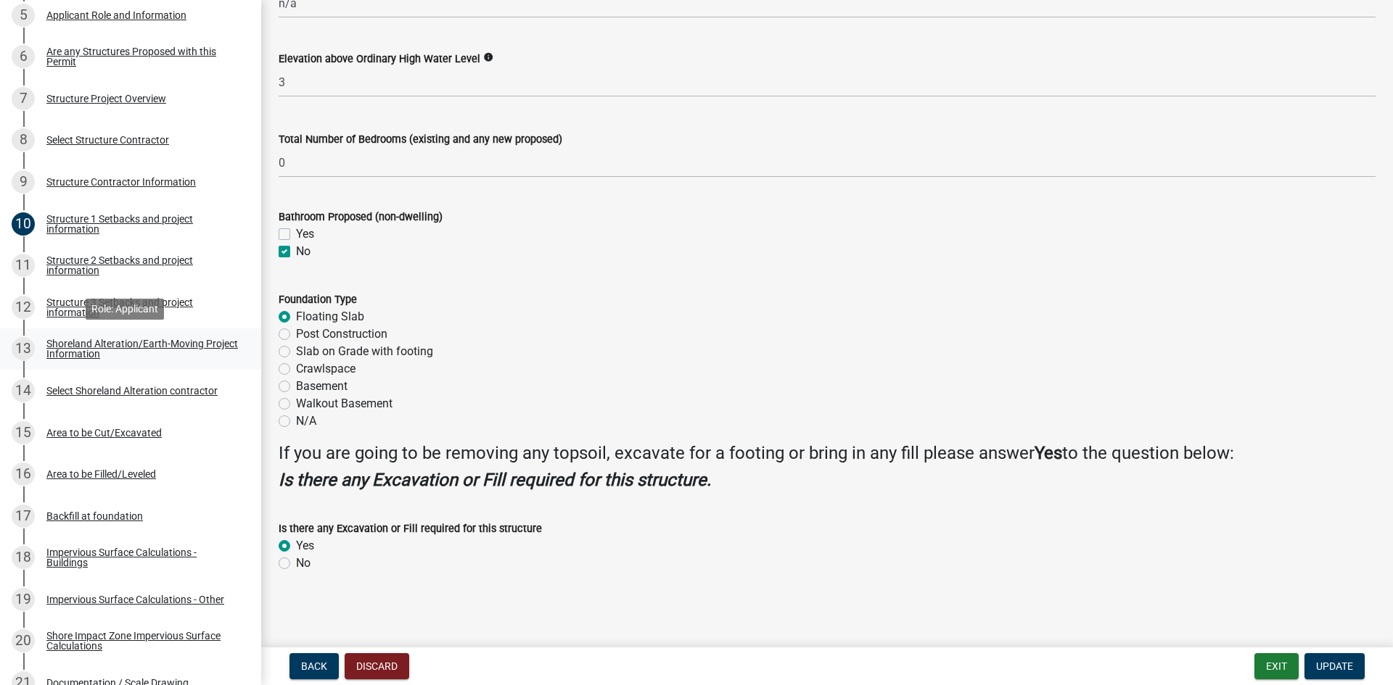
click at [97, 350] on div "Shoreland Alteration/Earth-Moving Project Information" at bounding box center [141, 349] width 191 height 20
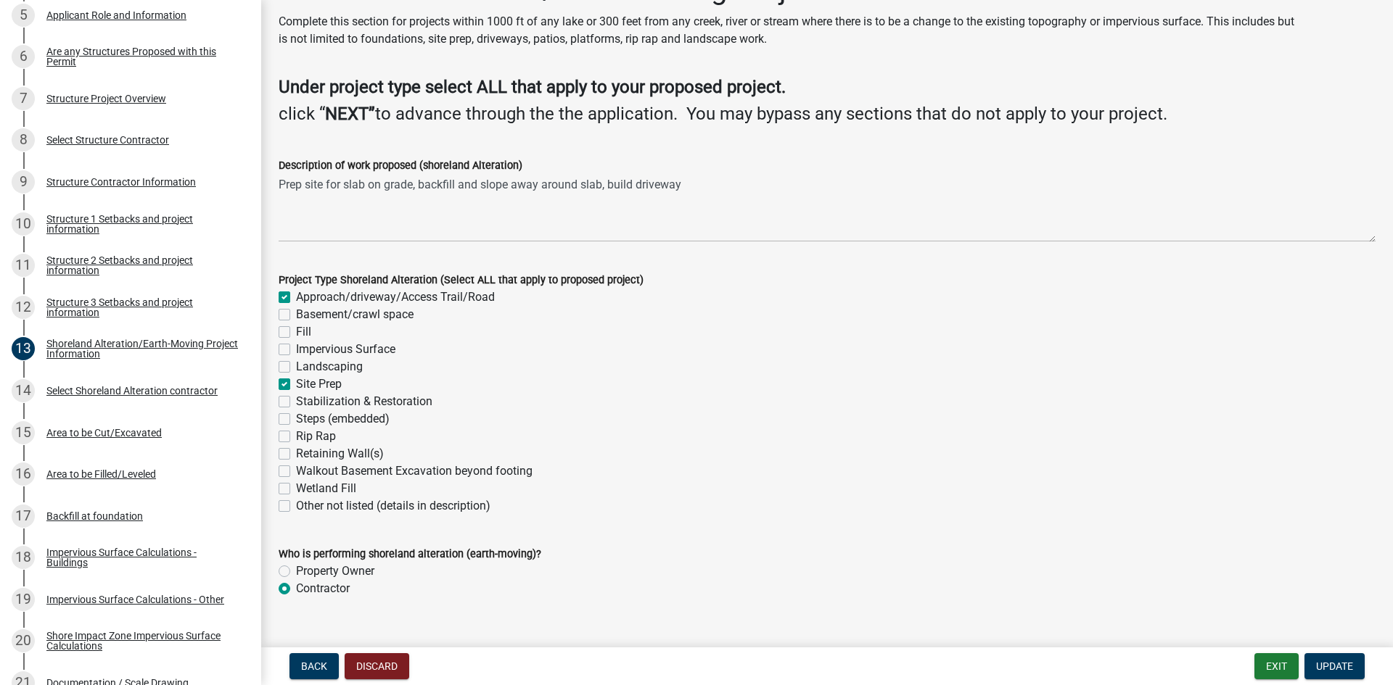
scroll to position [70, 0]
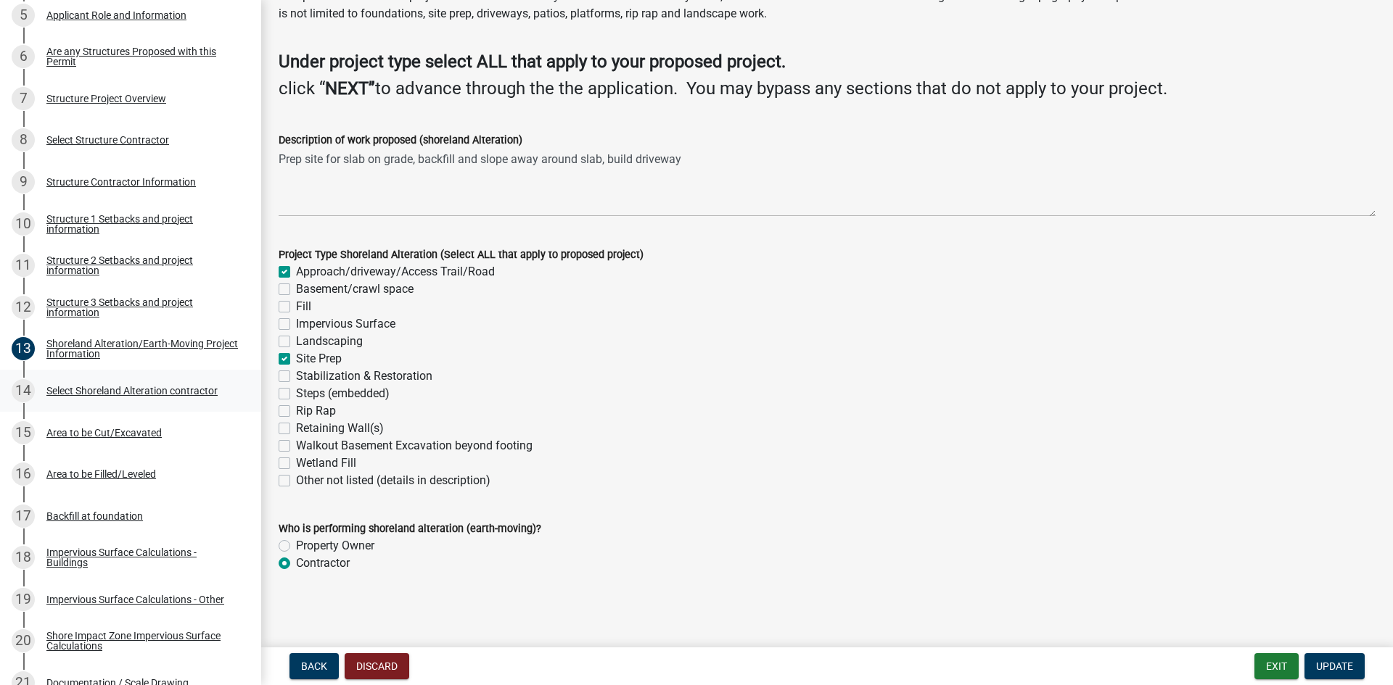
click at [194, 384] on div "14 Select Shoreland Alteration contractor" at bounding box center [125, 390] width 226 height 23
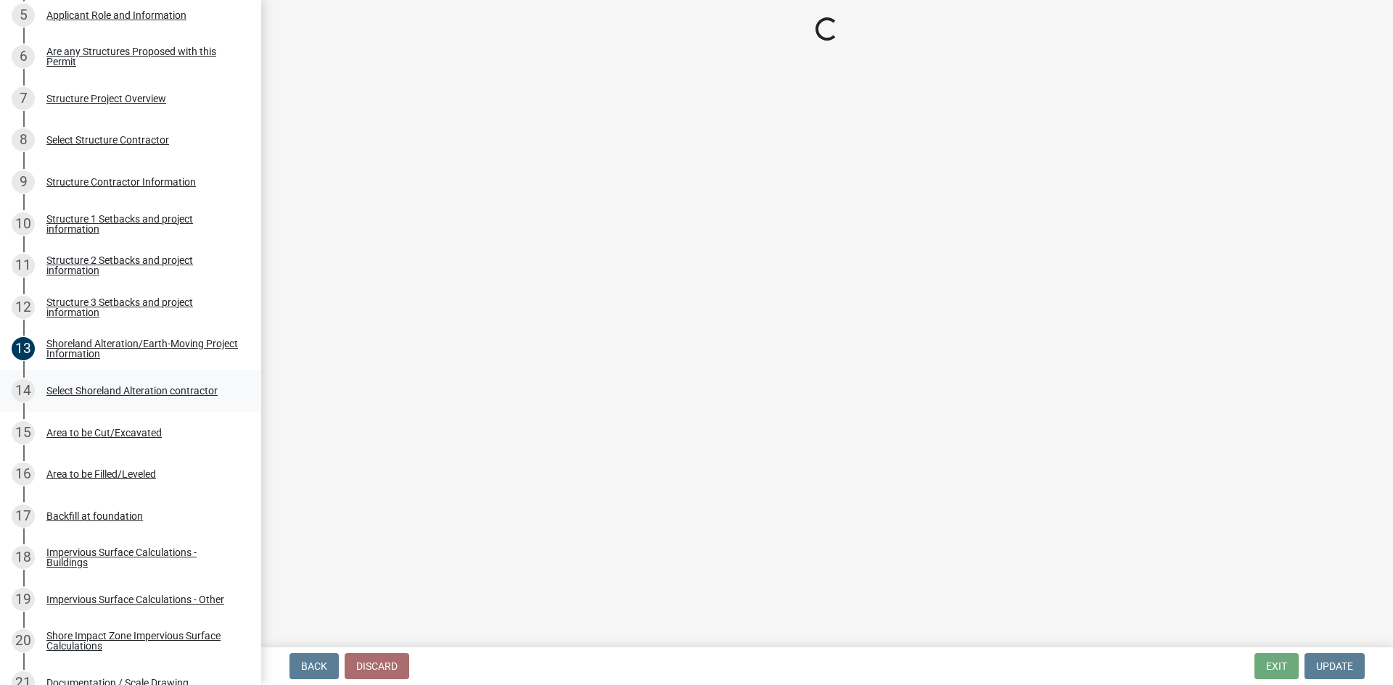
scroll to position [0, 0]
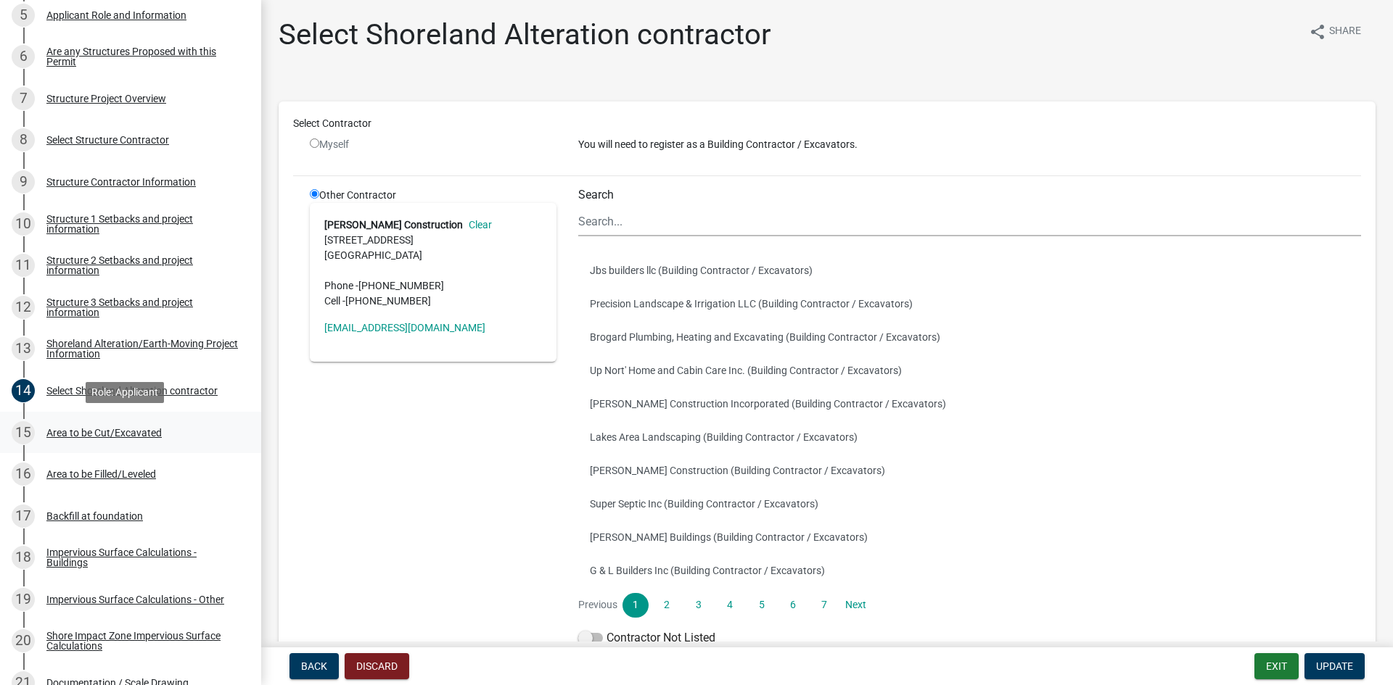
click at [128, 433] on div "Area to be Cut/Excavated" at bounding box center [103, 433] width 115 height 10
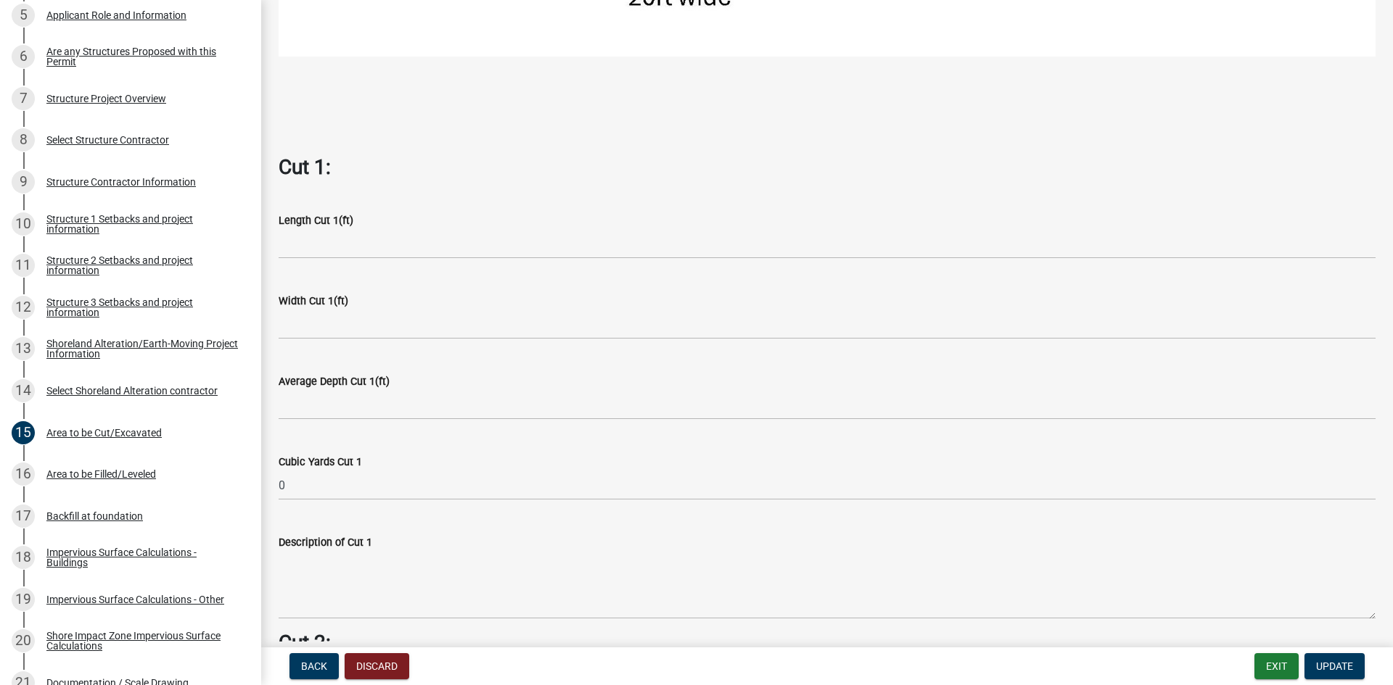
scroll to position [798, 0]
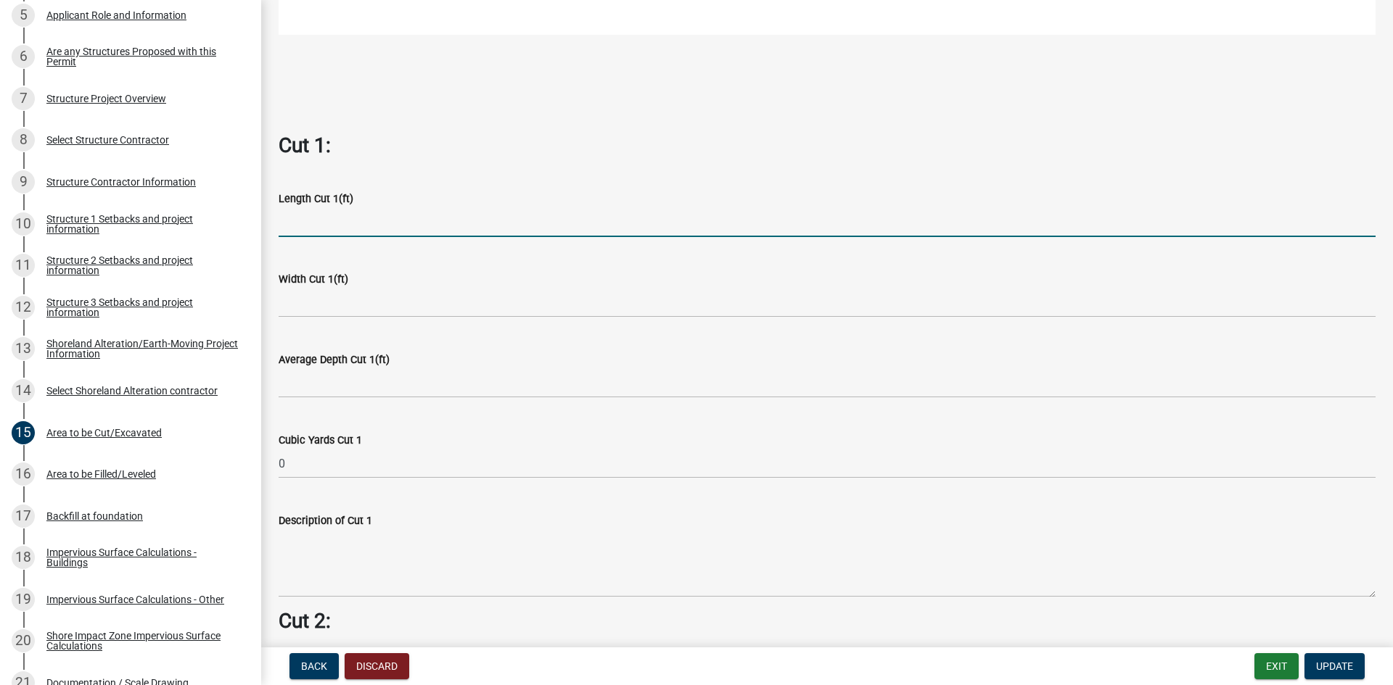
click at [322, 220] on input "text" at bounding box center [827, 222] width 1097 height 30
type input "30"
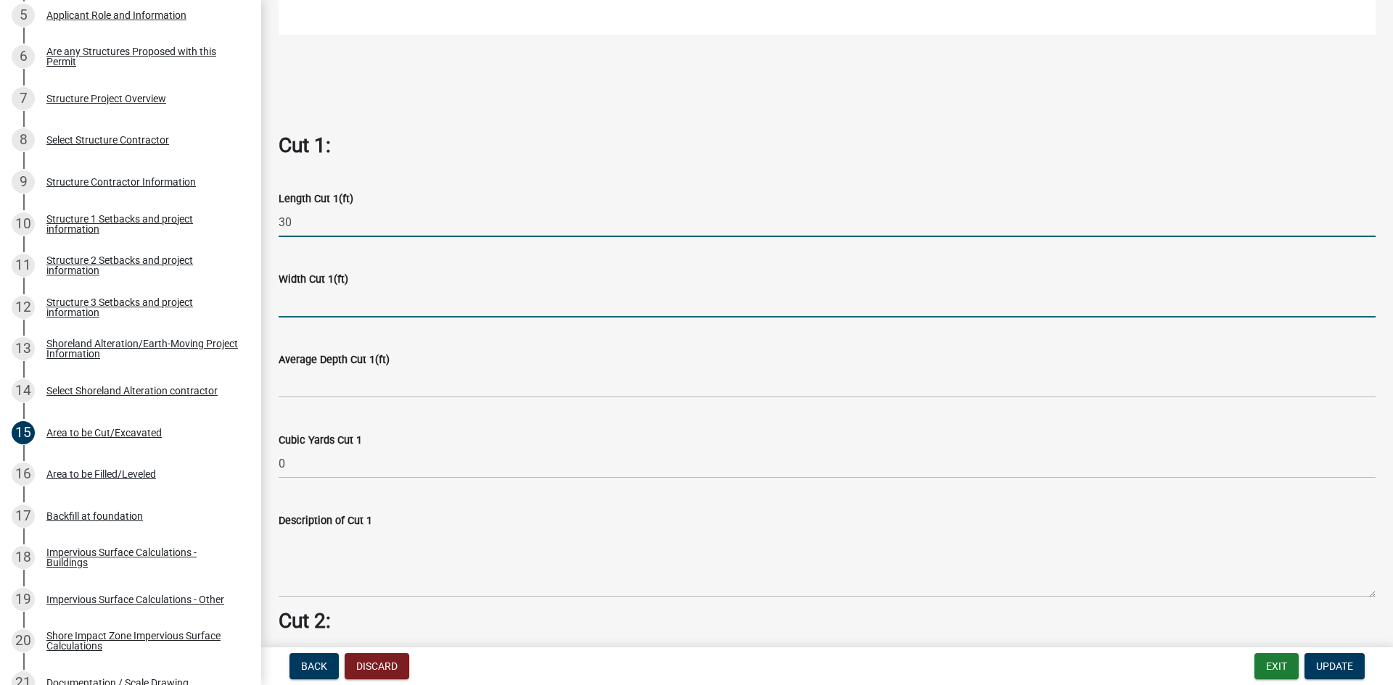
click at [302, 304] on input "text" at bounding box center [827, 303] width 1097 height 30
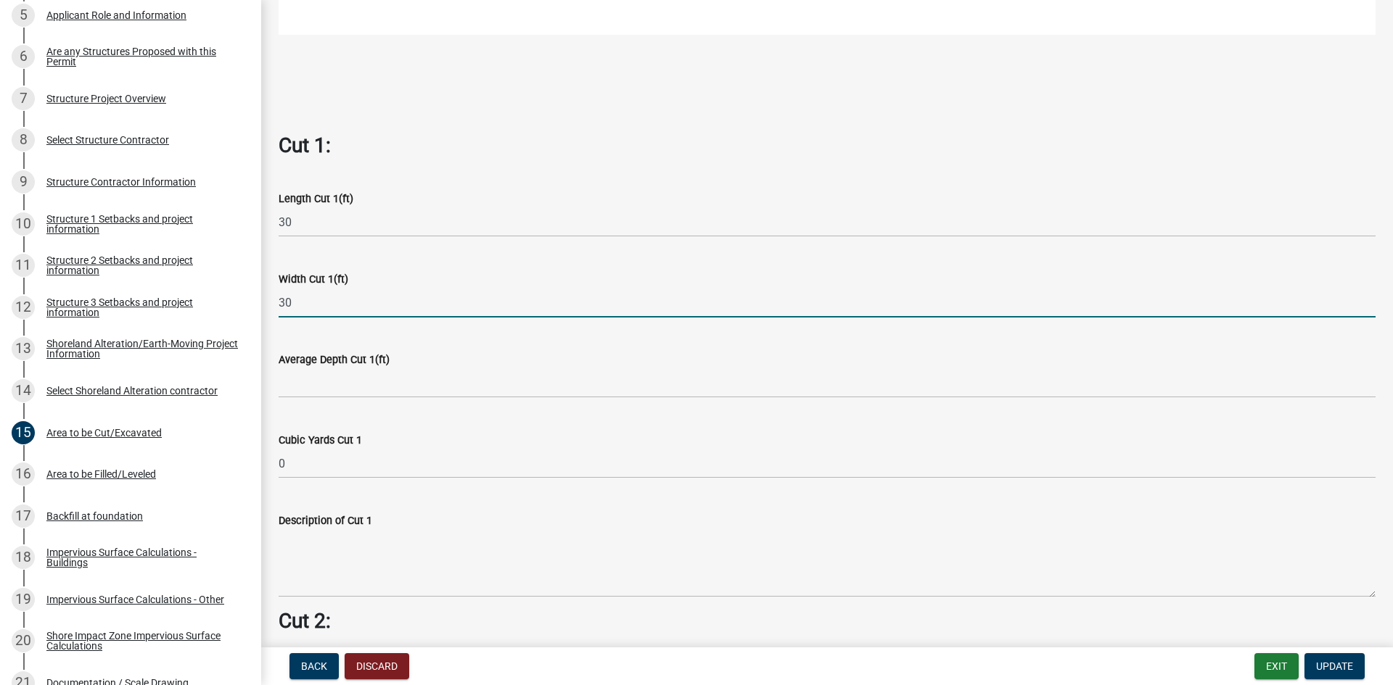
type input "30"
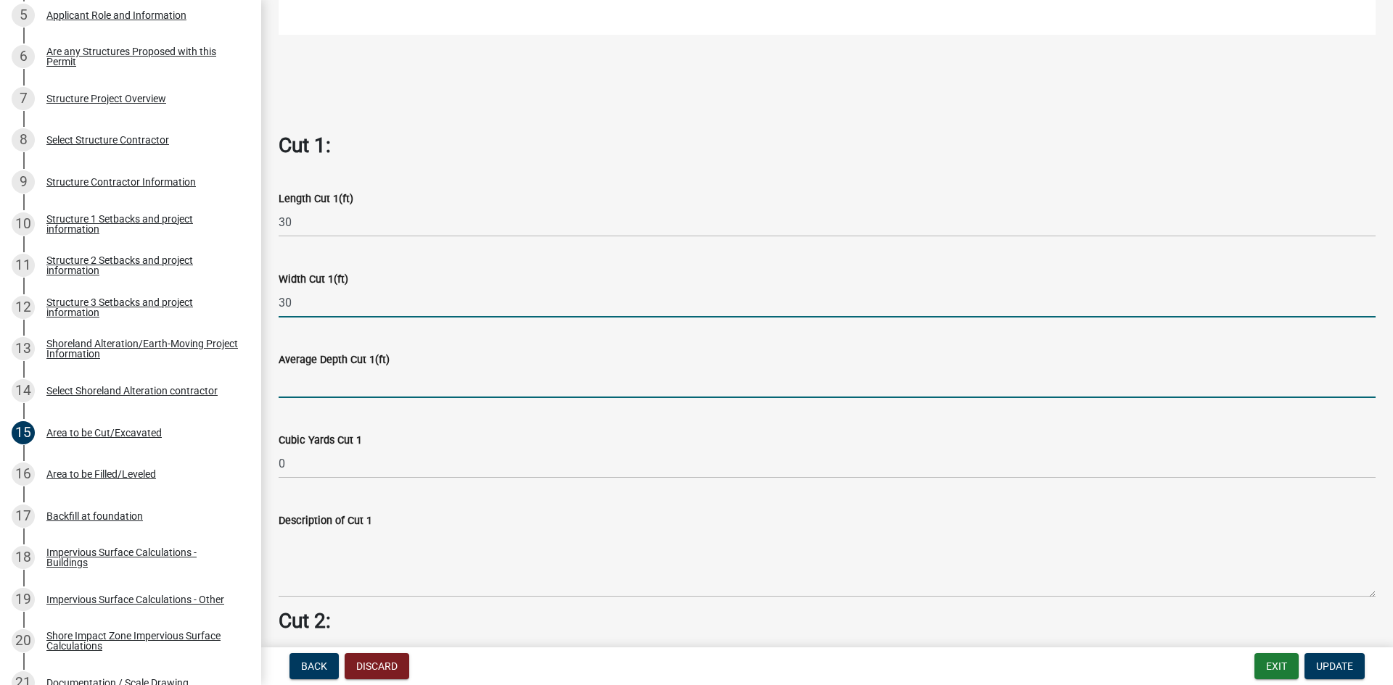
click at [306, 373] on input "text" at bounding box center [827, 383] width 1097 height 30
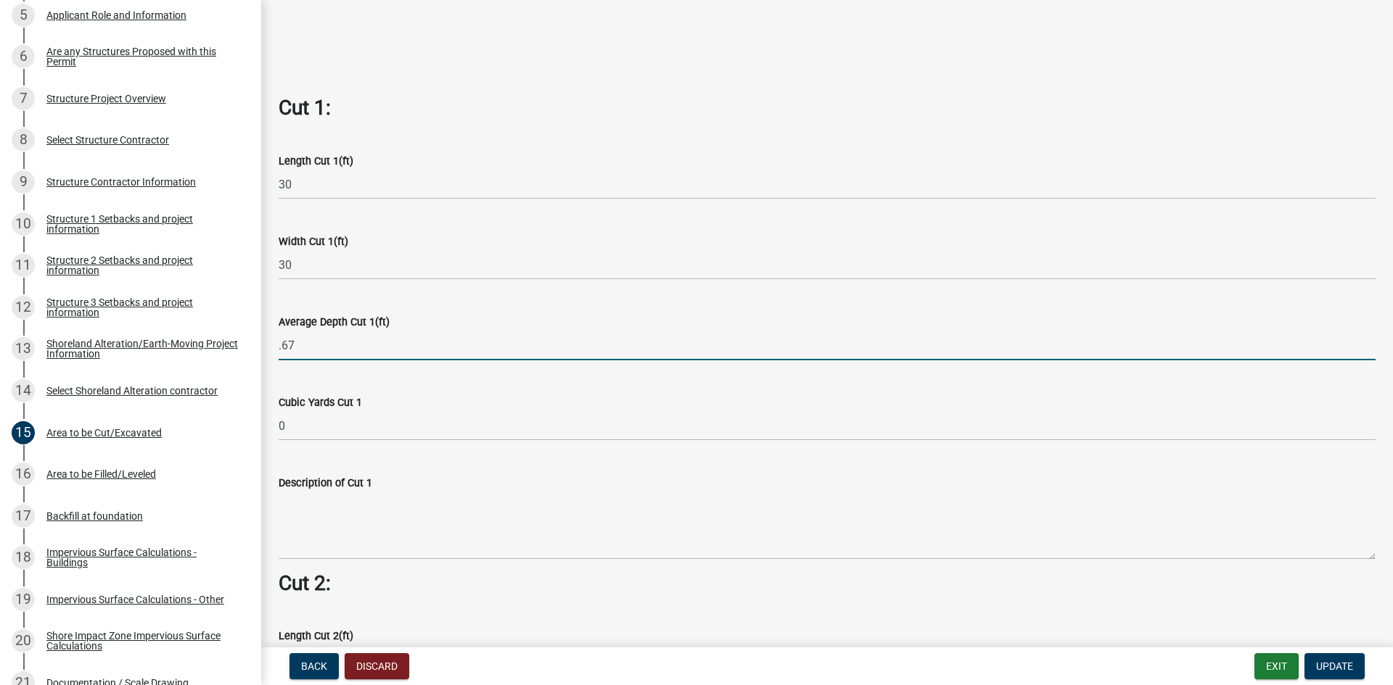
scroll to position [870, 0]
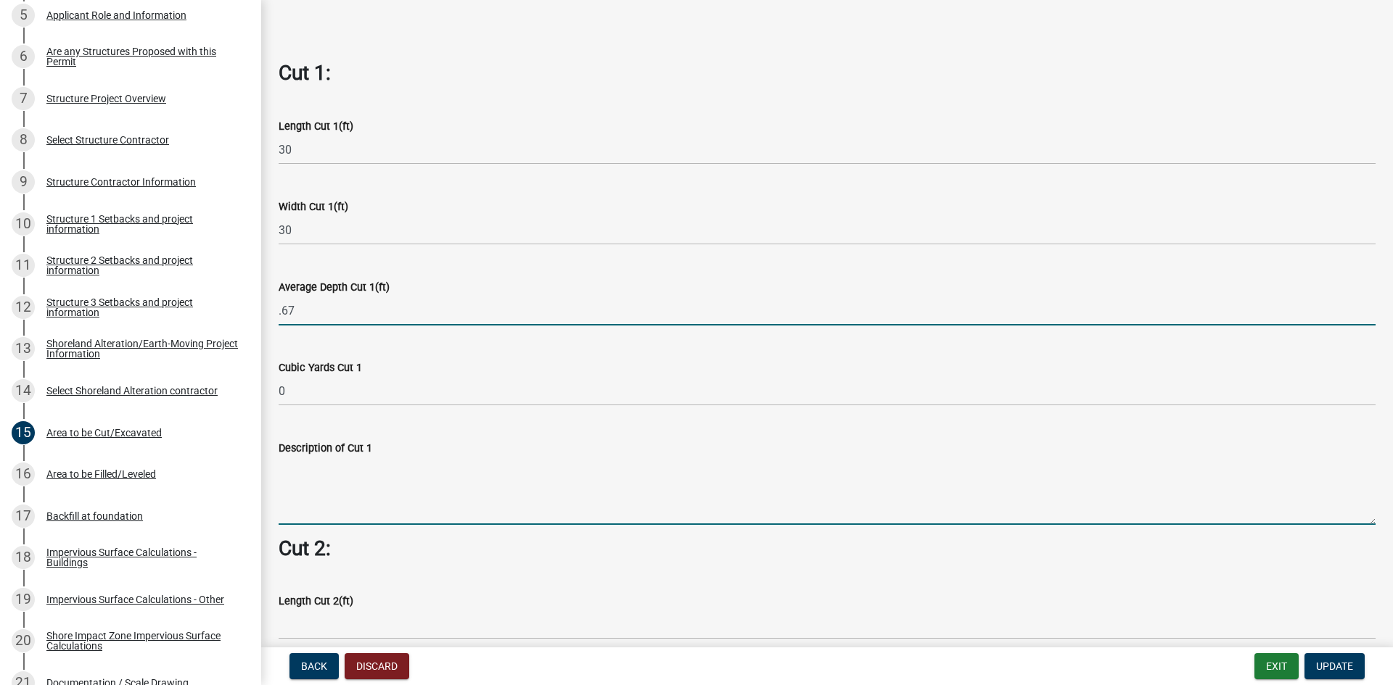
type input "0.67"
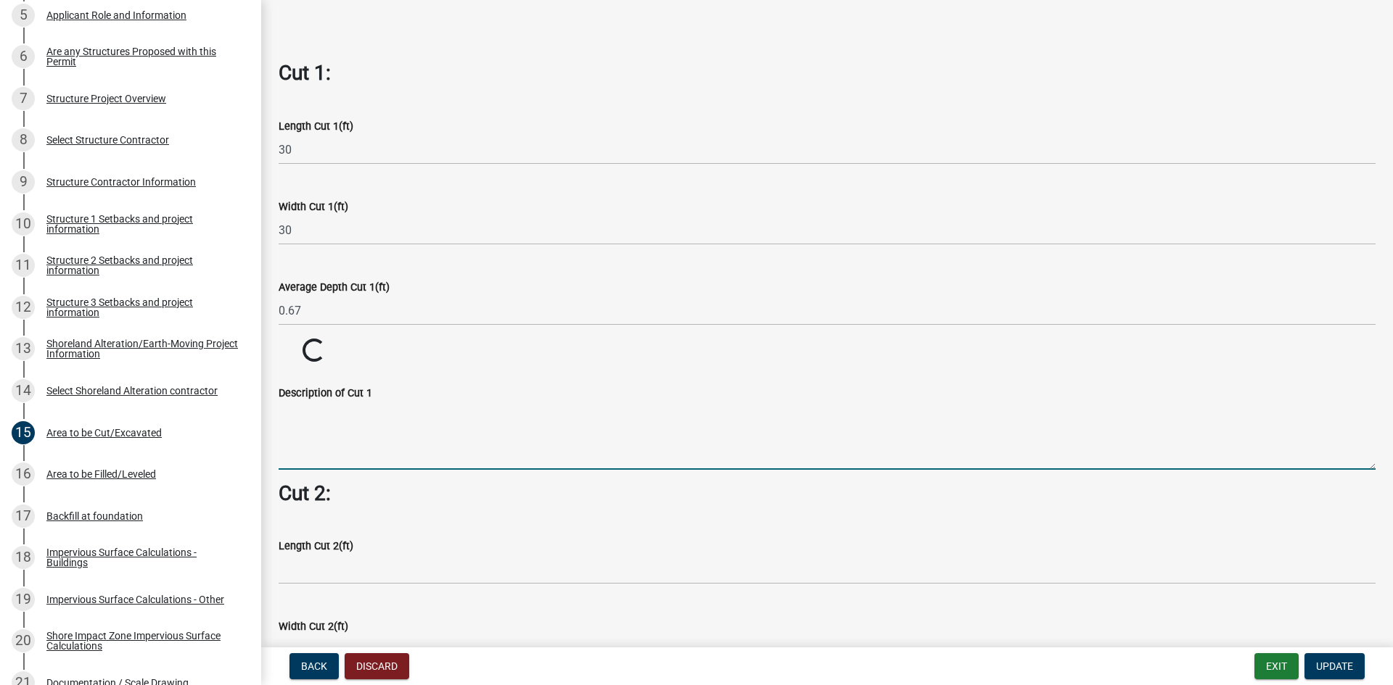
click at [329, 477] on wm-data-entity-input-list "Cut = Length x Width x Average Depth. Cut 1: Length Cut 1(ft) 30 Width Cut 1(ft…" at bounding box center [827, 372] width 1097 height 2277
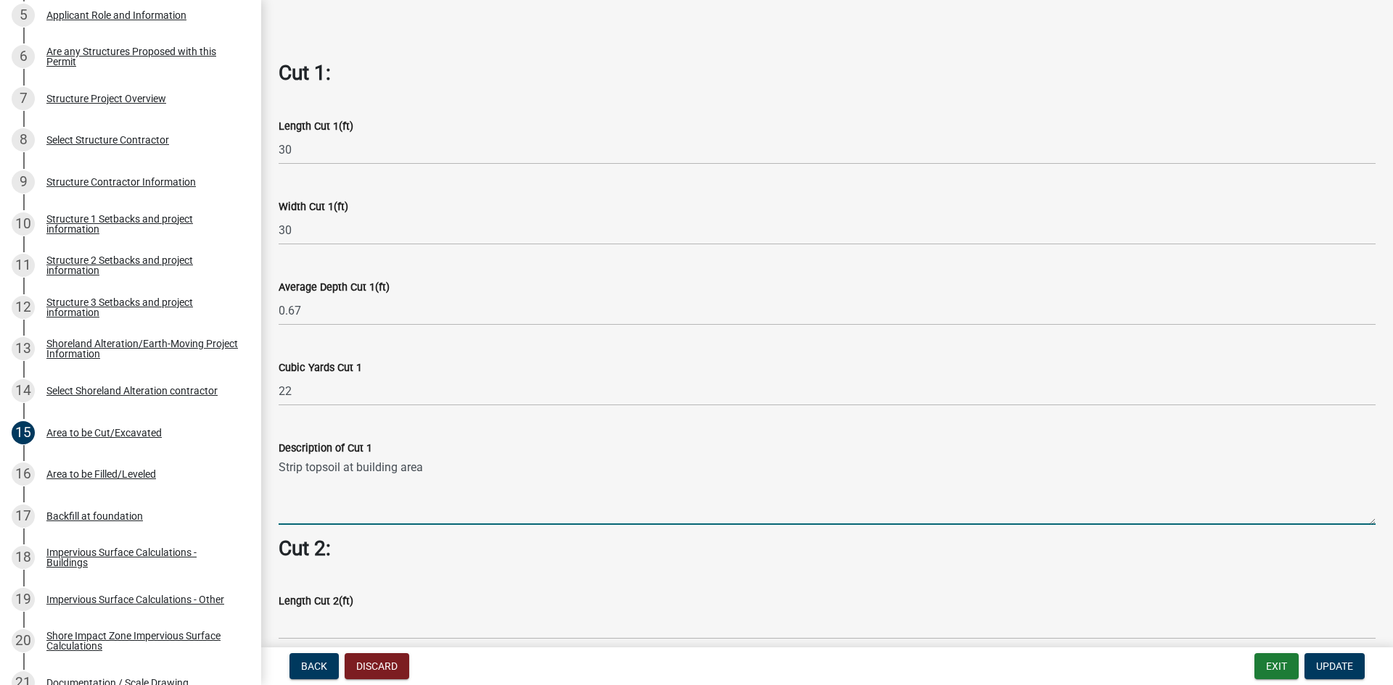
type textarea "Strip topsoil at building area"
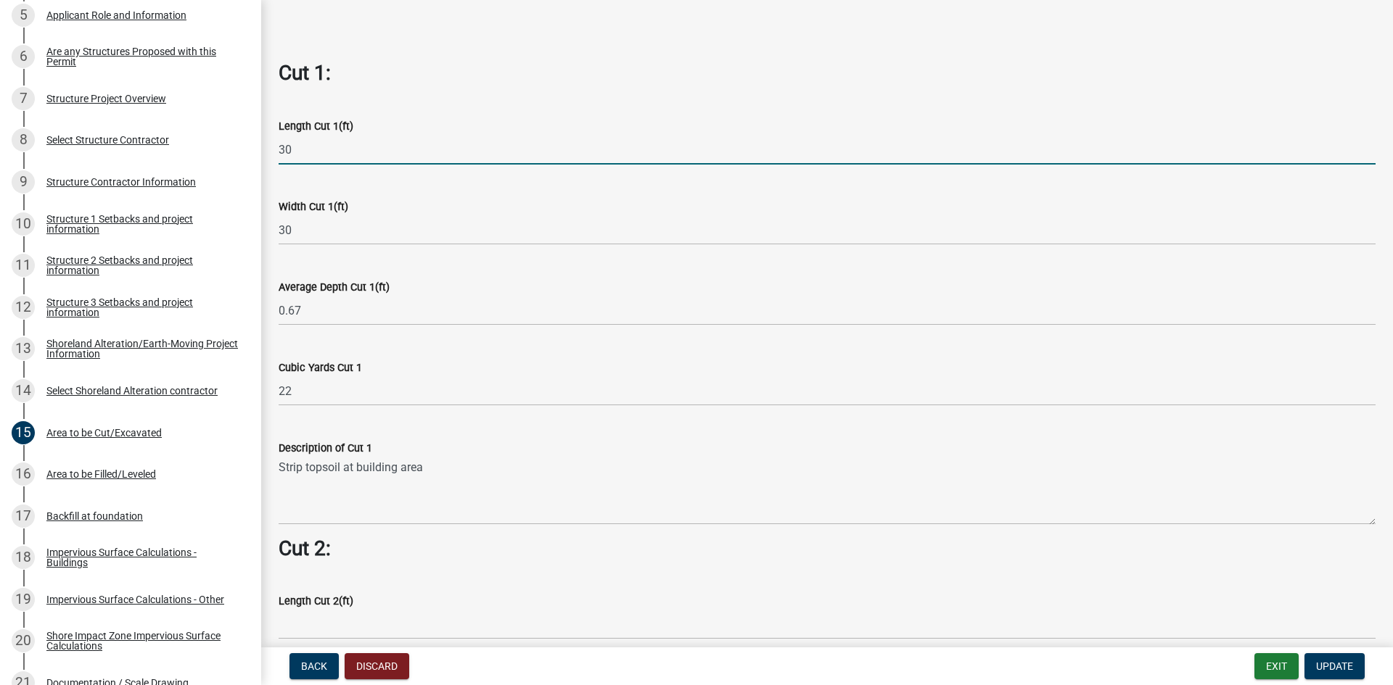
click at [294, 142] on input "30" at bounding box center [827, 150] width 1097 height 30
type input "32"
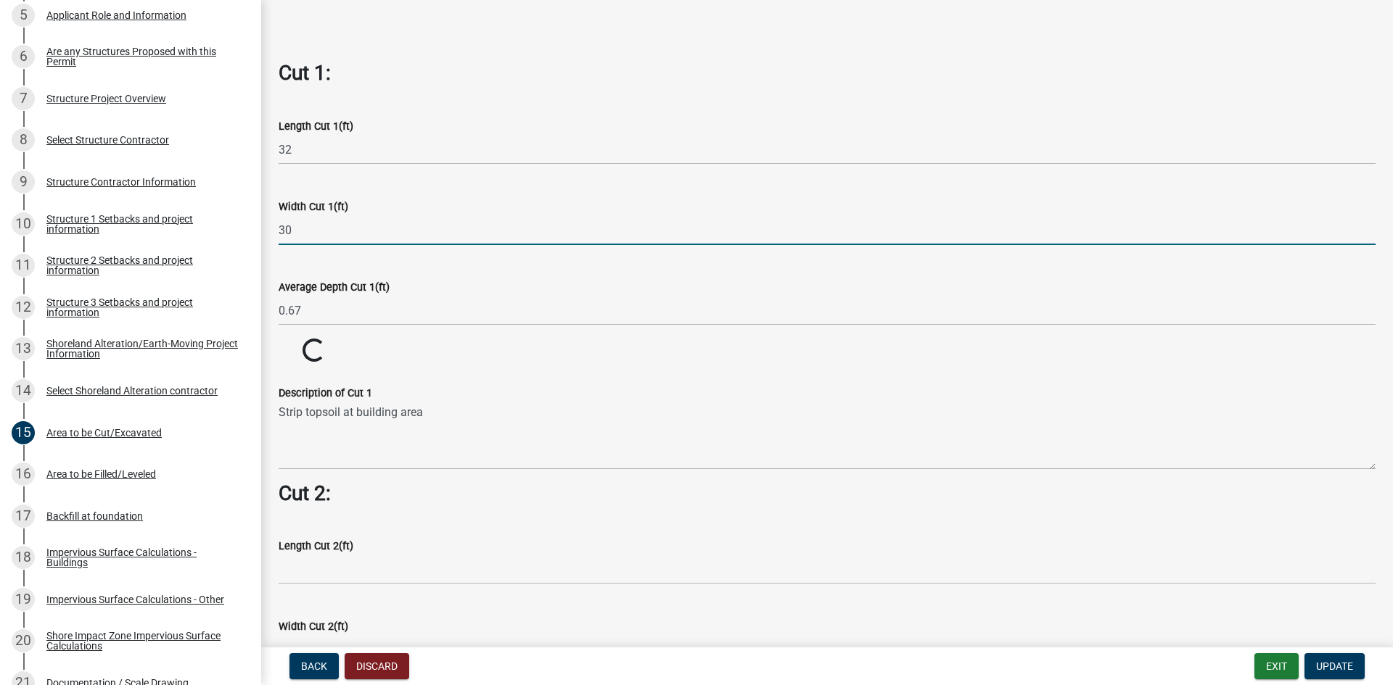
drag, startPoint x: 287, startPoint y: 219, endPoint x: 295, endPoint y: 219, distance: 8.0
click at [295, 219] on input "30" at bounding box center [827, 230] width 1097 height 30
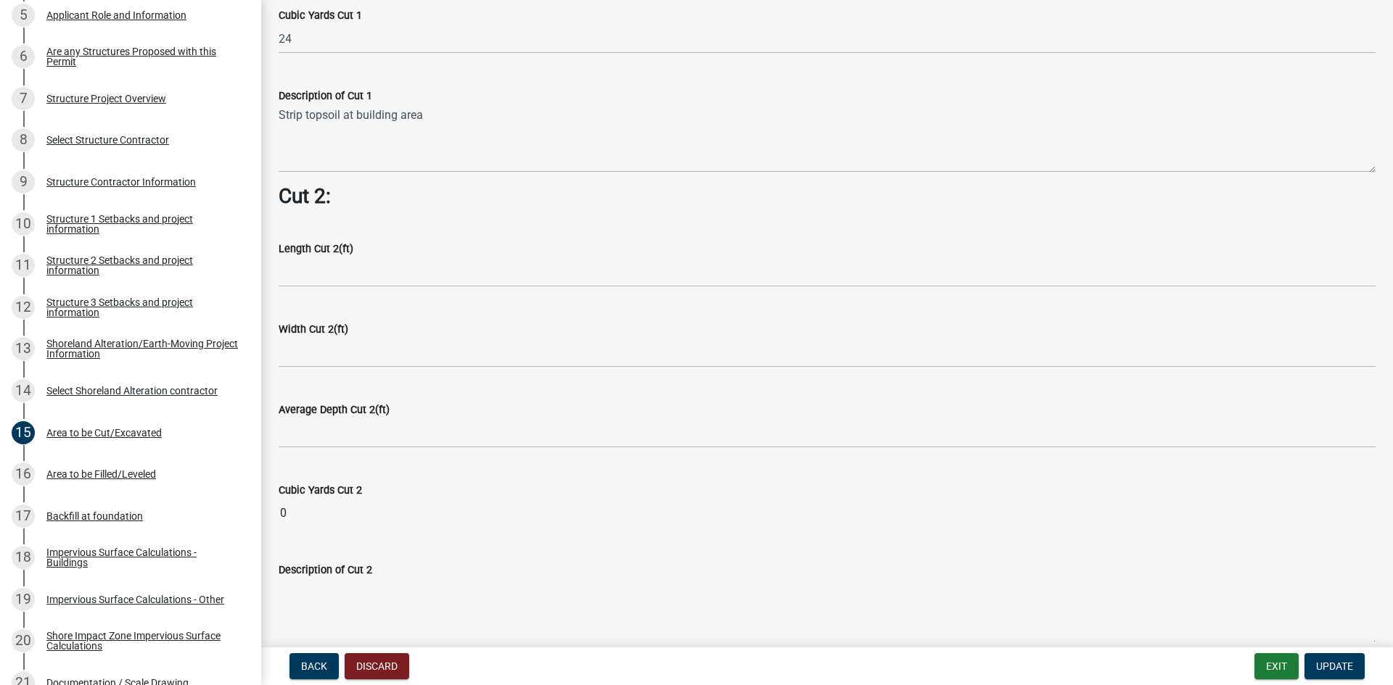
scroll to position [1233, 0]
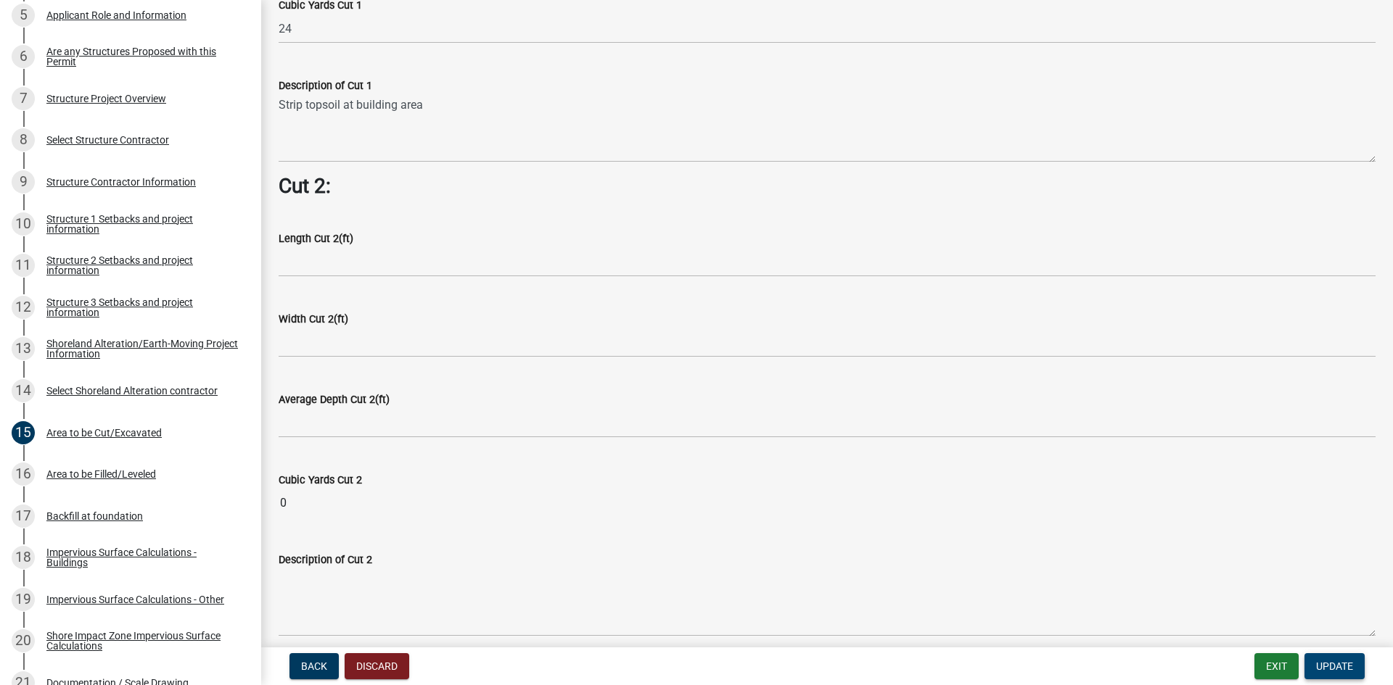
type input "32"
click at [1338, 667] on span "Update" at bounding box center [1334, 667] width 37 height 12
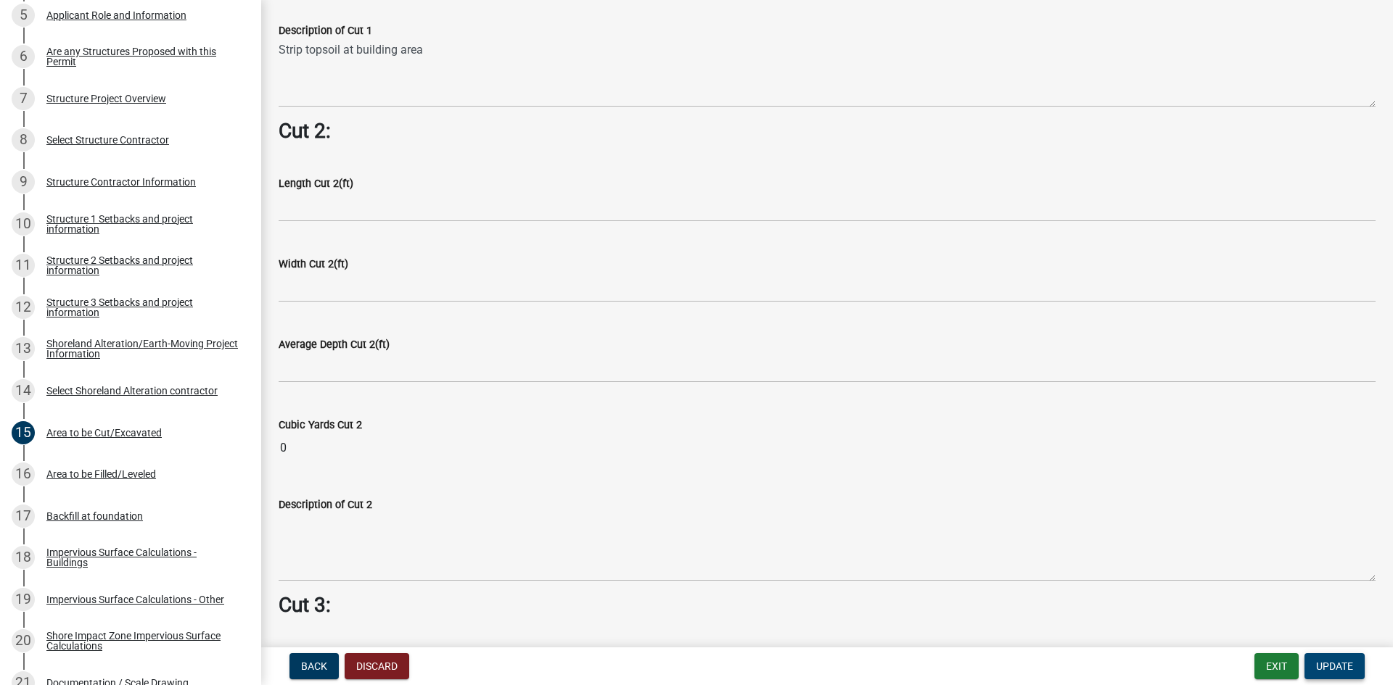
click at [1340, 672] on span "Update" at bounding box center [1334, 667] width 37 height 12
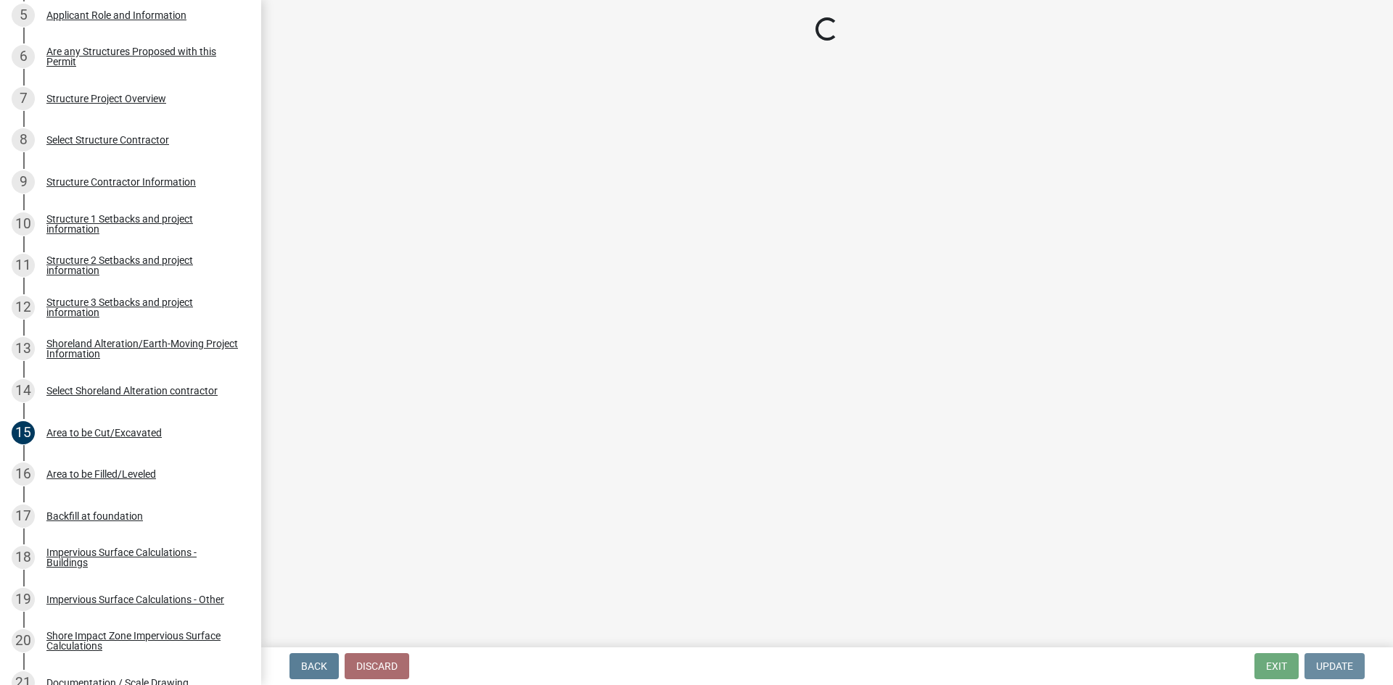
scroll to position [0, 0]
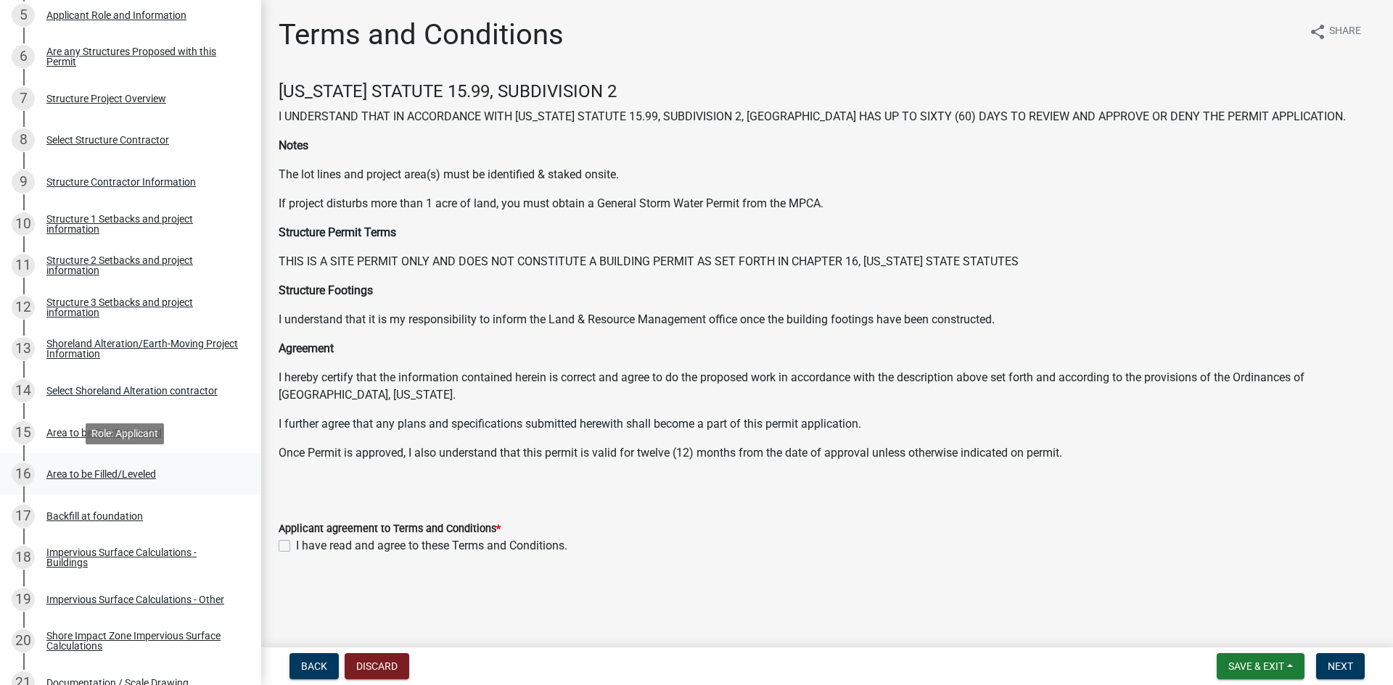
click at [119, 472] on div "Area to be Filled/Leveled" at bounding box center [101, 474] width 110 height 10
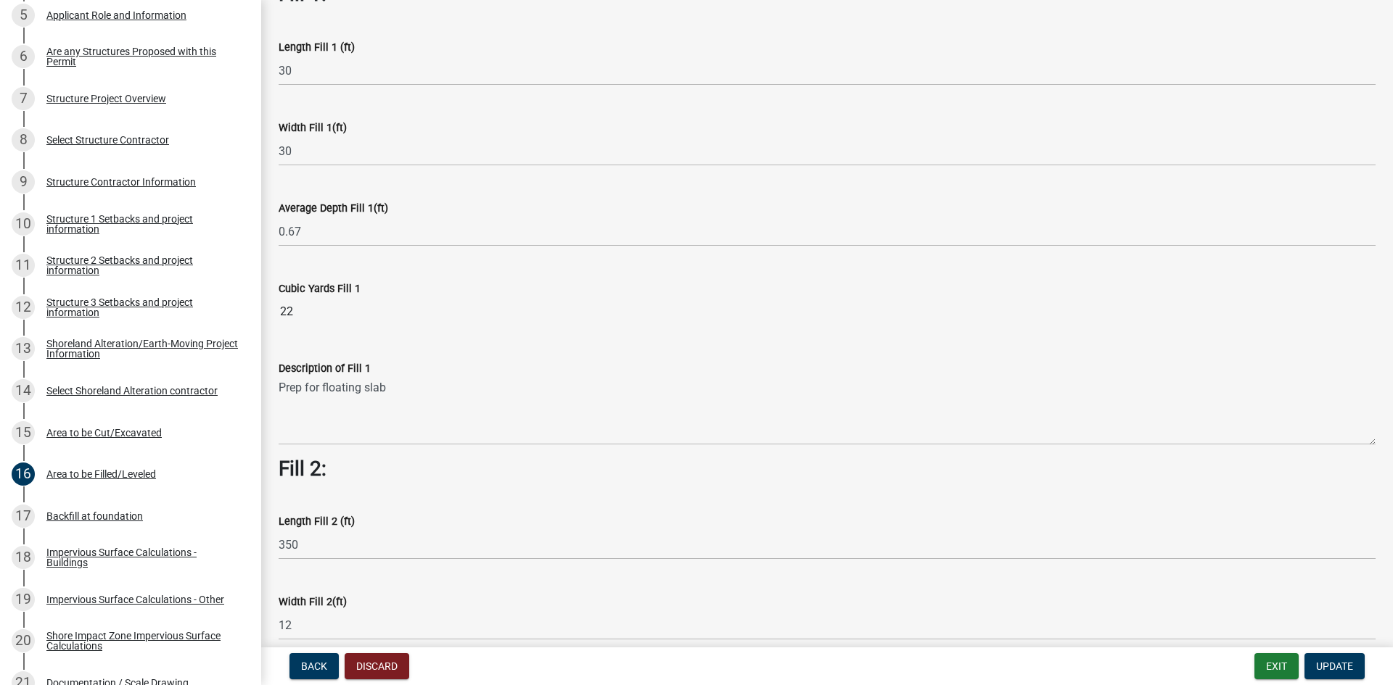
scroll to position [145, 0]
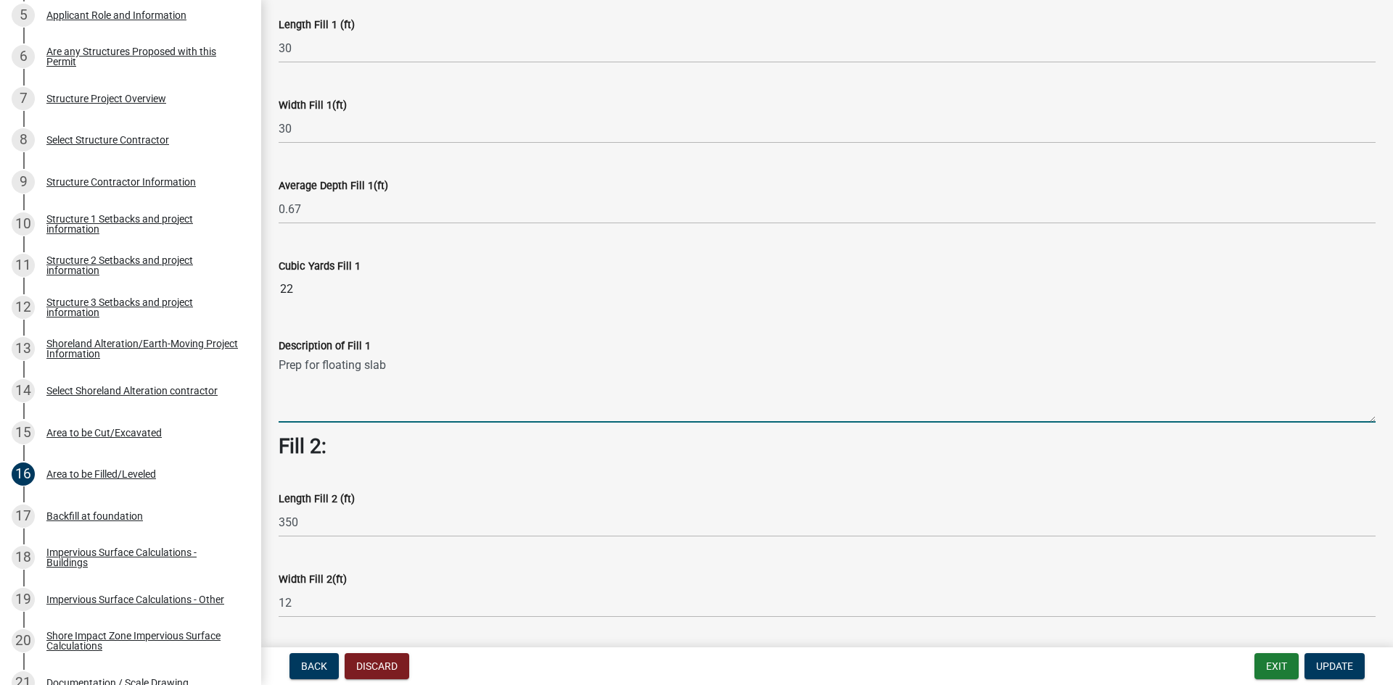
click at [284, 362] on textarea "Prep for floating slab" at bounding box center [827, 389] width 1097 height 68
click at [280, 362] on textarea "Prep for floating slab" at bounding box center [827, 389] width 1097 height 68
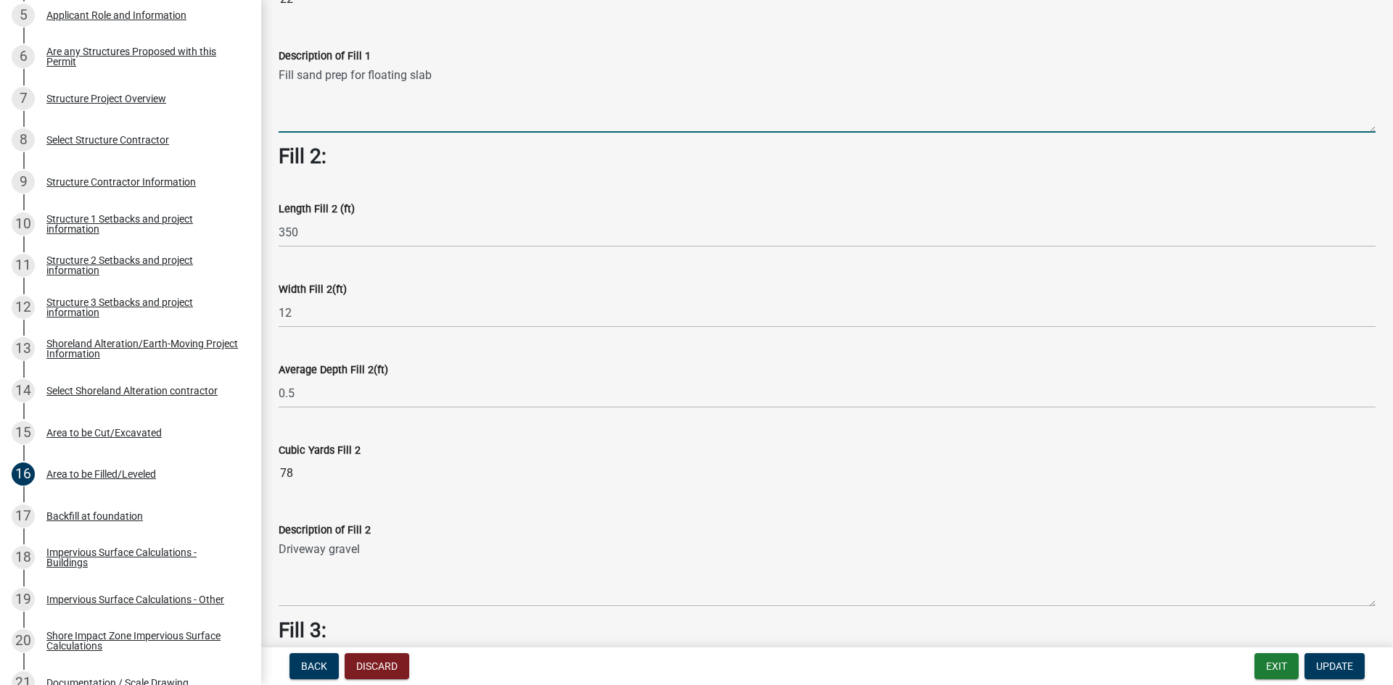
scroll to position [508, 0]
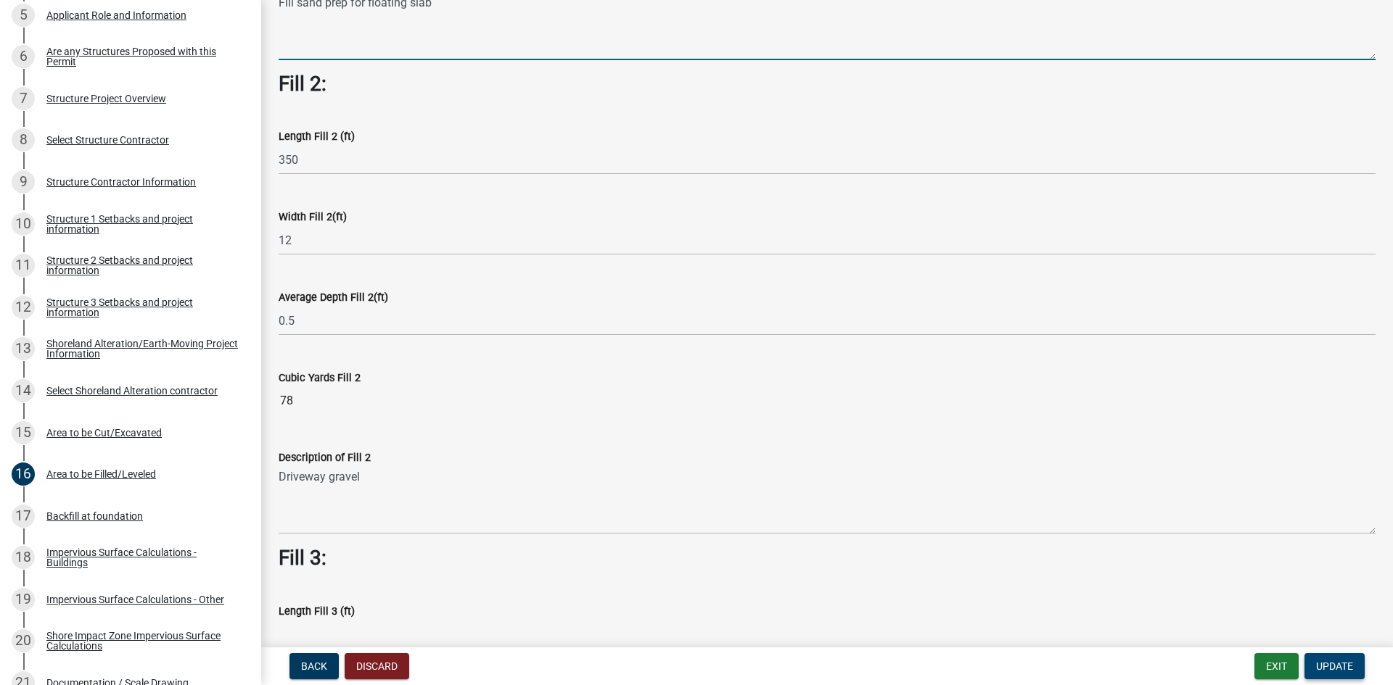
type textarea "Fill sand prep for floating slab"
click at [1338, 669] on span "Update" at bounding box center [1334, 667] width 37 height 12
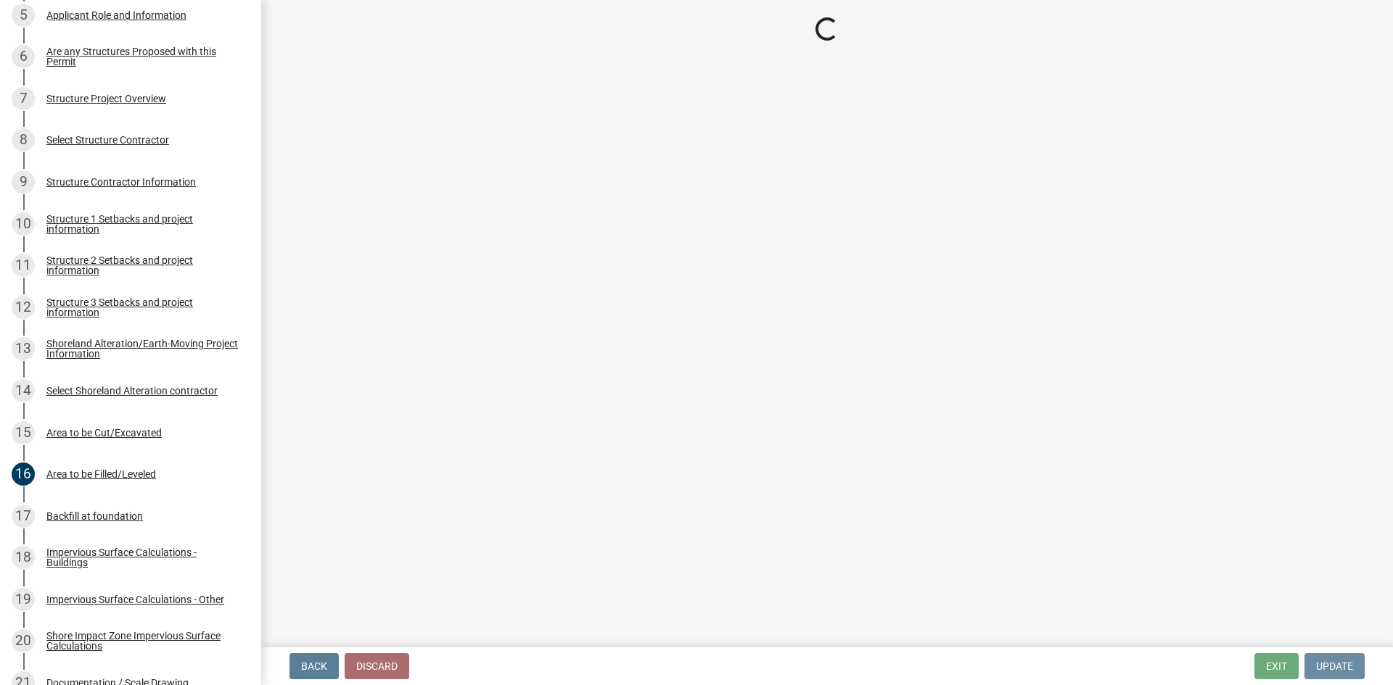
scroll to position [0, 0]
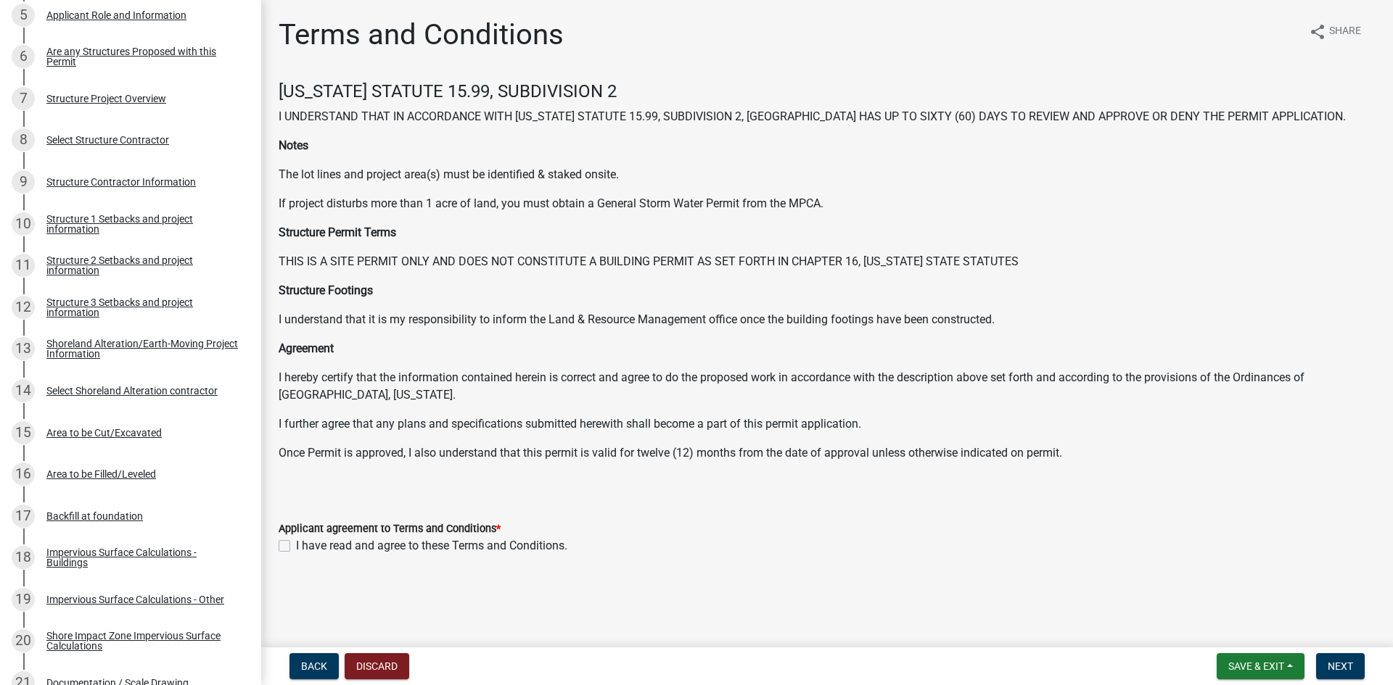
click at [296, 548] on label "I have read and agree to these Terms and Conditions." at bounding box center [431, 545] width 271 height 17
click at [296, 547] on input "I have read and agree to these Terms and Conditions." at bounding box center [300, 541] width 9 height 9
checkbox input "true"
click at [1343, 666] on span "Next" at bounding box center [1339, 667] width 25 height 12
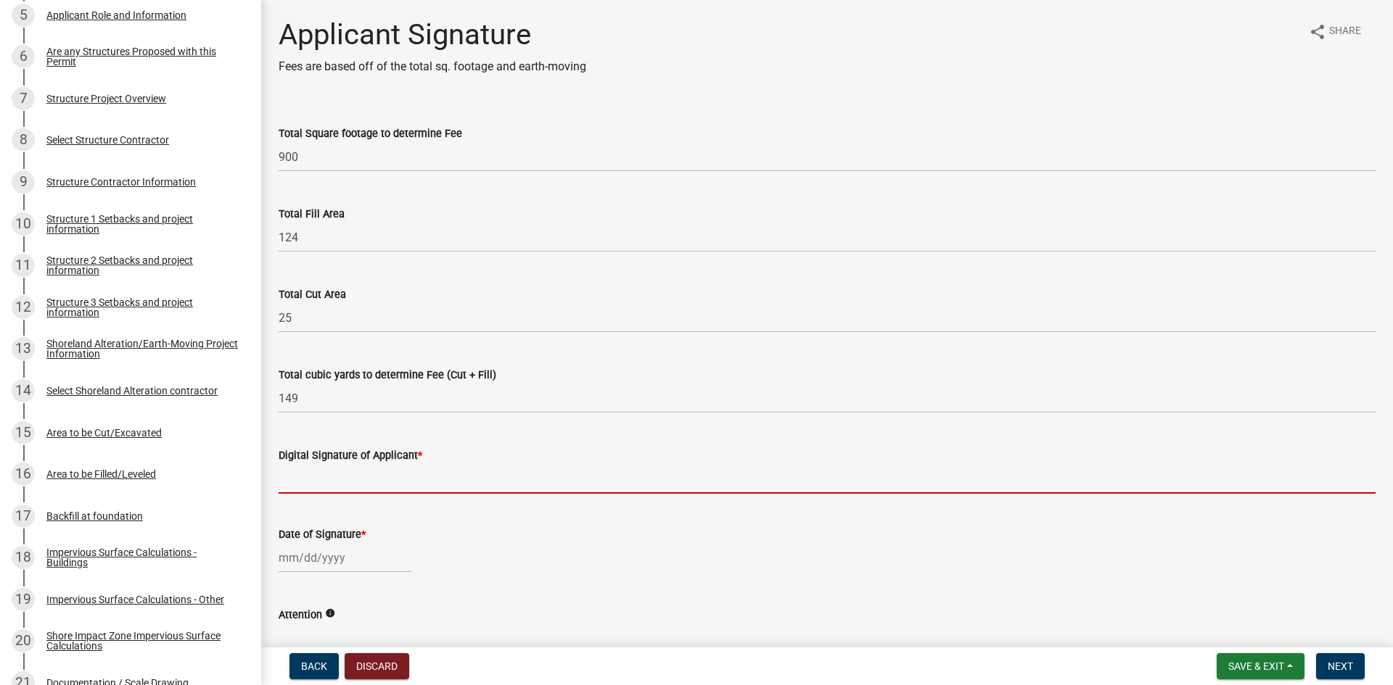
click at [338, 477] on input "Digital Signature of Applicant *" at bounding box center [827, 479] width 1097 height 30
type input "[PERSON_NAME]"
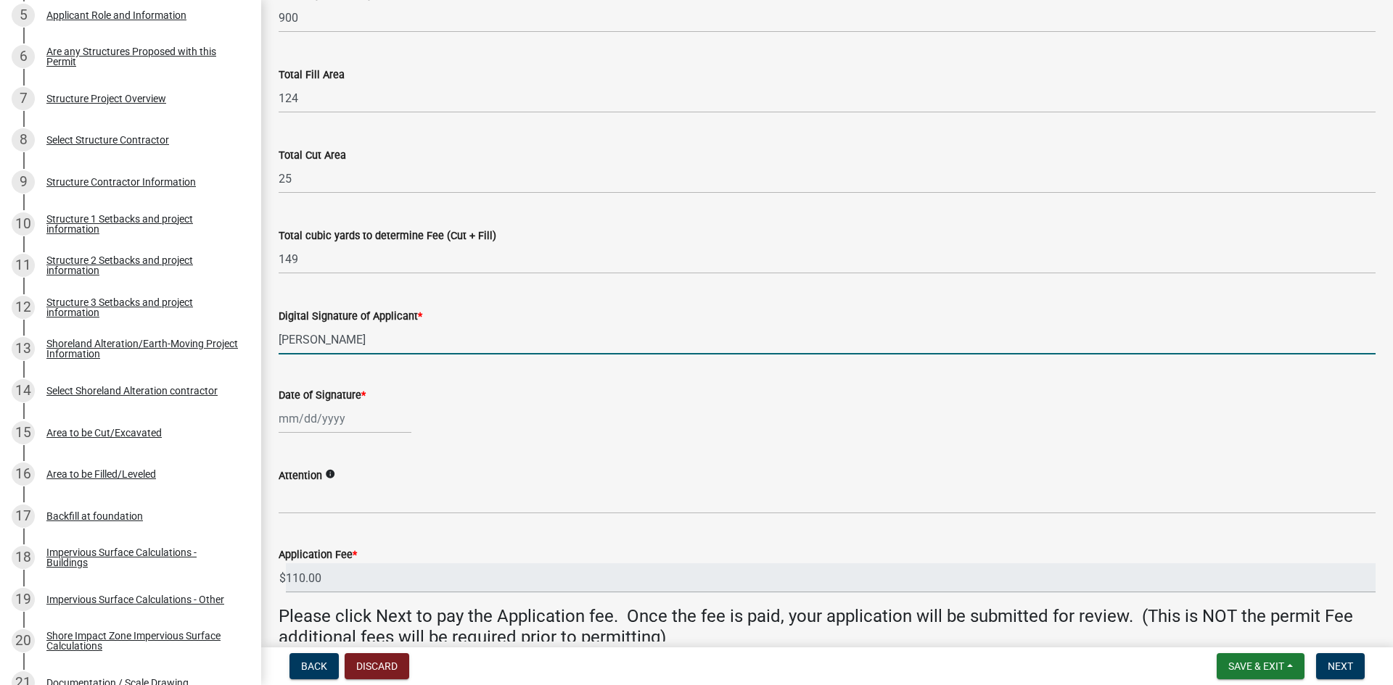
scroll to position [145, 0]
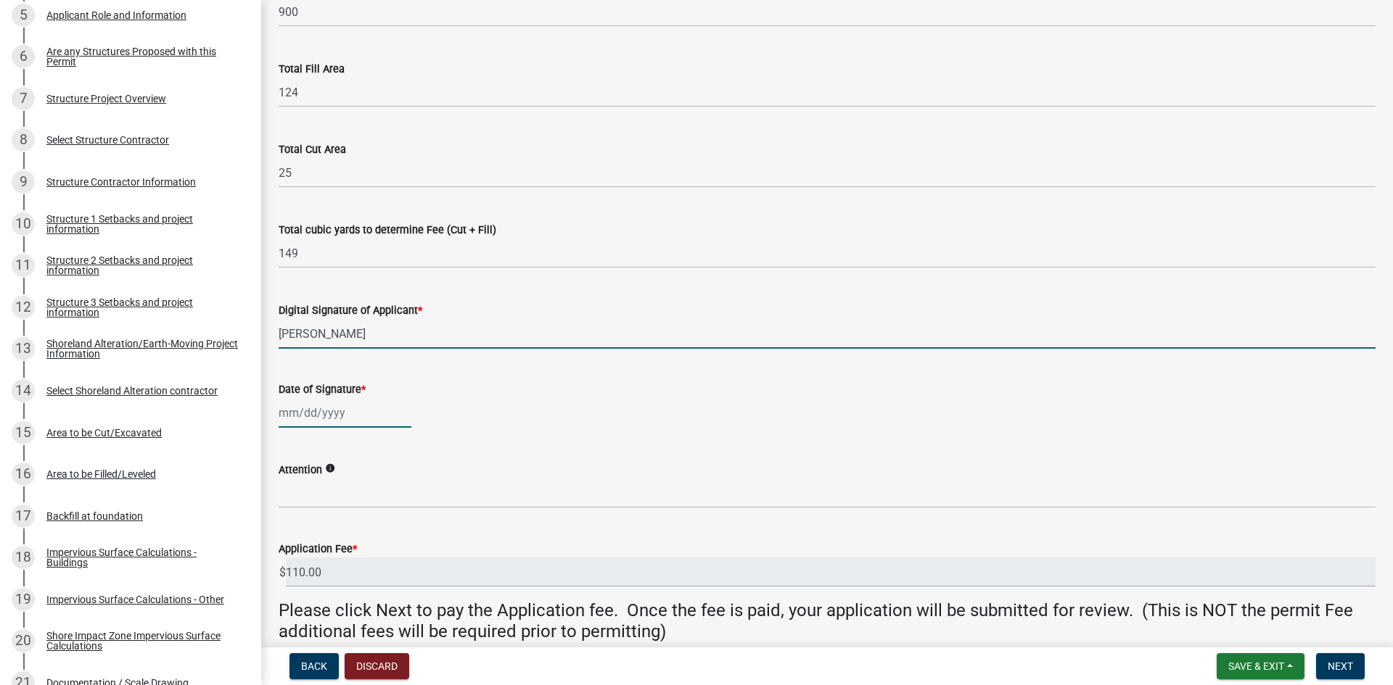
click at [295, 416] on div at bounding box center [345, 413] width 133 height 30
select select "10"
select select "2025"
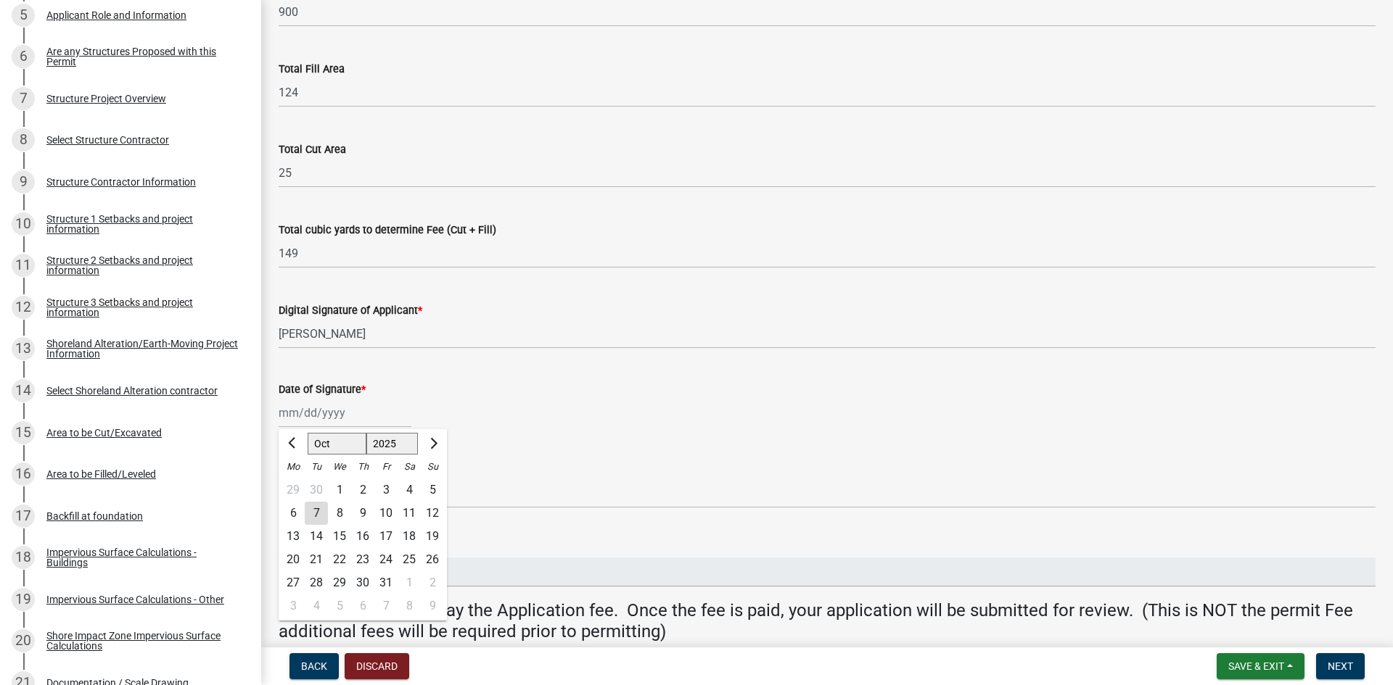
click at [318, 514] on div "7" at bounding box center [316, 513] width 23 height 23
type input "[DATE]"
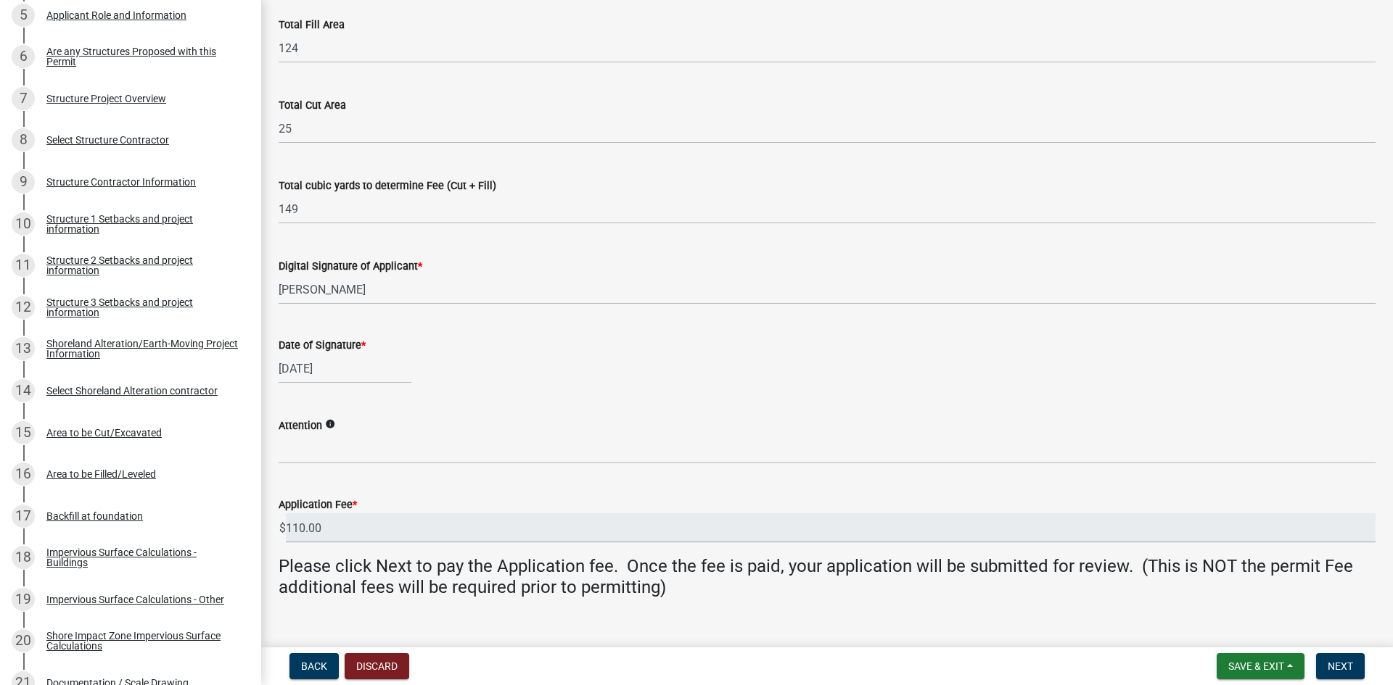
scroll to position [214, 0]
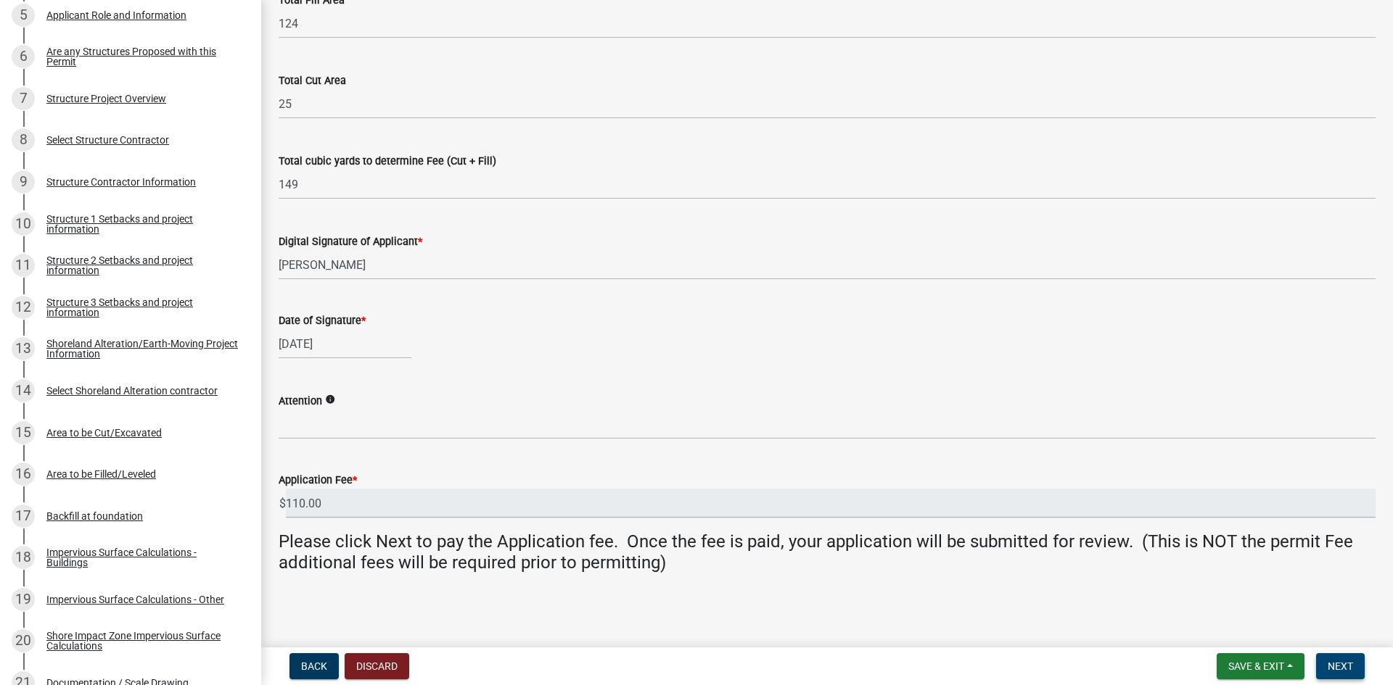
click at [1348, 669] on span "Next" at bounding box center [1339, 667] width 25 height 12
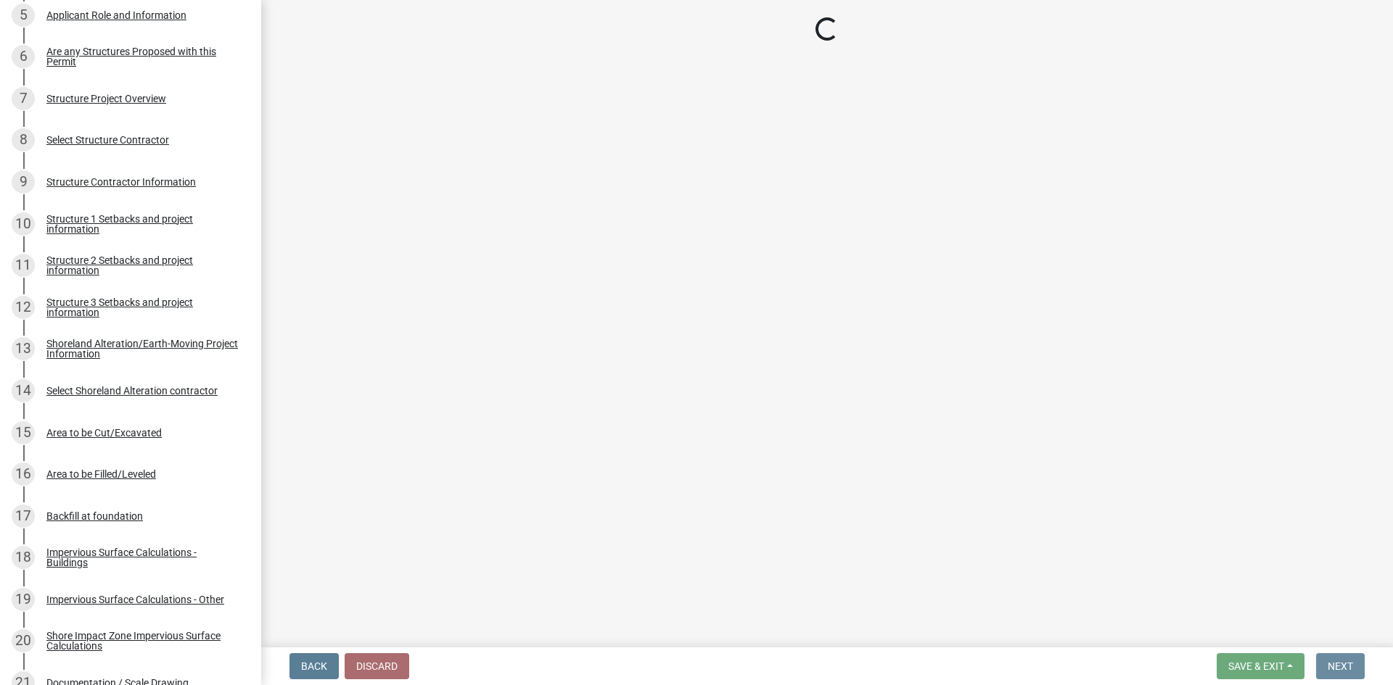
scroll to position [0, 0]
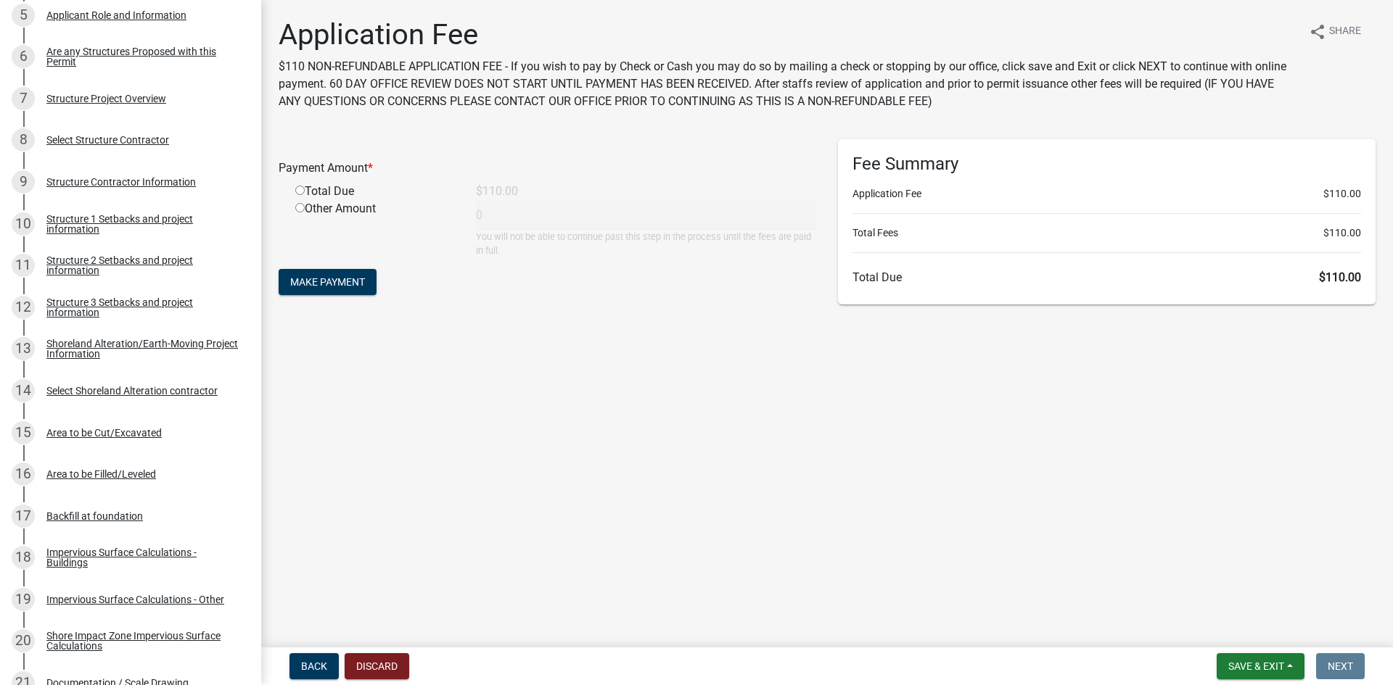
click at [280, 184] on div "Payment Amount * Total Due $110.00 Other Amount 0 You will not be able to conti…" at bounding box center [547, 198] width 537 height 118
click at [298, 195] on div "Total Due" at bounding box center [374, 191] width 181 height 17
click at [301, 188] on input "radio" at bounding box center [299, 190] width 9 height 9
radio input "true"
type input "110"
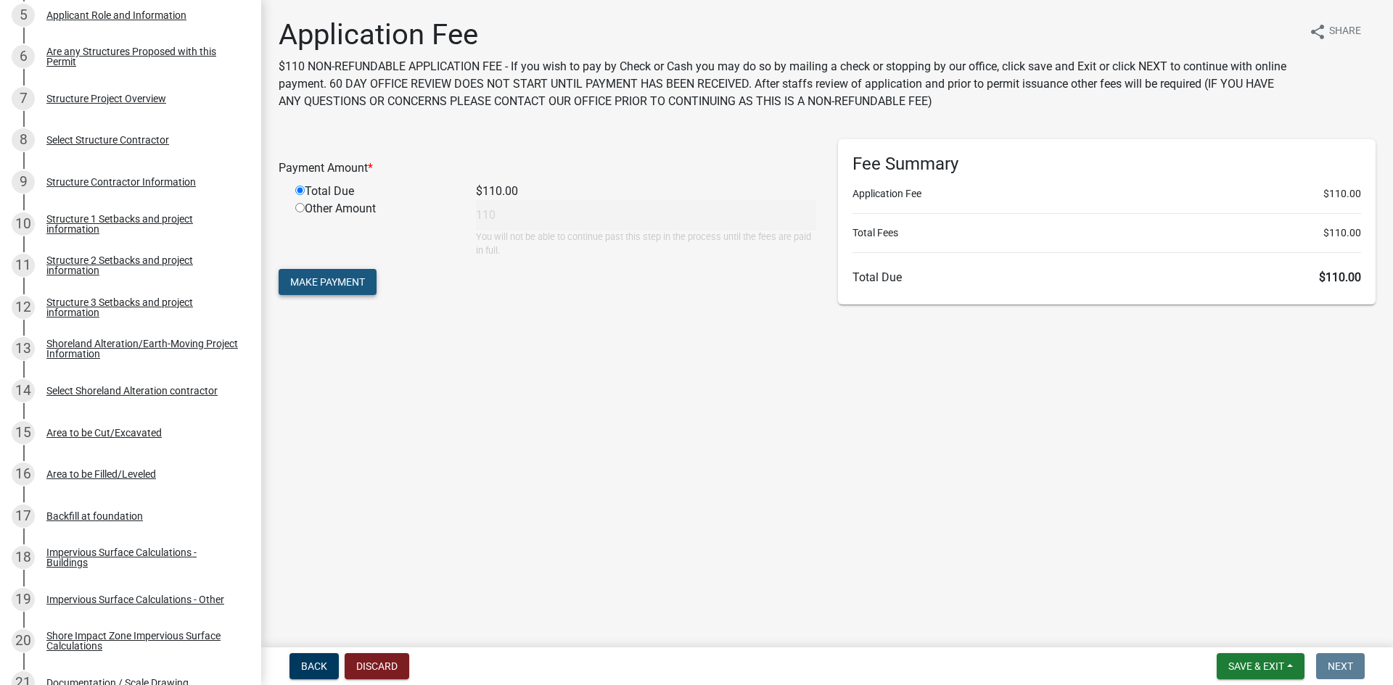
click at [320, 287] on span "Make Payment" at bounding box center [327, 282] width 75 height 12
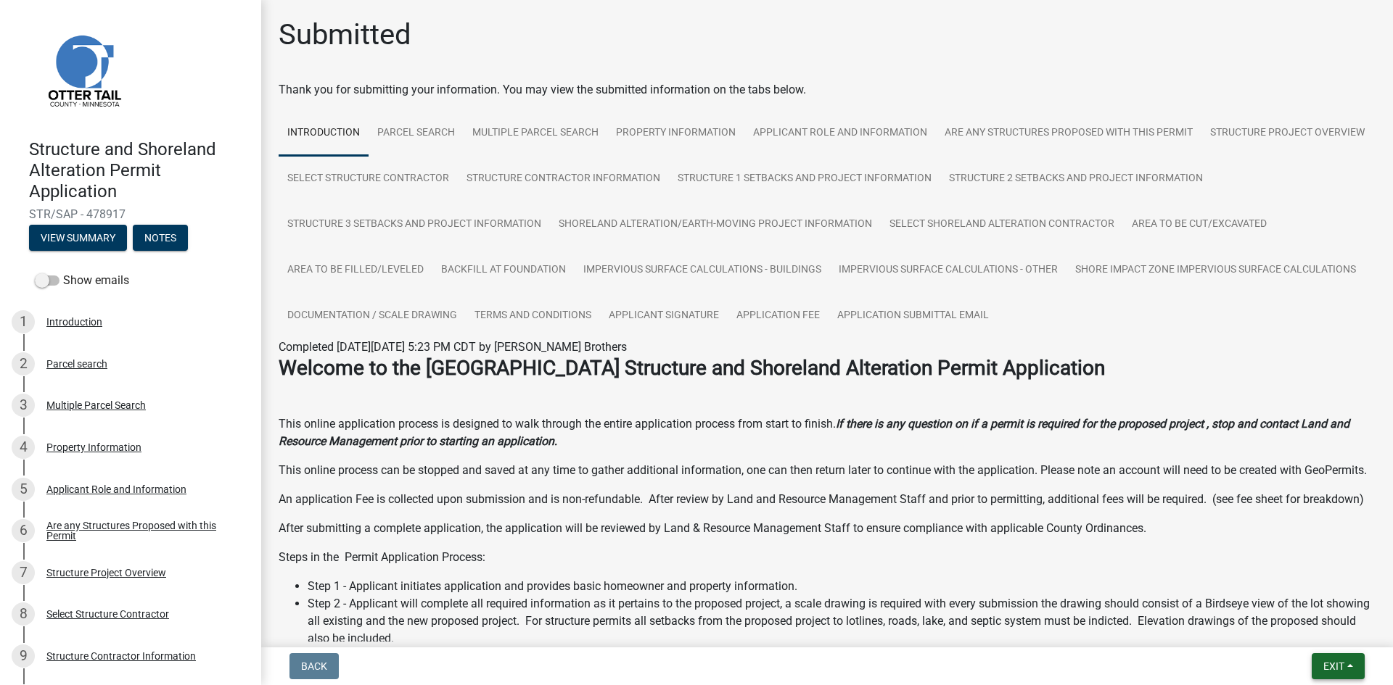
click at [1332, 667] on span "Exit" at bounding box center [1333, 667] width 21 height 12
click at [1072, 86] on div "Thank you for submitting your information. You may view the submitted informati…" at bounding box center [827, 89] width 1097 height 17
